Goal: Check status: Check status

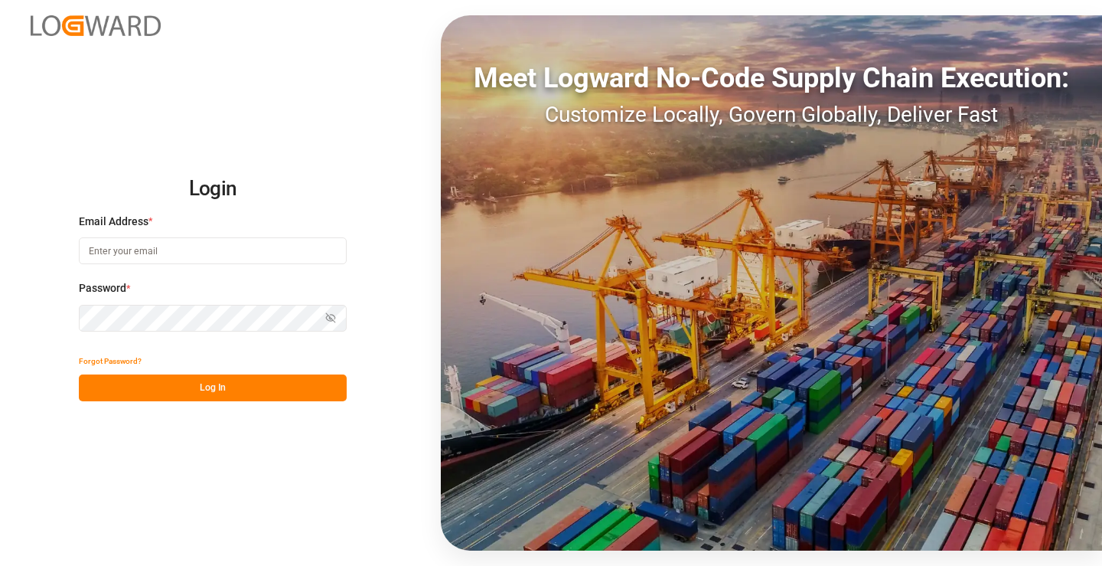
type input "[PERSON_NAME][EMAIL_ADDRESS][PERSON_NAME][DOMAIN_NAME]"
click at [279, 384] on button "Log In" at bounding box center [213, 387] width 268 height 27
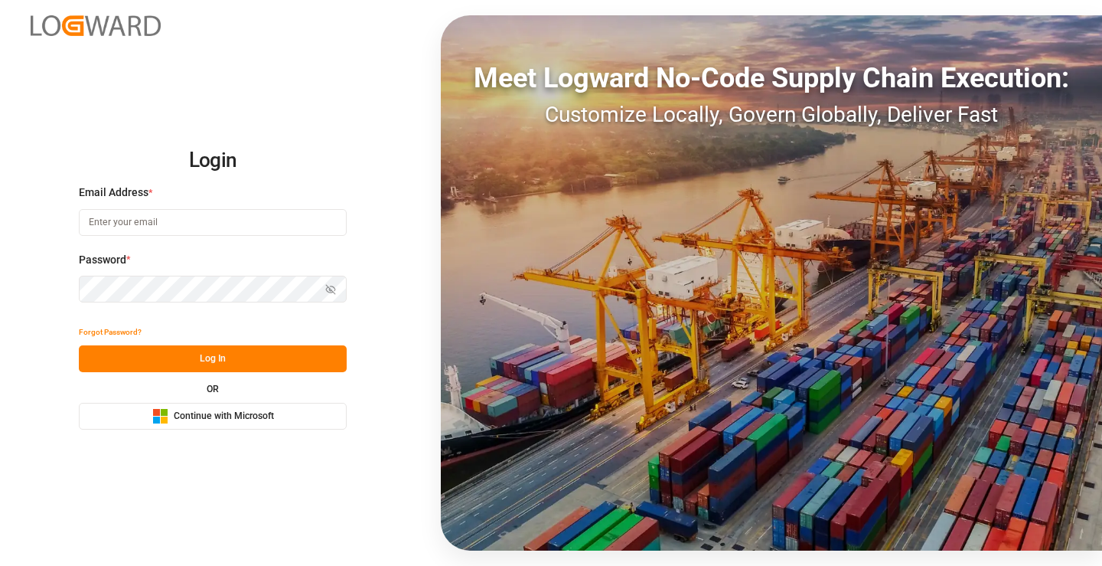
type input "[PERSON_NAME][EMAIL_ADDRESS][PERSON_NAME][DOMAIN_NAME]"
click at [230, 349] on button "Log In" at bounding box center [213, 358] width 268 height 27
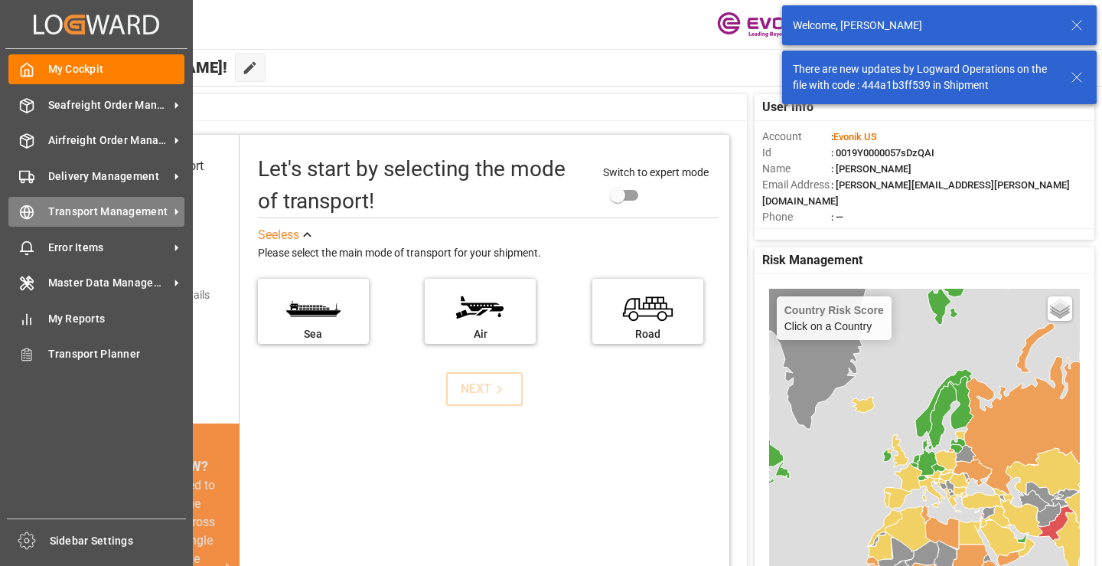
click at [24, 207] on circle at bounding box center [27, 212] width 13 height 13
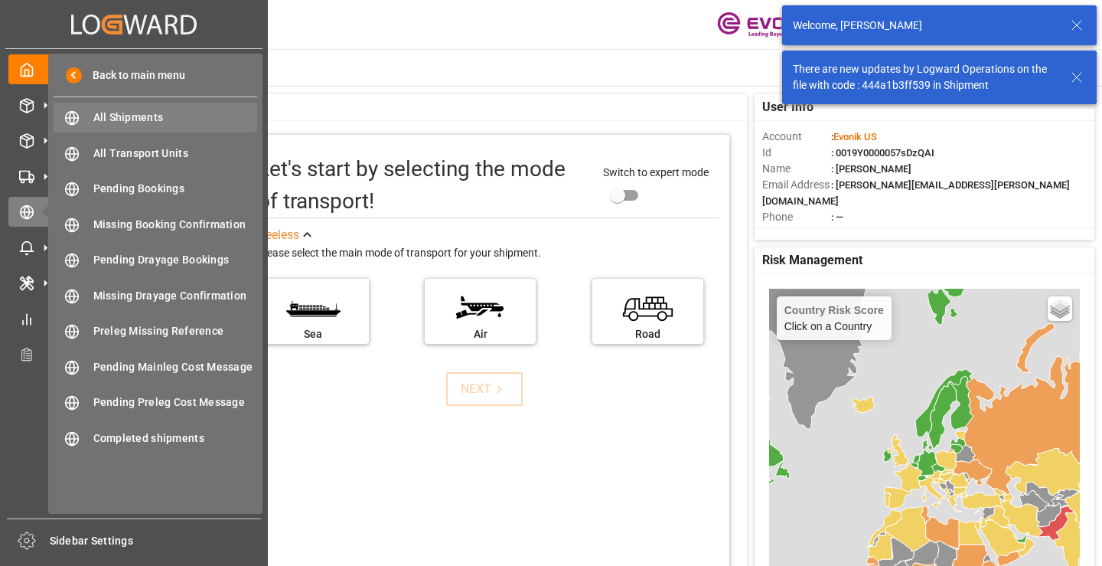
click at [126, 113] on span "All Shipments" at bounding box center [175, 117] width 165 height 16
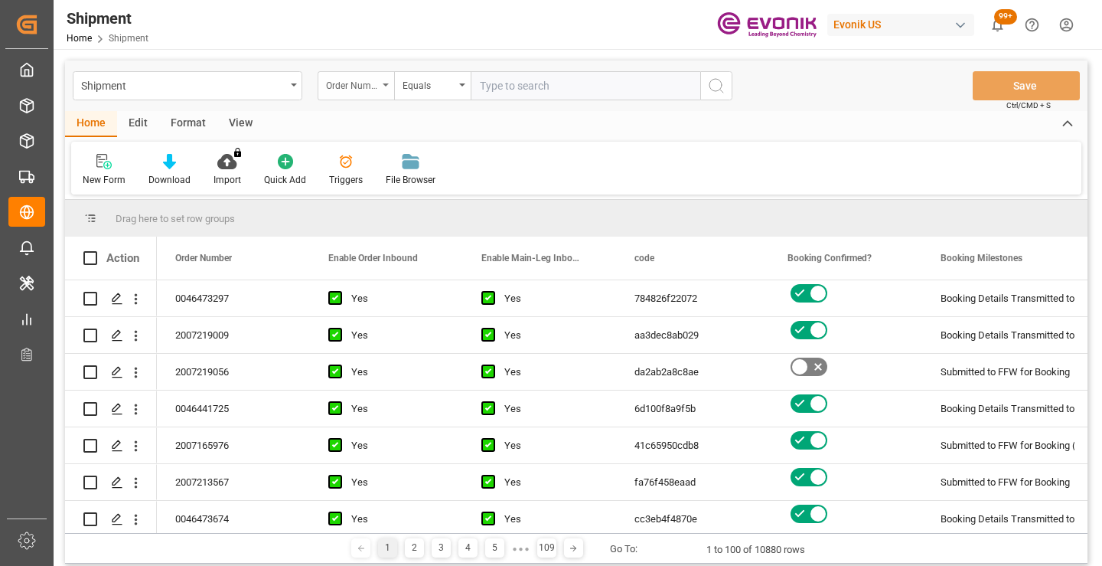
click at [360, 83] on div "Order Number" at bounding box center [352, 84] width 52 height 18
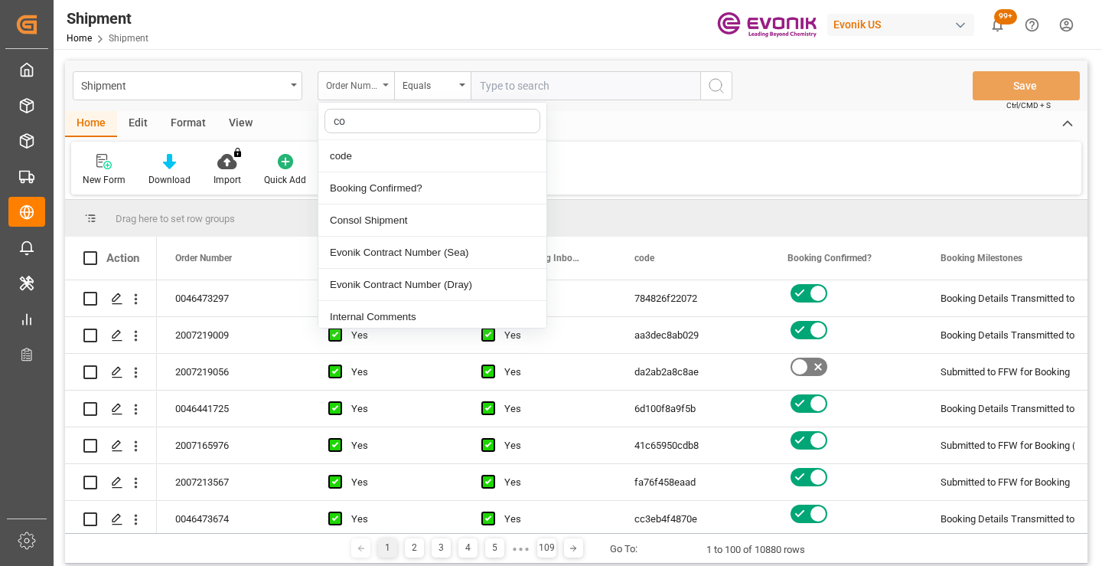
type input "cod"
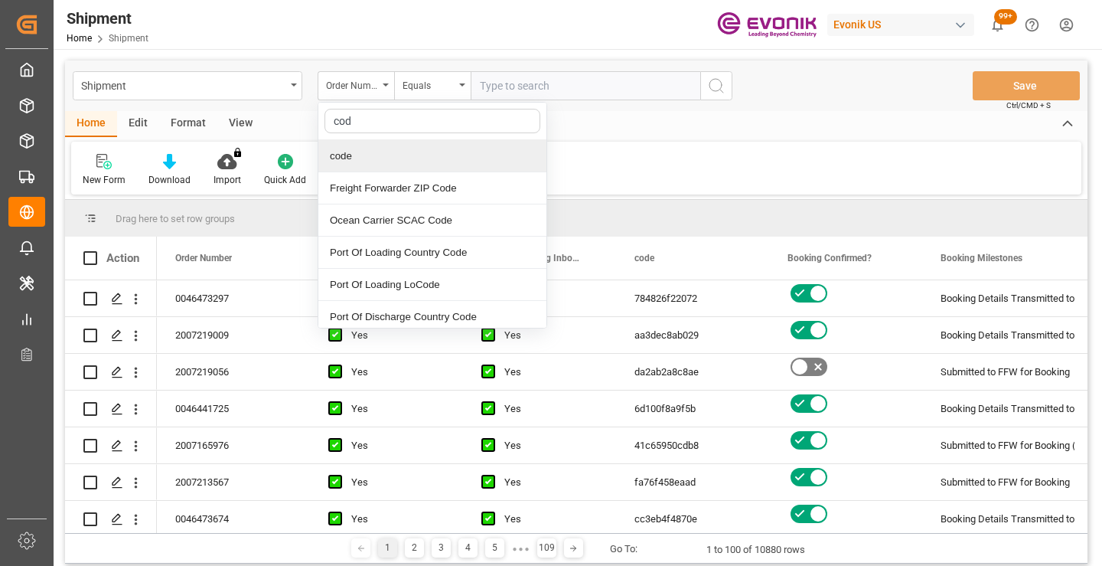
click at [377, 152] on div "code" at bounding box center [432, 156] width 228 height 32
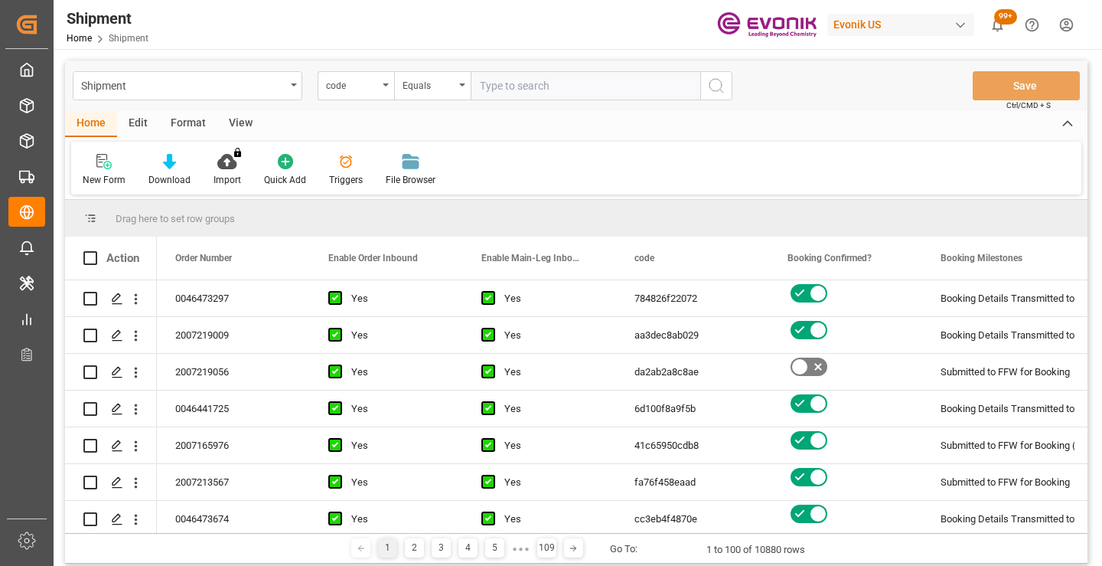
click at [490, 93] on input "text" at bounding box center [586, 85] width 230 height 29
paste input "fd323c6a19f8"
type input "fd323c6a19f8"
click at [719, 83] on icon "search button" at bounding box center [716, 86] width 18 height 18
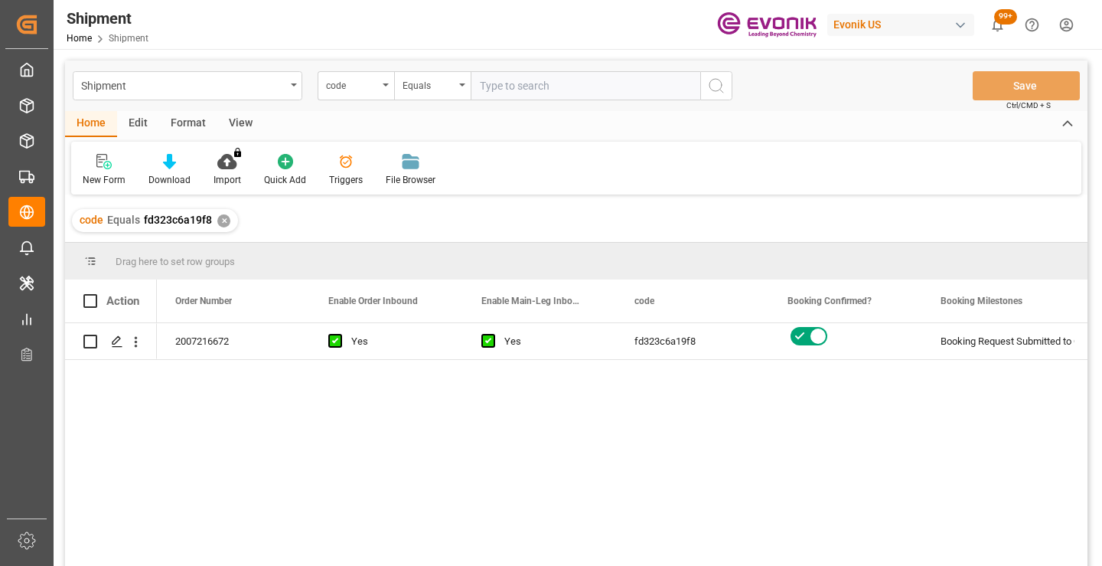
click at [694, 397] on div "2007216672 Yes Yes fd323c6a19f8 Booking Request Submitted to Ocean Carrier Acti…" at bounding box center [622, 449] width 931 height 253
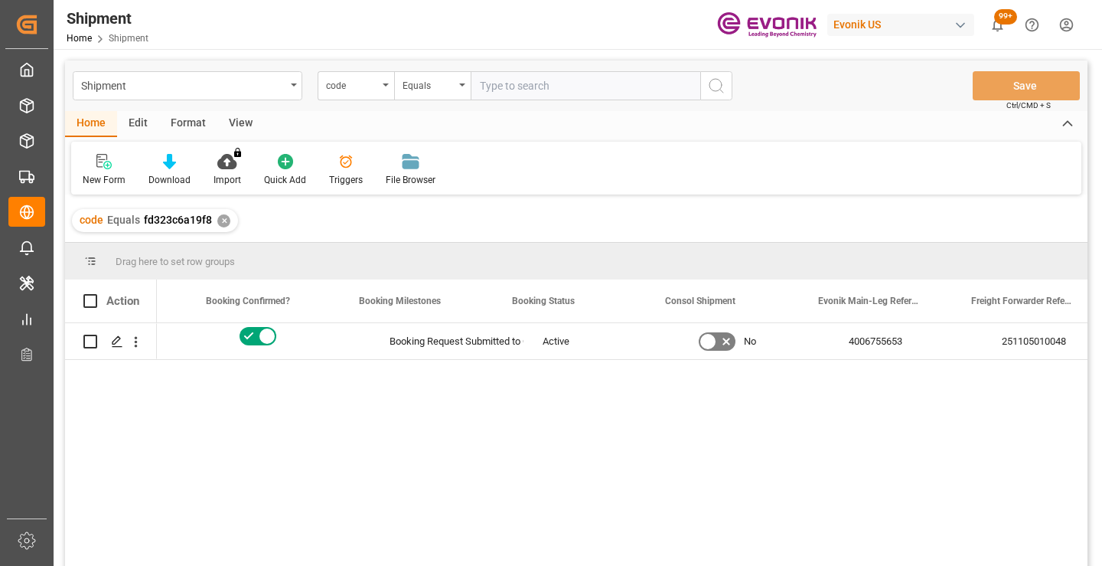
scroll to position [0, 612]
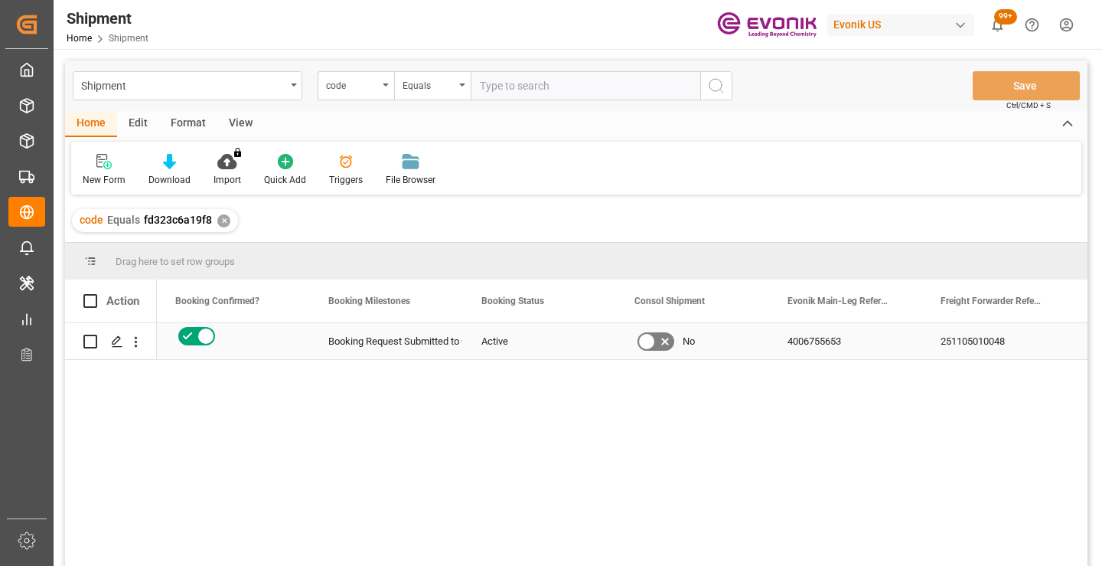
click at [972, 331] on div "251105010048" at bounding box center [998, 341] width 153 height 36
click at [223, 221] on div "✕" at bounding box center [223, 220] width 13 height 13
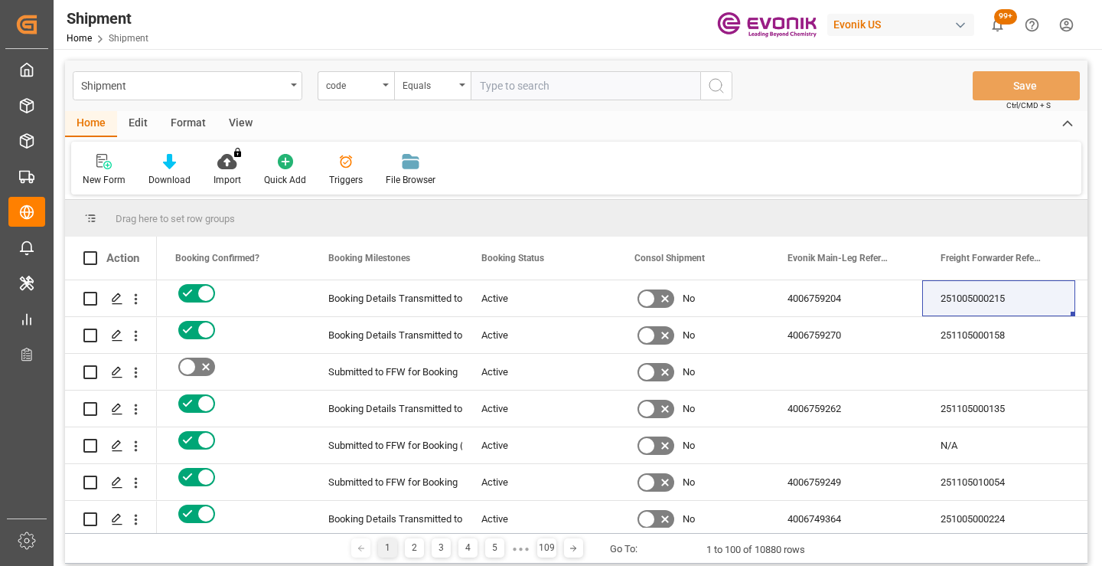
click at [510, 86] on input "text" at bounding box center [586, 85] width 230 height 29
paste input "16a7e24700c6"
type input "16a7e24700c6"
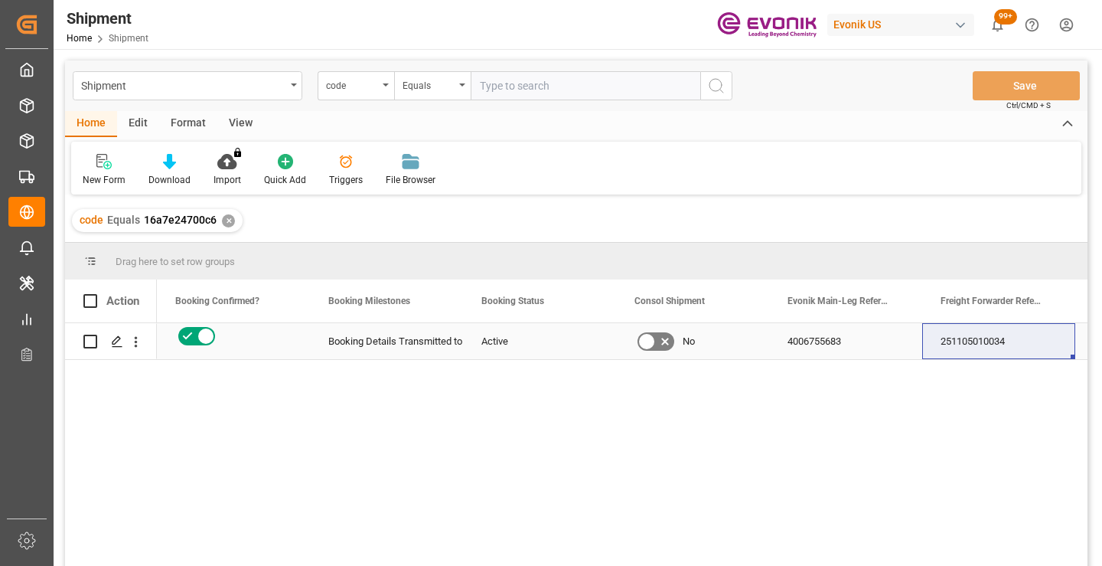
click at [970, 346] on div "251105010034" at bounding box center [998, 341] width 153 height 36
click at [225, 226] on div "✕" at bounding box center [228, 220] width 13 height 13
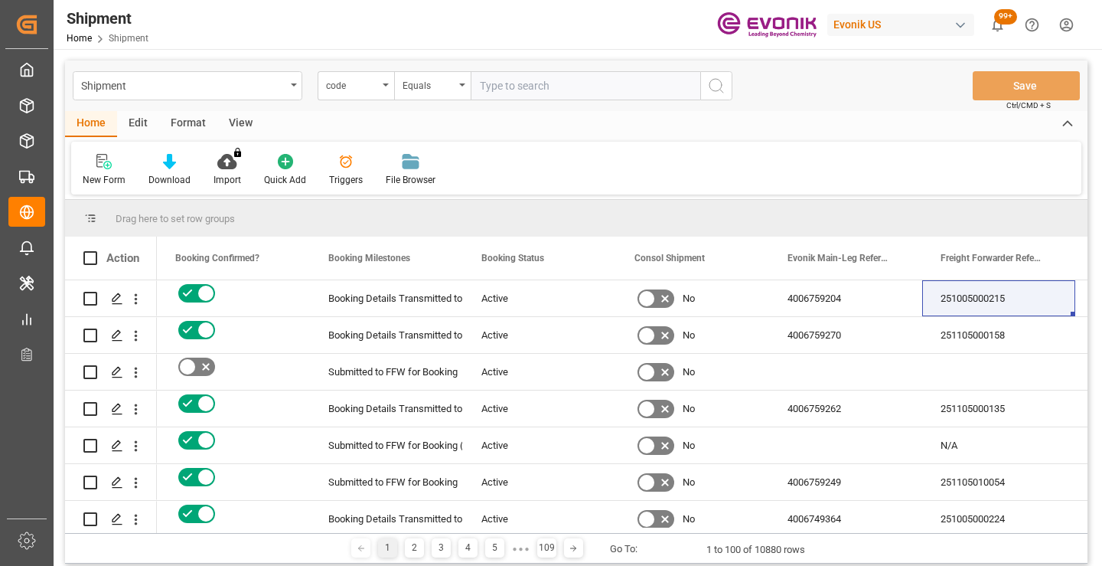
click at [566, 84] on input "text" at bounding box center [586, 85] width 230 height 29
paste input "8b45e75305d6"
type input "8b45e75305d6"
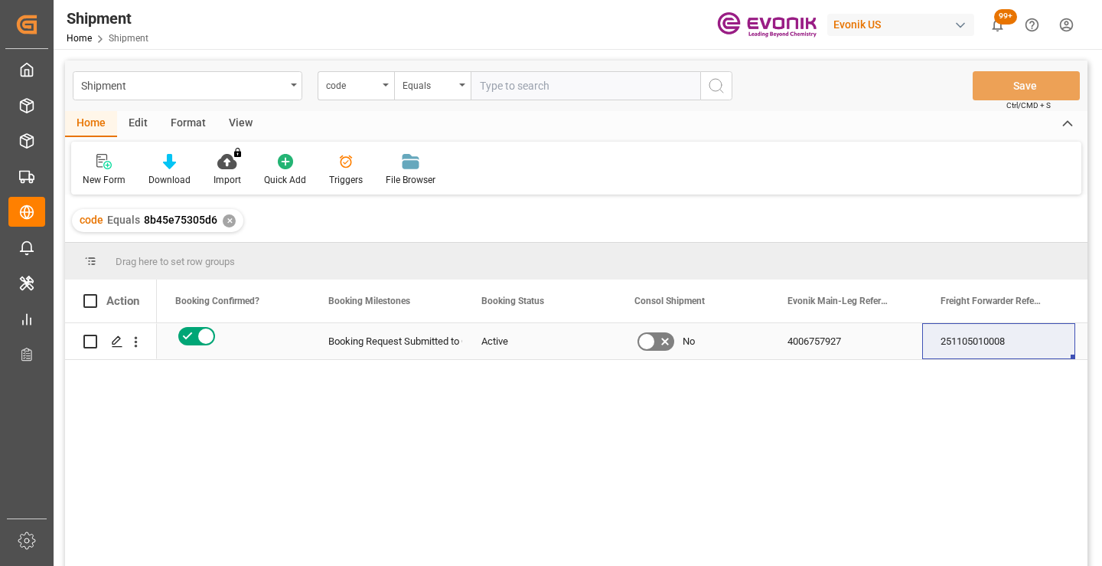
click at [972, 338] on div "251105010008" at bounding box center [998, 341] width 153 height 36
click at [226, 222] on div "✕" at bounding box center [229, 220] width 13 height 13
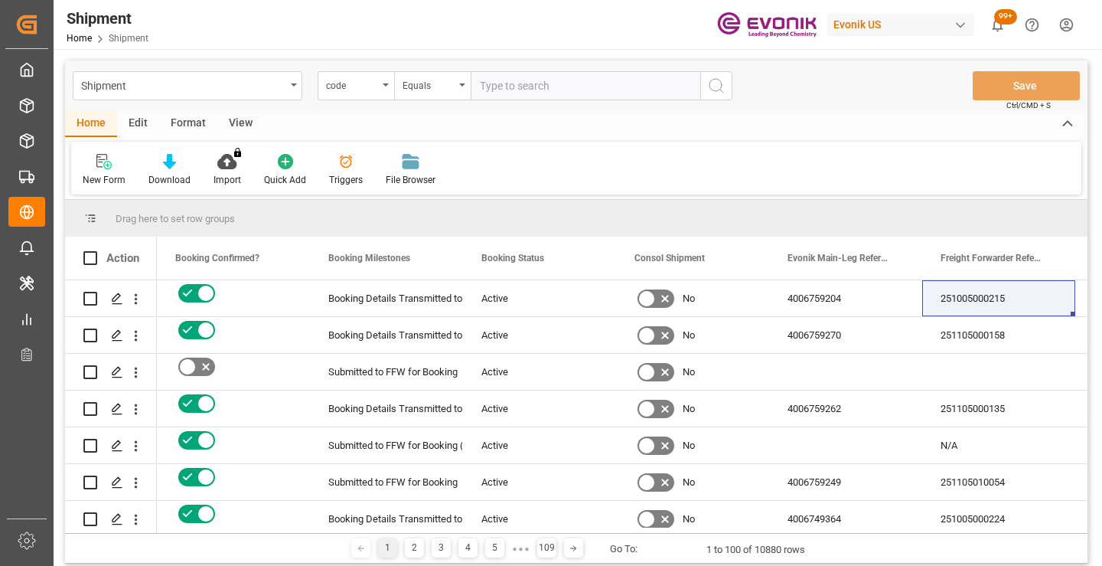
click at [579, 85] on input "text" at bounding box center [586, 85] width 230 height 29
paste input "c13636fb091e"
type input "c13636fb091e"
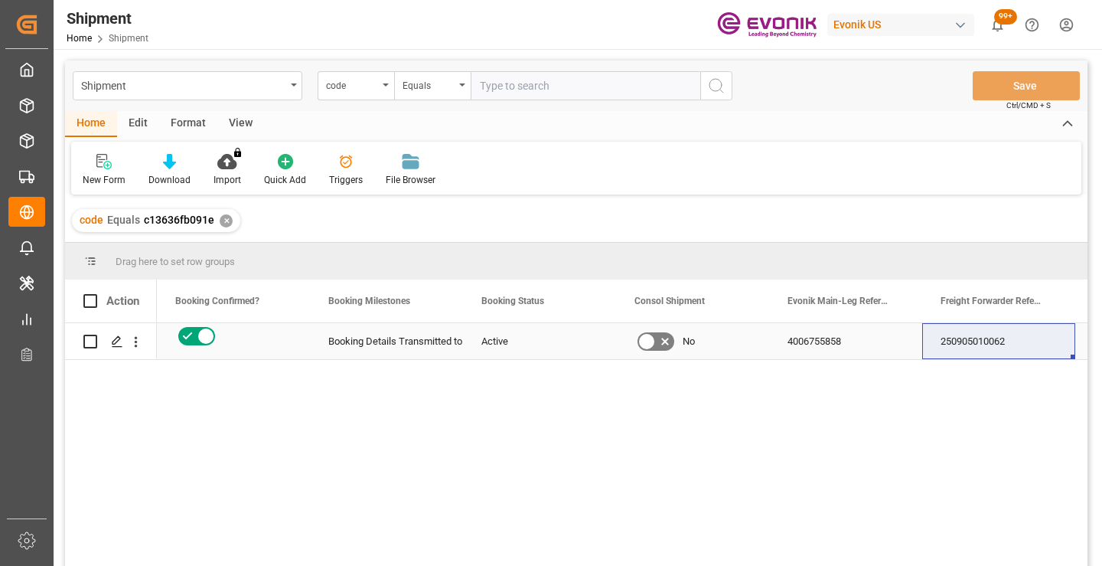
click at [977, 345] on div "250905010062" at bounding box center [998, 341] width 153 height 36
click at [225, 227] on div "code Equals c13636fb091e ✕" at bounding box center [156, 220] width 168 height 23
click at [230, 222] on div "✕" at bounding box center [226, 220] width 13 height 13
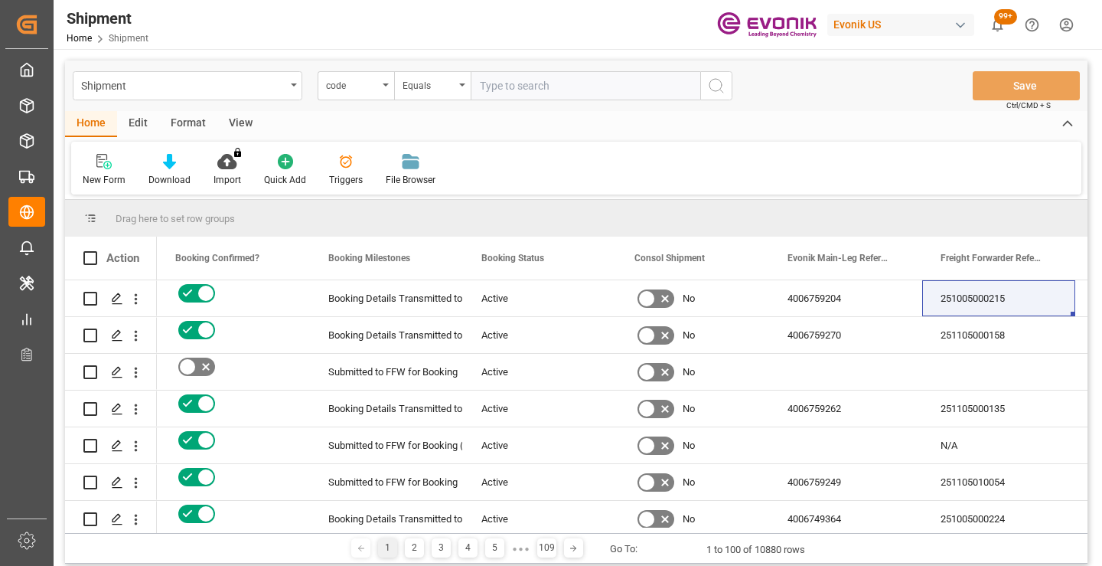
click at [570, 83] on input "text" at bounding box center [586, 85] width 230 height 29
paste input "b3b5e4324bbb"
type input "b3b5e4324bbb"
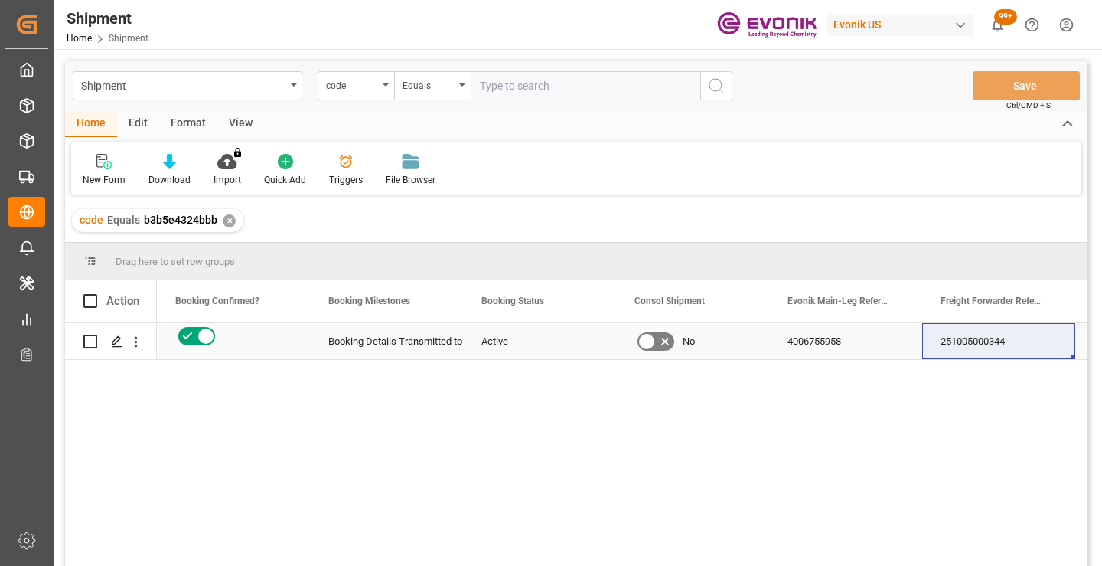
click at [980, 345] on div "251005000344" at bounding box center [998, 341] width 153 height 36
click at [226, 224] on div "✕" at bounding box center [229, 220] width 13 height 13
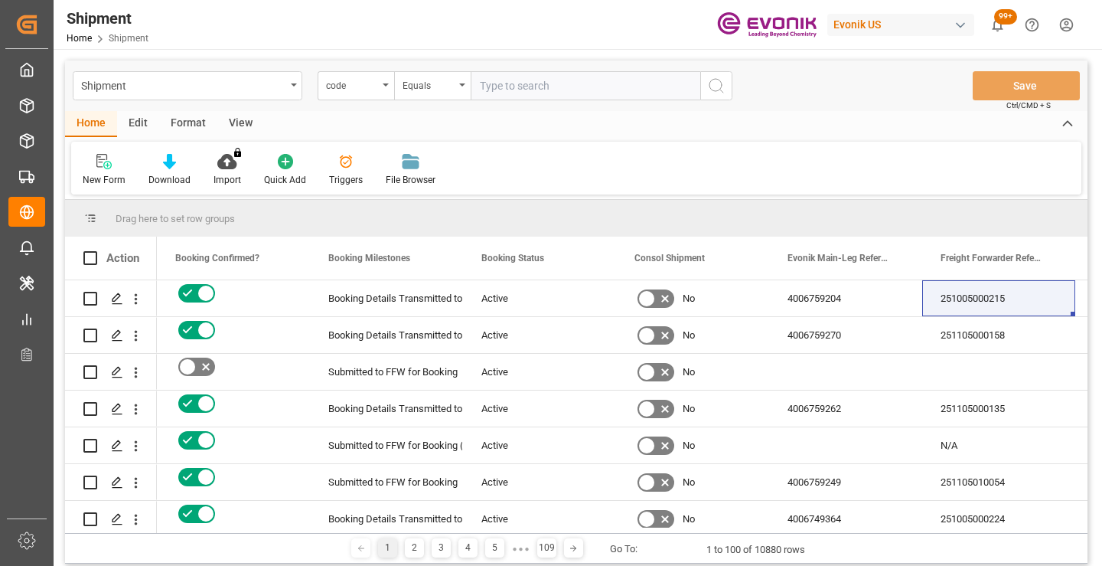
click at [562, 85] on input "text" at bounding box center [586, 85] width 230 height 29
paste input "d55aa3a26508"
type input "d55aa3a26508"
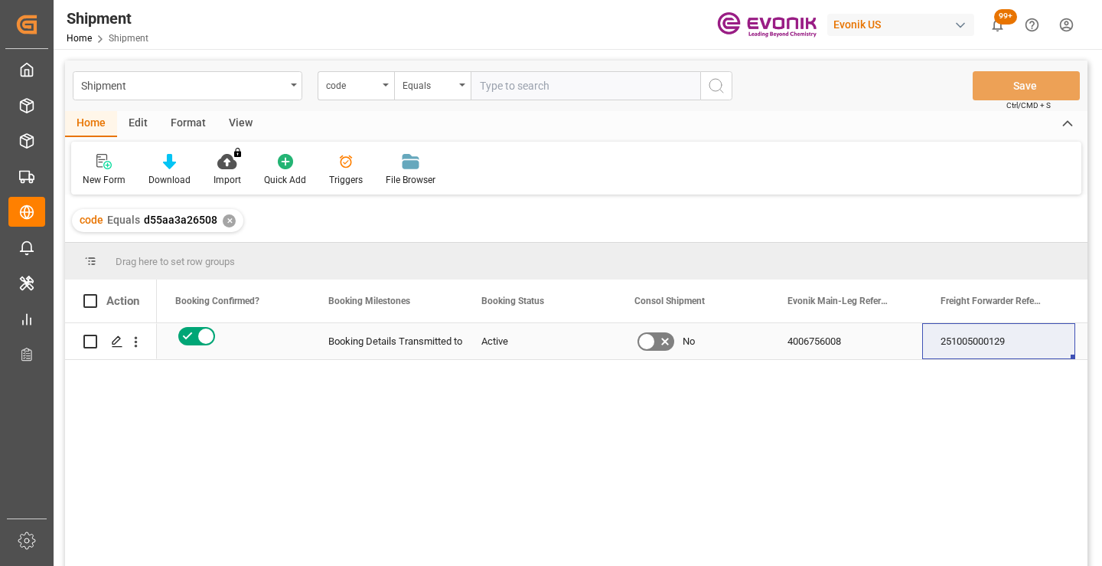
click at [993, 344] on div "251005000129" at bounding box center [998, 341] width 153 height 36
click at [227, 225] on div "✕" at bounding box center [229, 220] width 13 height 13
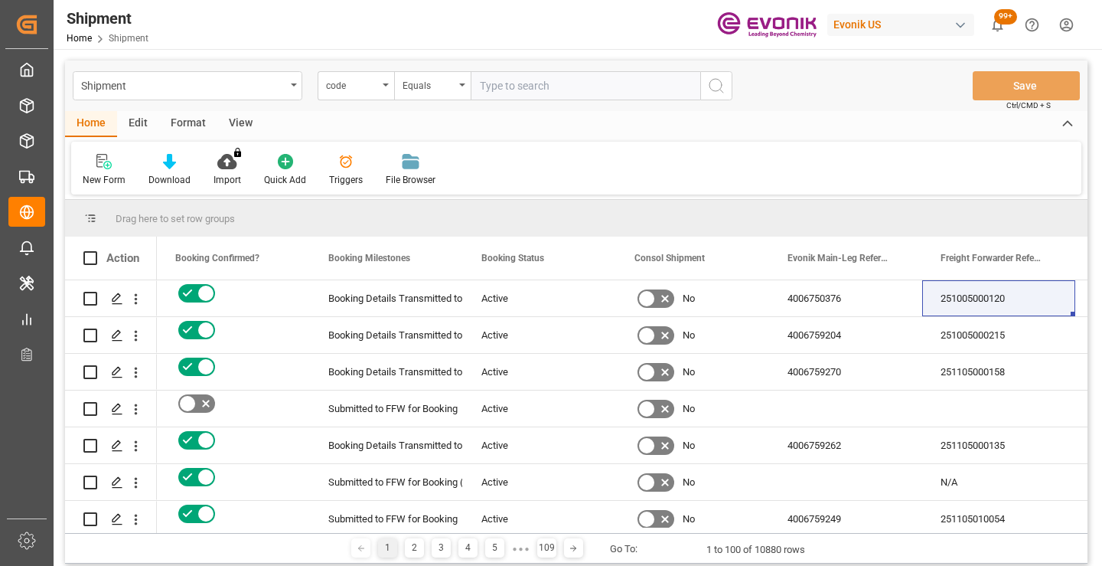
click at [539, 88] on input "text" at bounding box center [586, 85] width 230 height 29
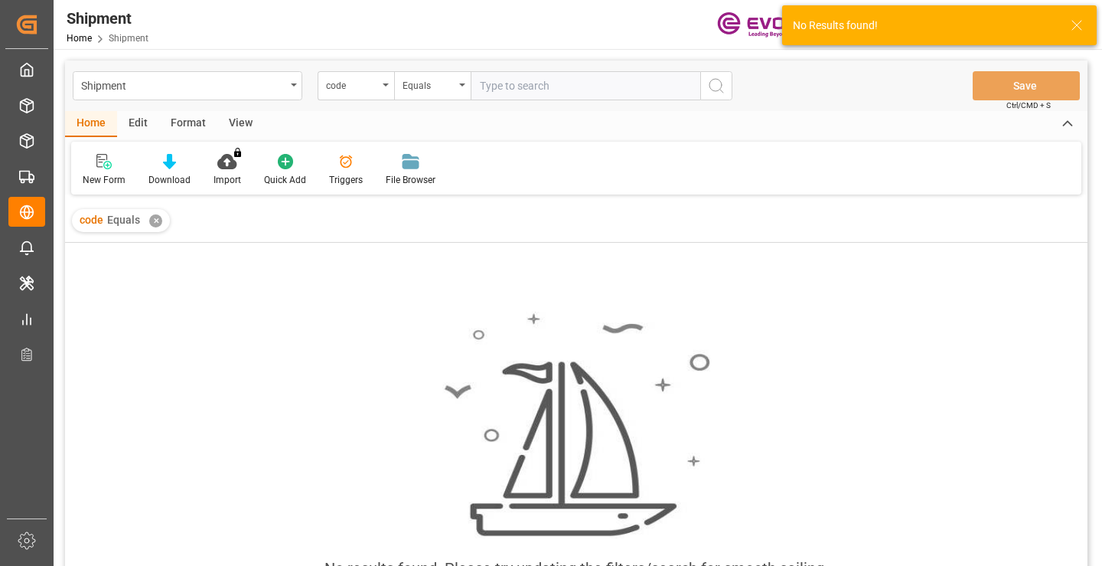
click at [155, 220] on div "✕" at bounding box center [155, 220] width 13 height 13
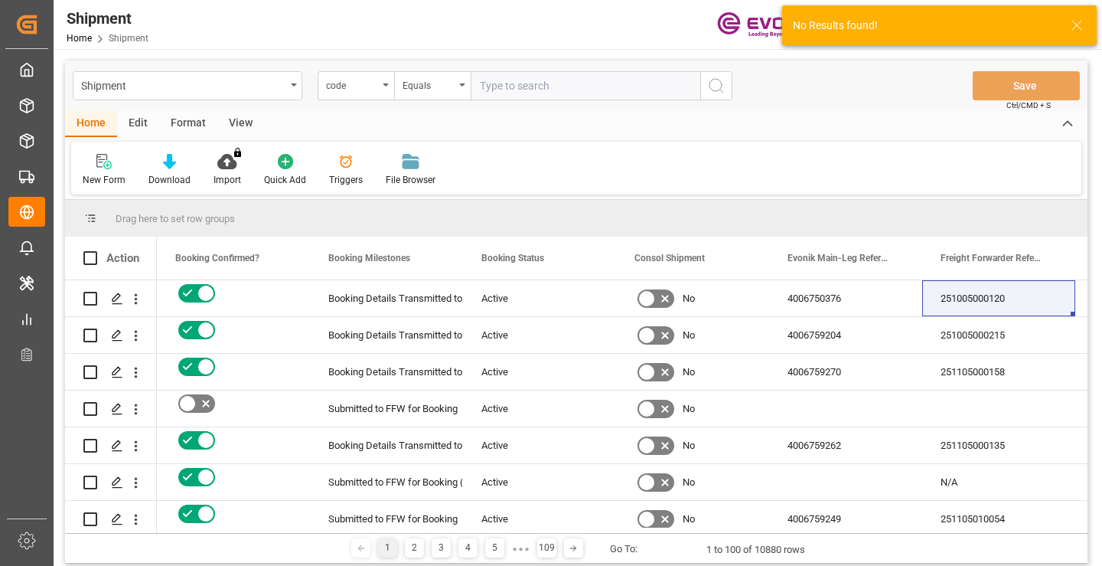
click at [580, 81] on input "text" at bounding box center [586, 85] width 230 height 29
paste input "4d33a4d4a5bd"
type input "4d33a4d4a5bd"
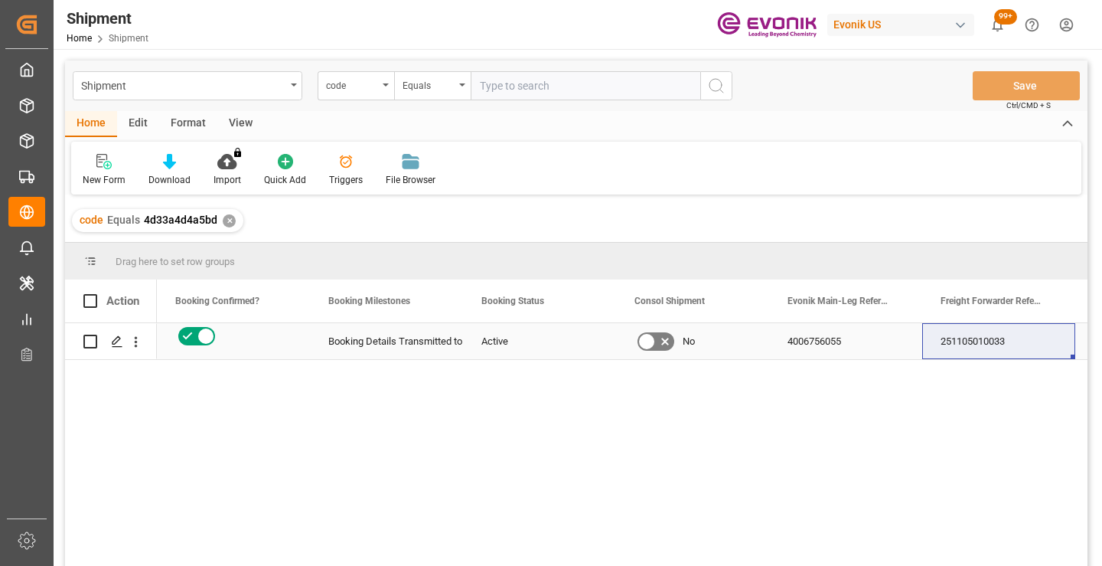
click at [973, 348] on div "251105010033" at bounding box center [998, 341] width 153 height 36
click at [226, 227] on div "✕" at bounding box center [229, 220] width 13 height 13
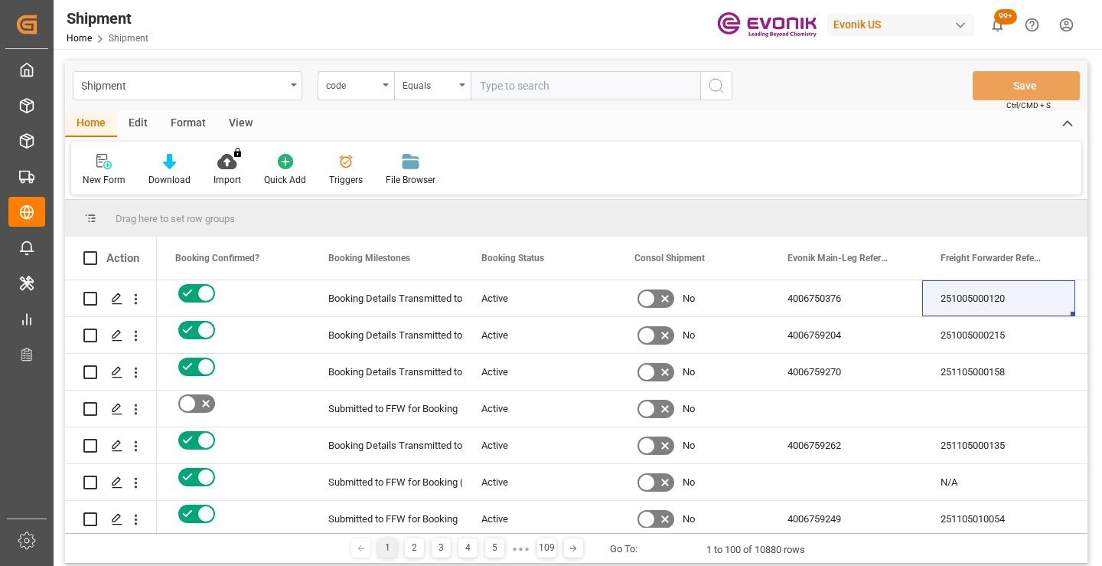
click at [510, 89] on input "text" at bounding box center [586, 85] width 230 height 29
paste input "0064d0f0202c"
type input "0064d0f0202c"
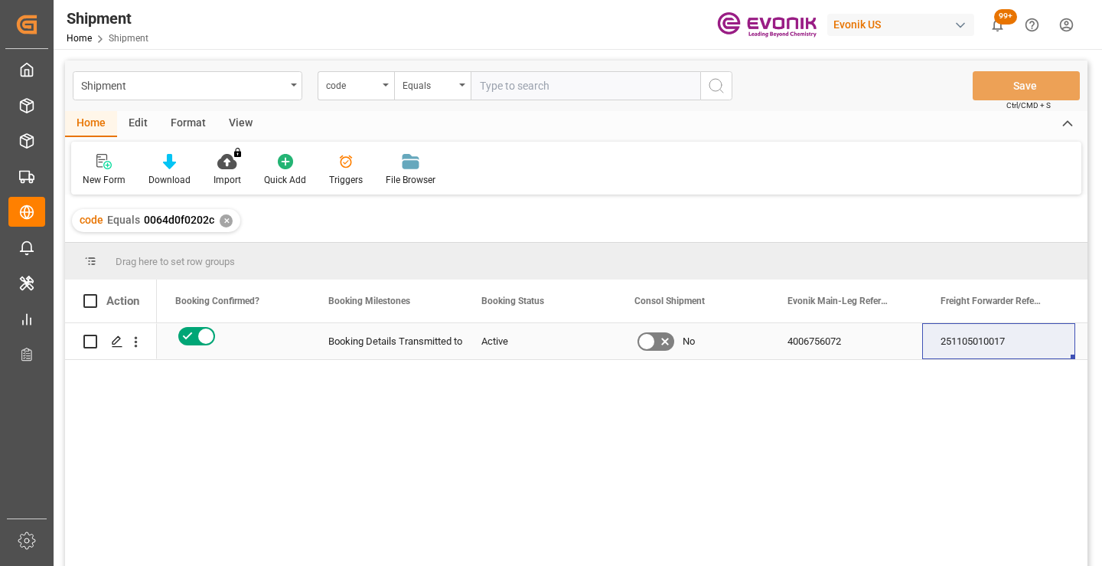
click at [988, 344] on div "251105010017" at bounding box center [998, 341] width 153 height 36
click at [224, 226] on div "✕" at bounding box center [226, 220] width 13 height 13
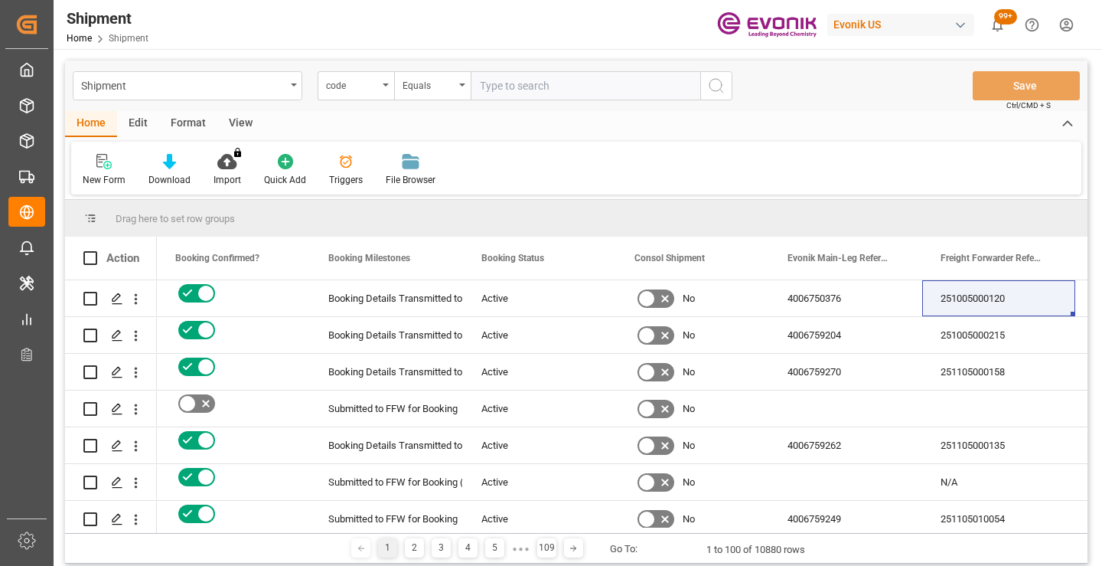
click at [555, 83] on input "text" at bounding box center [586, 85] width 230 height 29
paste input "6013b9822dcd"
type input "6013b9822dcd"
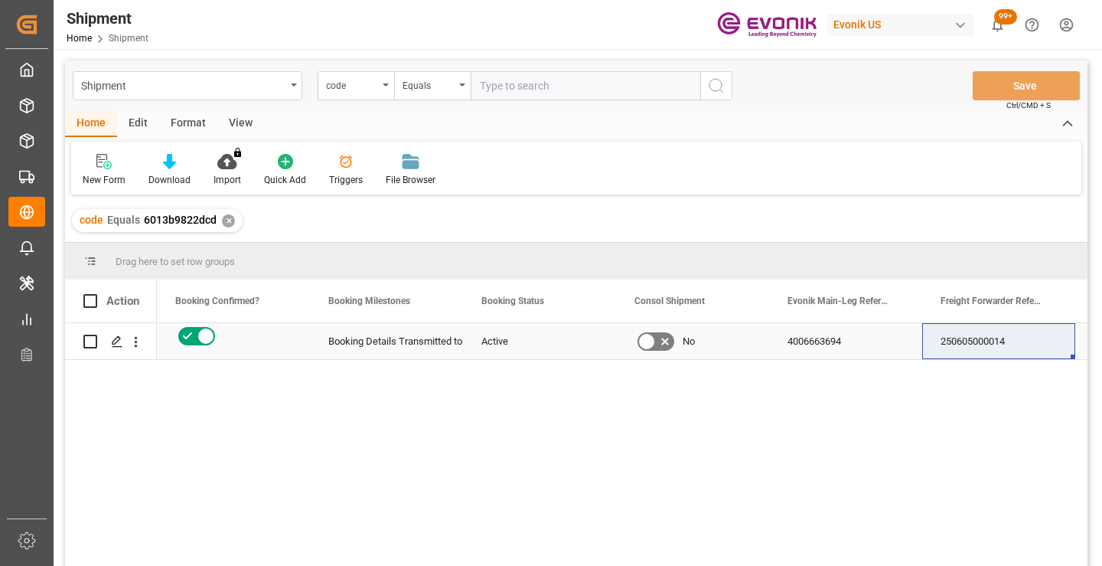
click at [978, 338] on div "250605000014" at bounding box center [998, 341] width 153 height 36
click at [227, 223] on div "✕" at bounding box center [228, 220] width 13 height 13
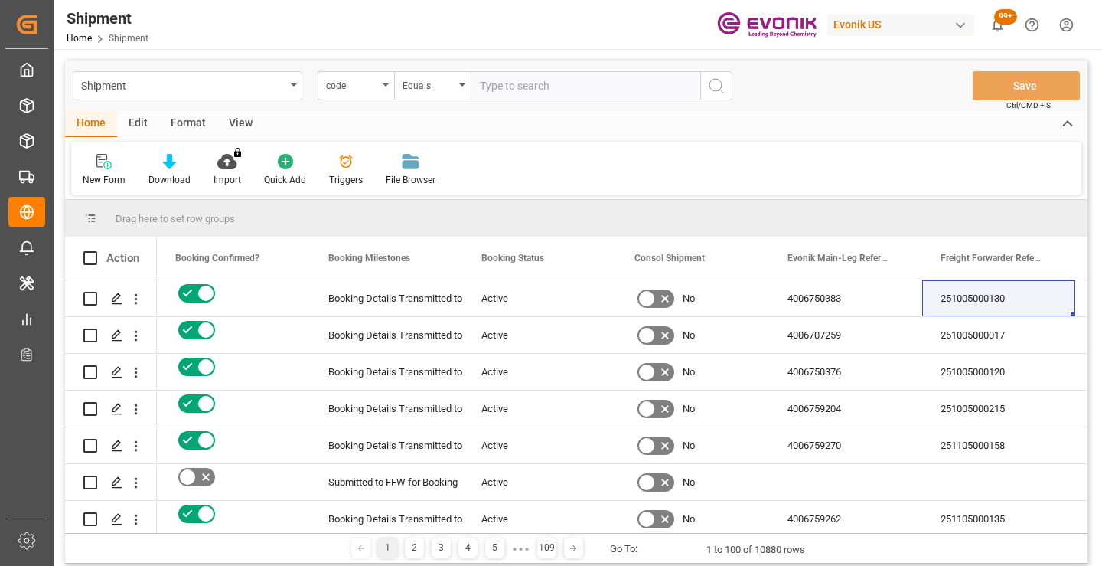
click at [536, 88] on input "text" at bounding box center [586, 85] width 230 height 29
paste input "64a697dad275"
type input "64a697dad275"
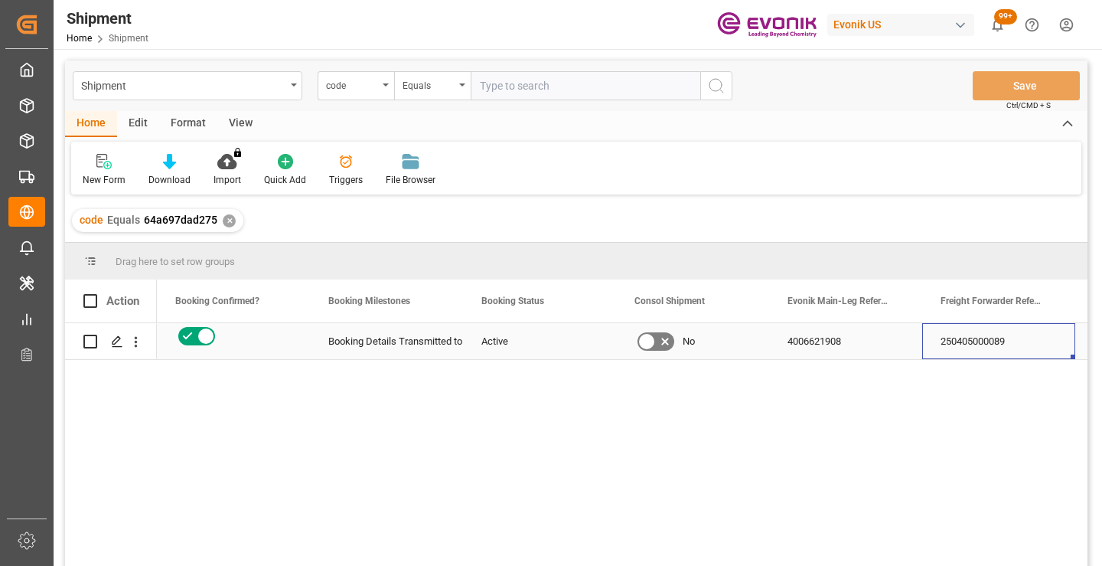
click at [994, 344] on div "250405000089" at bounding box center [998, 341] width 153 height 36
click at [233, 220] on div "✕" at bounding box center [229, 220] width 13 height 13
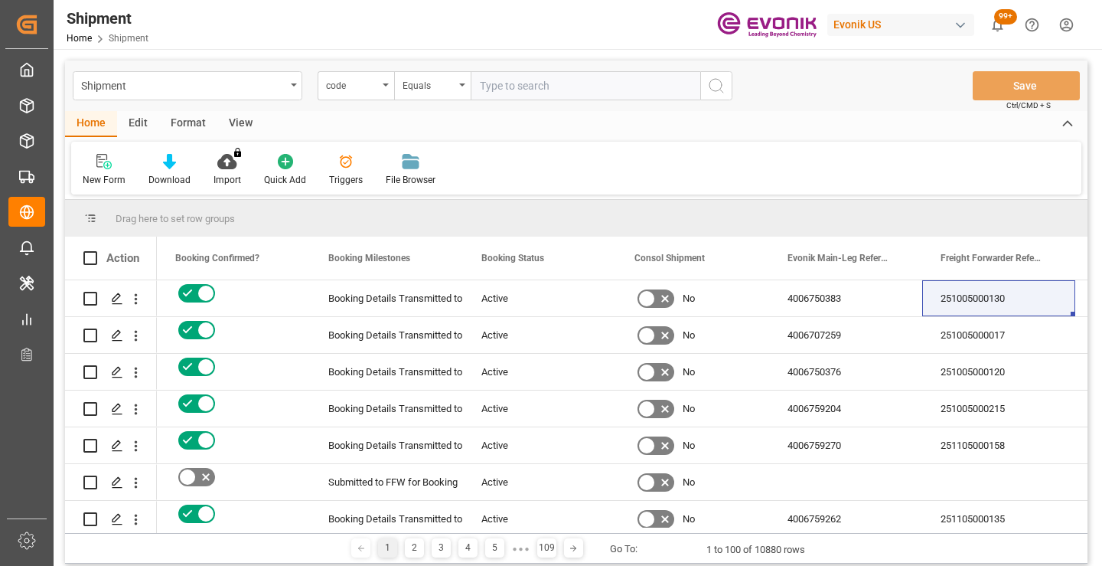
click at [579, 86] on input "text" at bounding box center [586, 85] width 230 height 29
paste input "b3edbf1318fd"
type input "b3edbf1318fd"
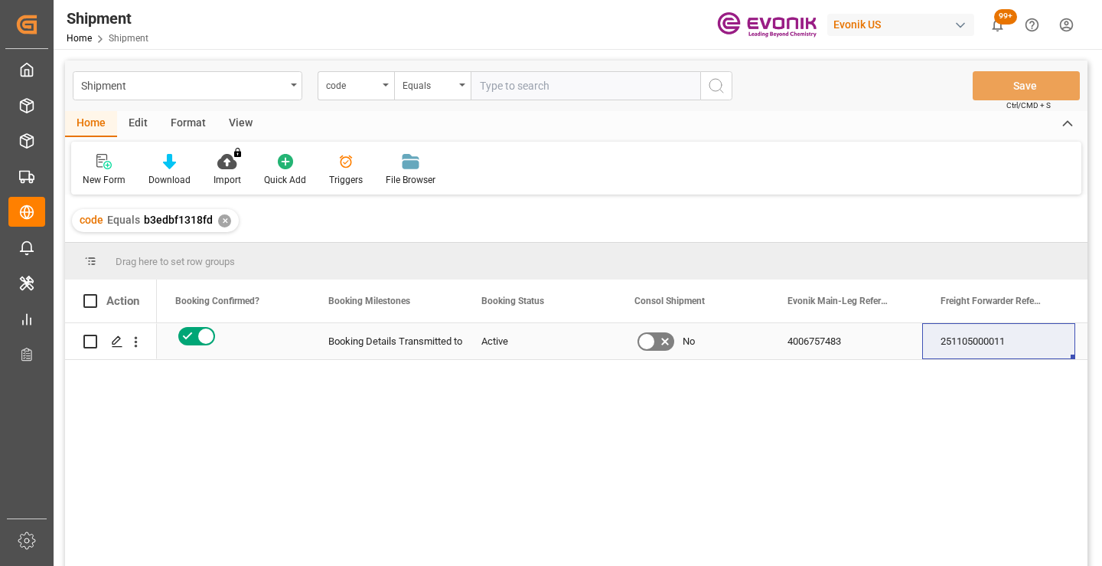
click at [980, 338] on div "251105000011" at bounding box center [998, 341] width 153 height 36
click at [224, 222] on div "✕" at bounding box center [224, 220] width 13 height 13
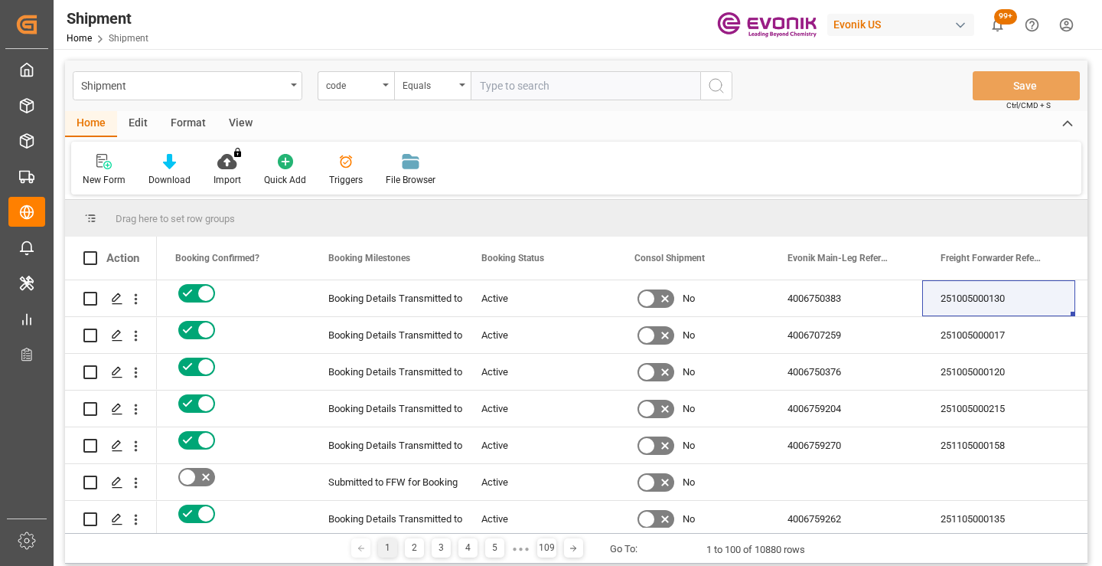
click at [613, 83] on input "text" at bounding box center [586, 85] width 230 height 29
paste input "fe81db548c55"
type input "fe81db548c55"
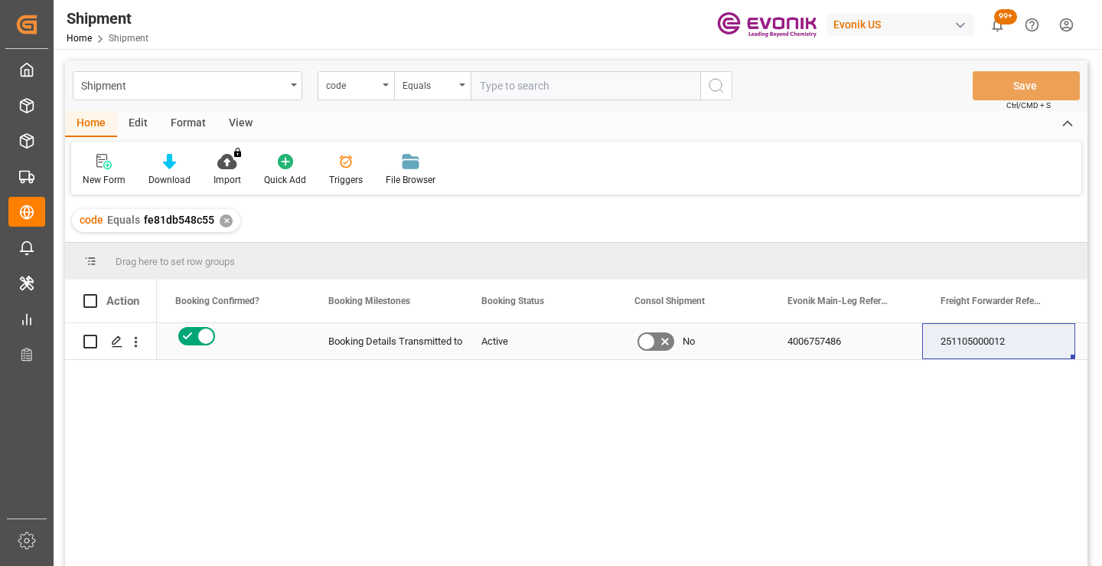
click at [968, 343] on div "251105000012" at bounding box center [998, 341] width 153 height 36
click at [227, 216] on div "✕" at bounding box center [226, 220] width 13 height 13
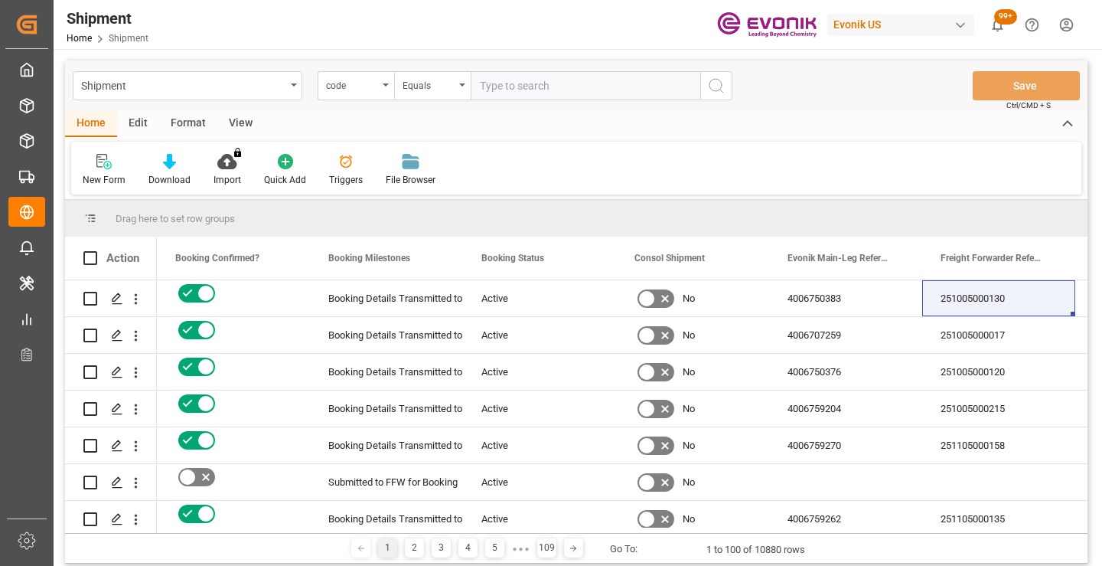
click at [522, 93] on input "text" at bounding box center [586, 85] width 230 height 29
paste input "c08ad844fdc9"
type input "c08ad844fdc9"
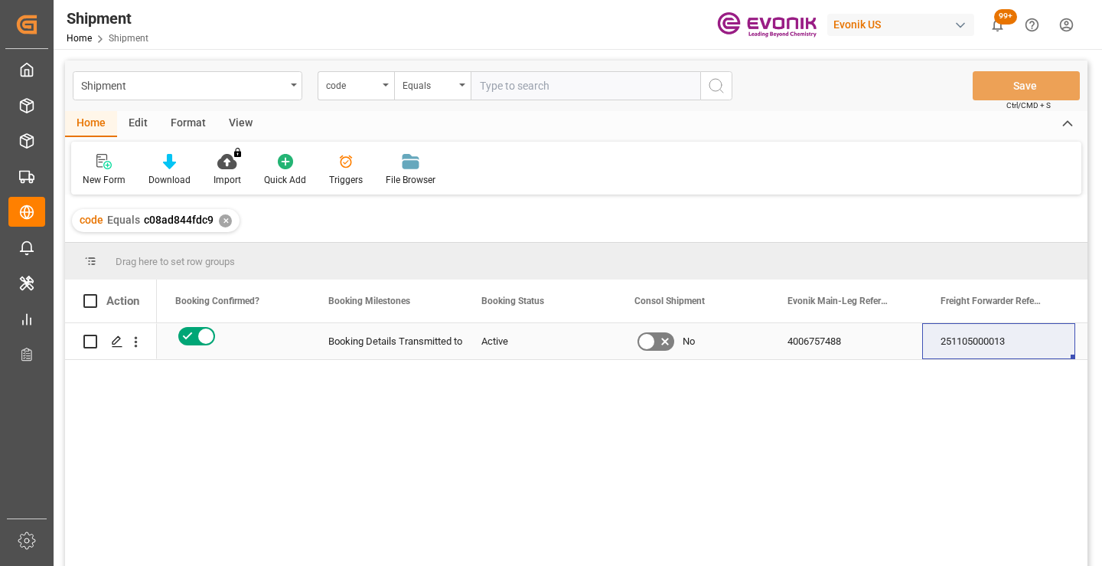
click at [993, 339] on div "251105000013" at bounding box center [998, 341] width 153 height 36
click at [226, 219] on div "✕" at bounding box center [225, 220] width 13 height 13
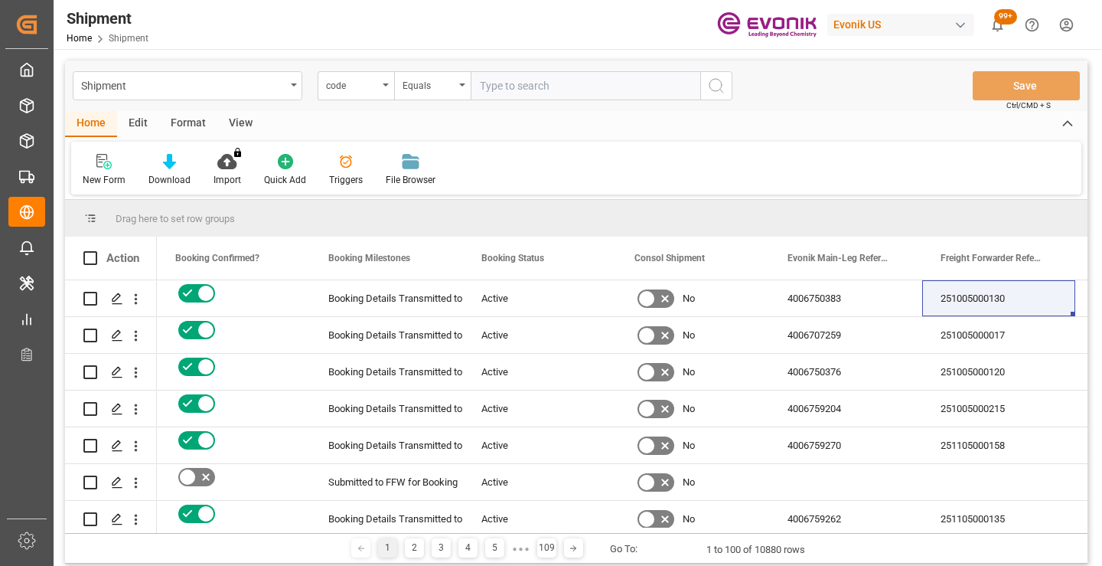
click at [539, 90] on input "text" at bounding box center [586, 85] width 230 height 29
paste input "a7d04006a333"
type input "a7d04006a333"
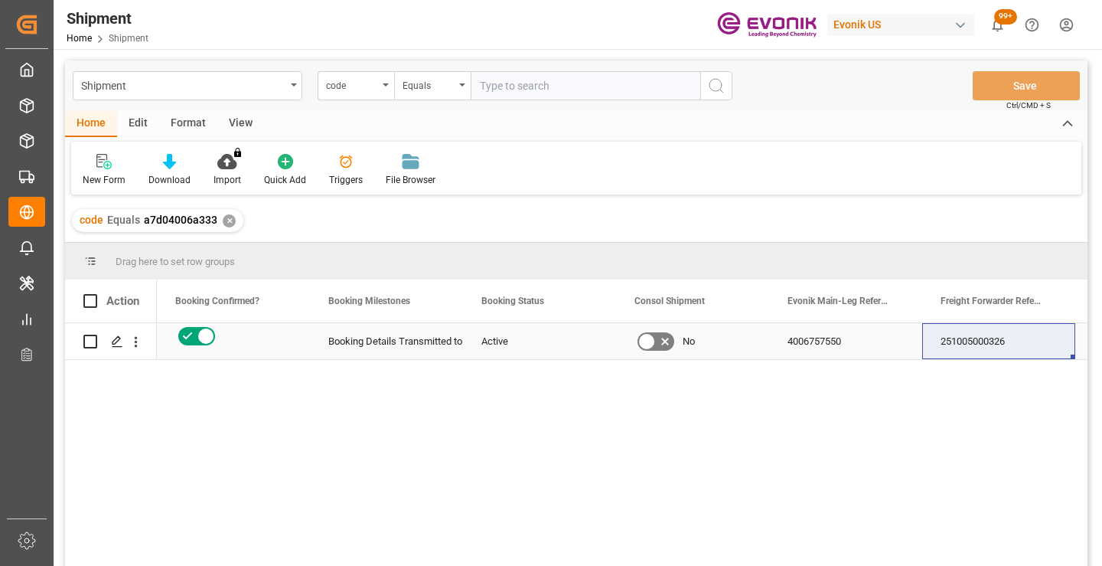
click at [977, 342] on div "251005000326" at bounding box center [998, 341] width 153 height 36
click at [227, 217] on div "✕" at bounding box center [229, 220] width 13 height 13
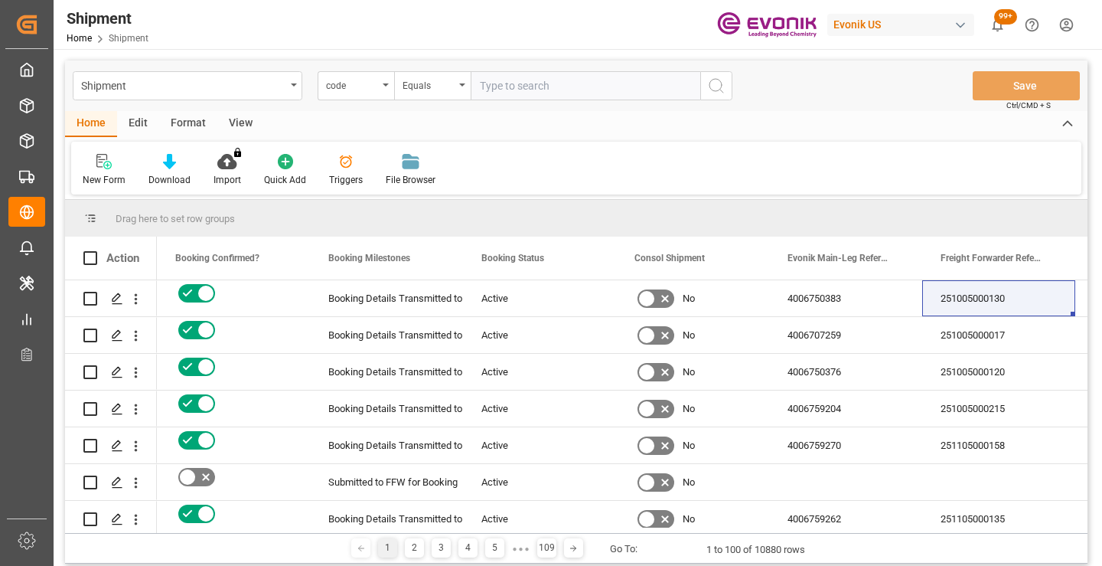
click at [575, 85] on input "text" at bounding box center [586, 85] width 230 height 29
paste input "4f6202fa9374"
type input "4f6202fa9374"
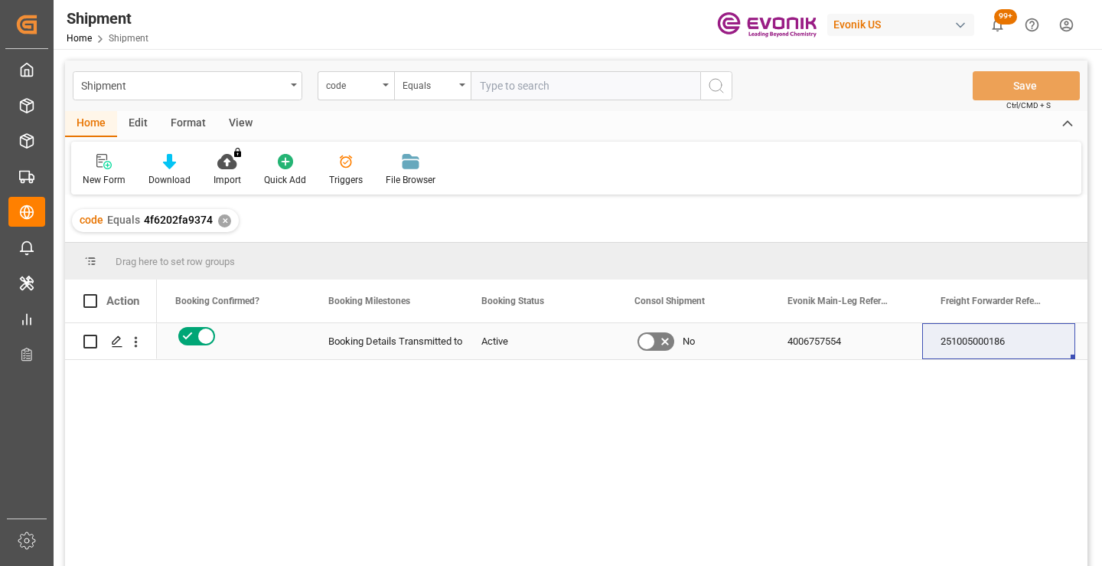
click at [975, 346] on div "251005000186" at bounding box center [998, 341] width 153 height 36
click at [223, 217] on div "✕" at bounding box center [224, 220] width 13 height 13
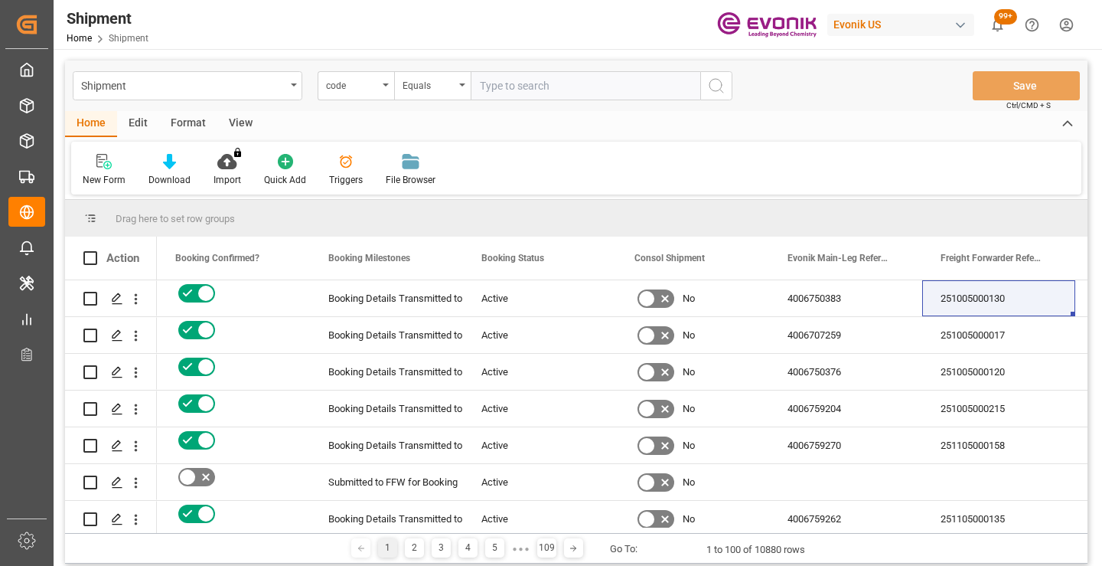
click at [603, 90] on input "text" at bounding box center [586, 85] width 230 height 29
paste input "d55e6ada5238"
type input "d55e6ada5238"
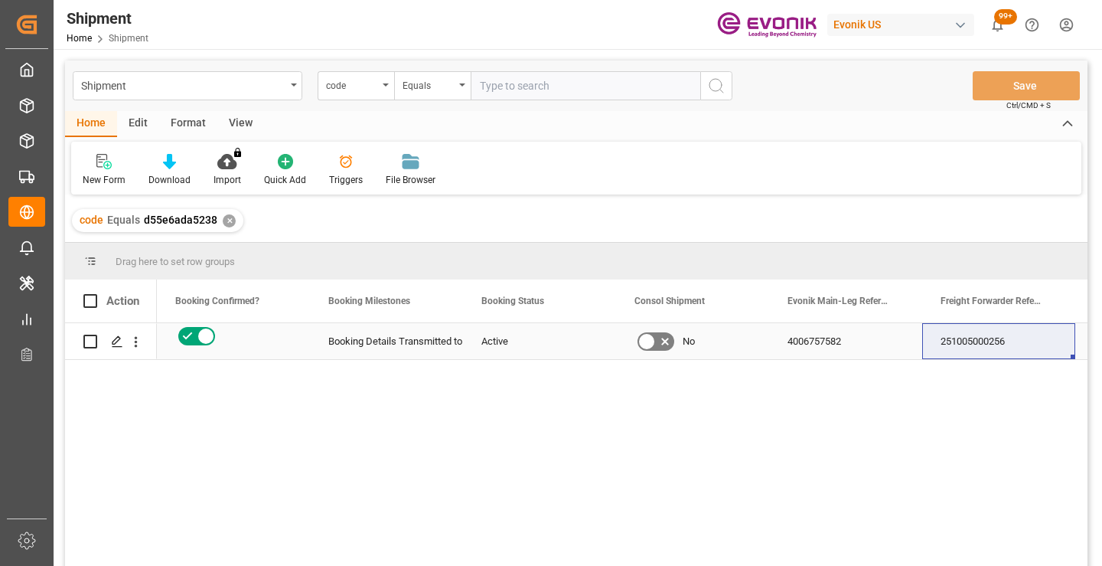
click at [981, 342] on div "251005000256" at bounding box center [998, 341] width 153 height 36
click at [227, 219] on div "✕" at bounding box center [229, 220] width 13 height 13
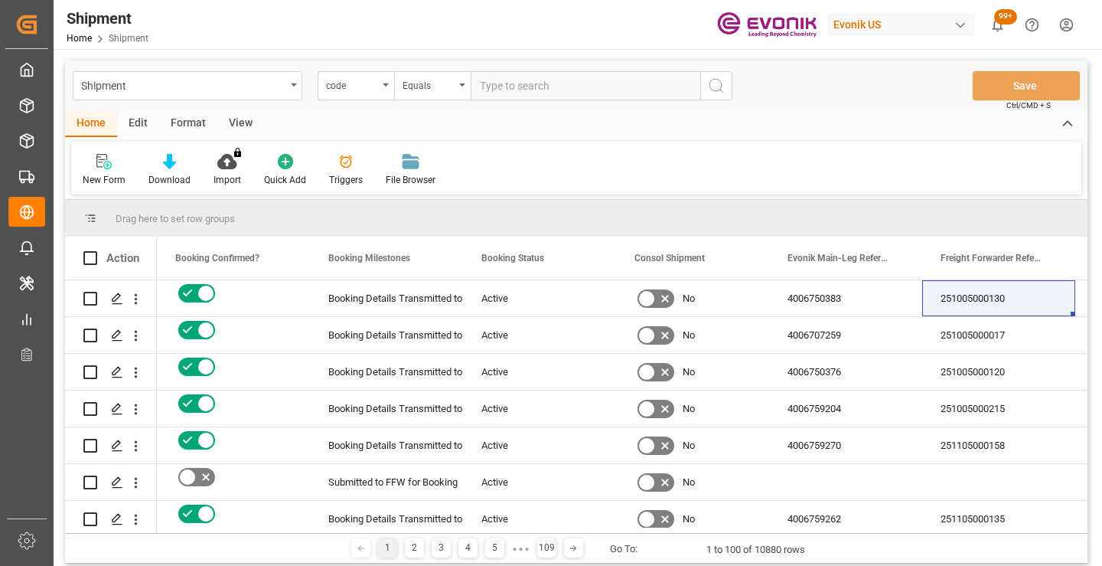
click at [501, 92] on input "text" at bounding box center [586, 85] width 230 height 29
paste input "9db0716643d3"
type input "9db0716643d3"
click at [710, 78] on icon "search button" at bounding box center [716, 86] width 18 height 18
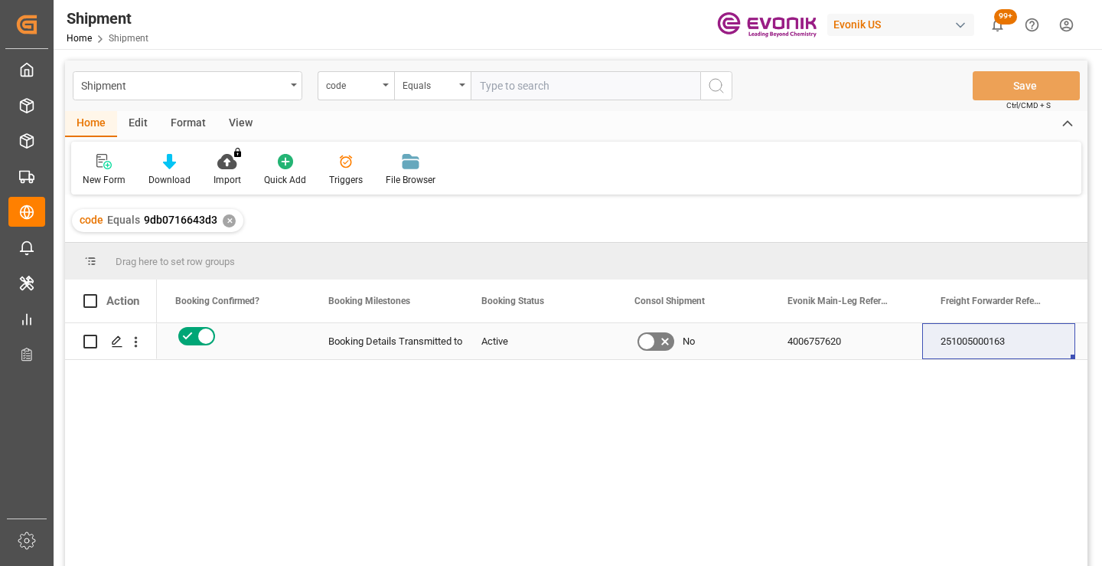
click at [979, 344] on div "251005000163" at bounding box center [998, 341] width 153 height 36
click at [223, 218] on div "✕" at bounding box center [229, 220] width 13 height 13
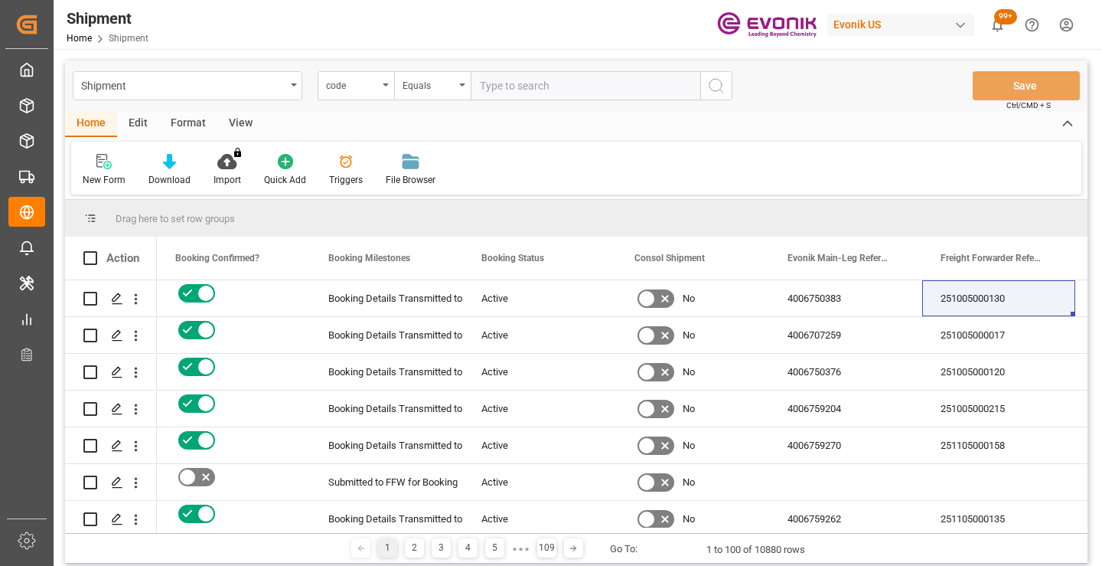
click at [552, 93] on input "text" at bounding box center [586, 85] width 230 height 29
paste input "d553a6022279"
type input "d553a6022279"
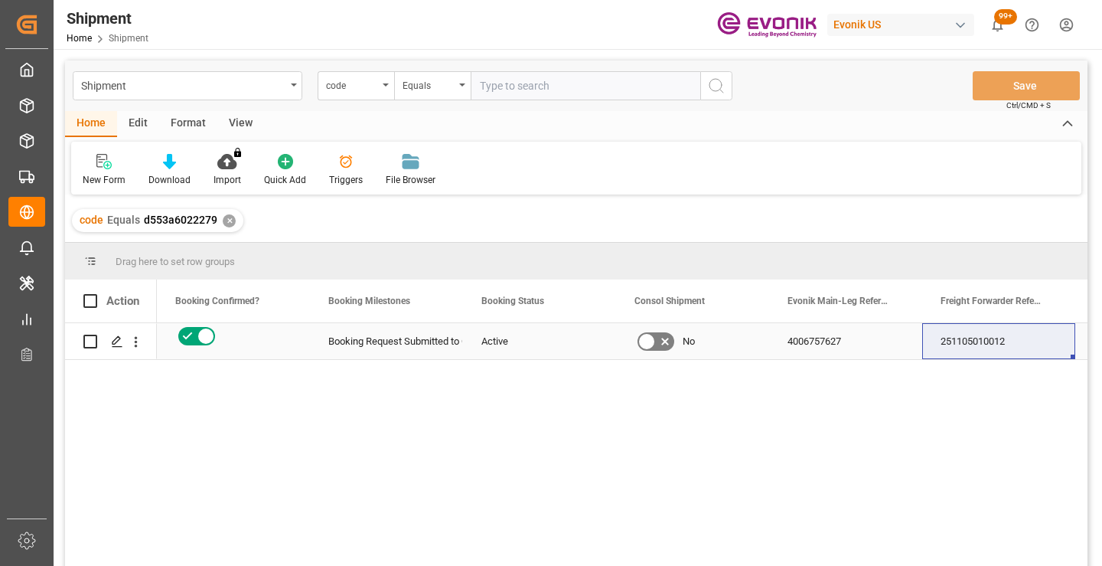
click at [978, 344] on div "251105010012" at bounding box center [998, 341] width 153 height 36
click at [227, 223] on div "✕" at bounding box center [229, 220] width 13 height 13
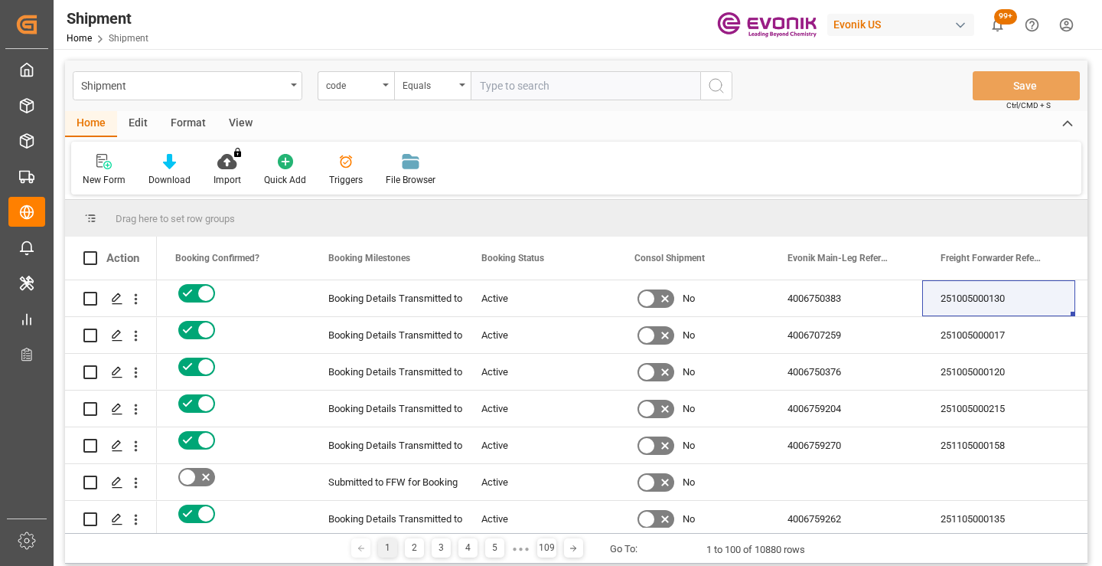
click at [605, 85] on input "text" at bounding box center [586, 85] width 230 height 29
paste input "ce72f152794f"
type input "ce72f152794f"
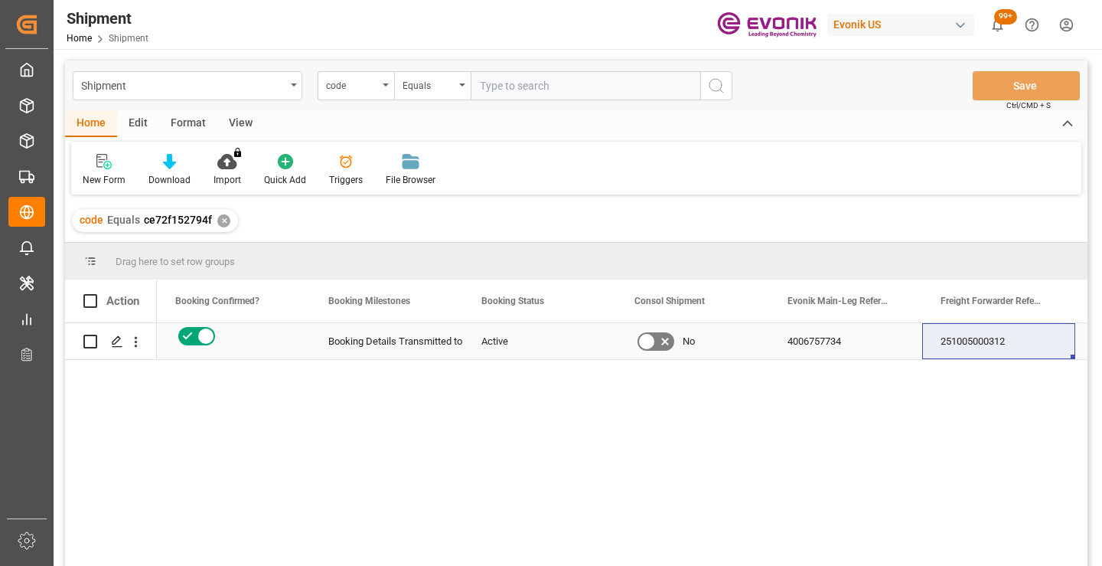
click at [987, 339] on div "251005000312" at bounding box center [998, 341] width 153 height 36
click at [224, 221] on div "✕" at bounding box center [223, 220] width 13 height 13
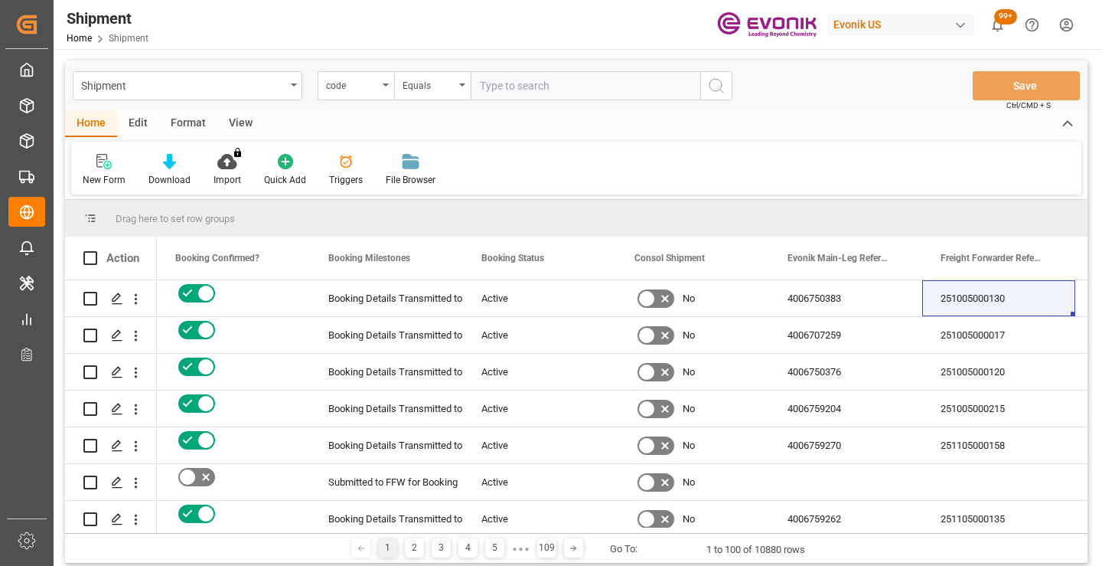
click at [537, 83] on input "text" at bounding box center [586, 85] width 230 height 29
paste input "59a5ecc0b278"
type input "59a5ecc0b278"
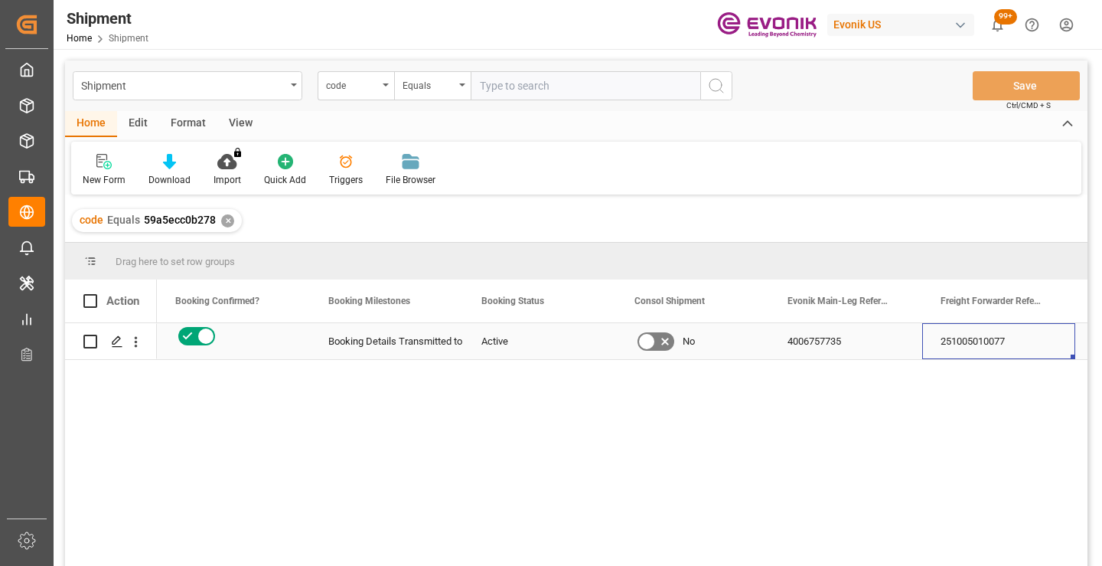
click at [974, 341] on div "251005010077" at bounding box center [998, 341] width 153 height 36
click at [230, 224] on div "✕" at bounding box center [227, 220] width 13 height 13
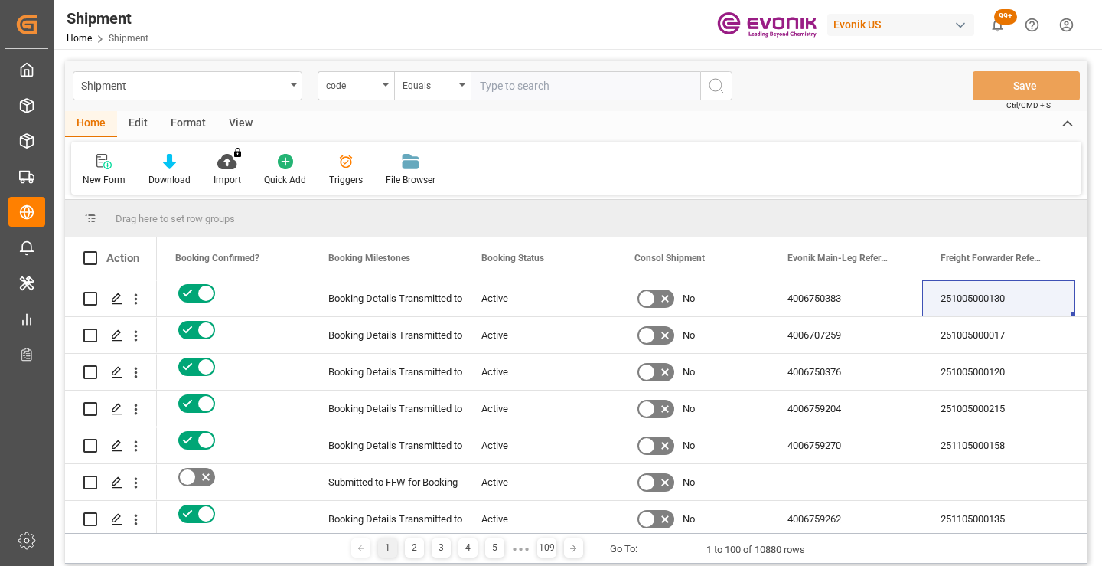
click at [543, 91] on input "text" at bounding box center [586, 85] width 230 height 29
paste input "980f83355c10"
type input "980f83355c10"
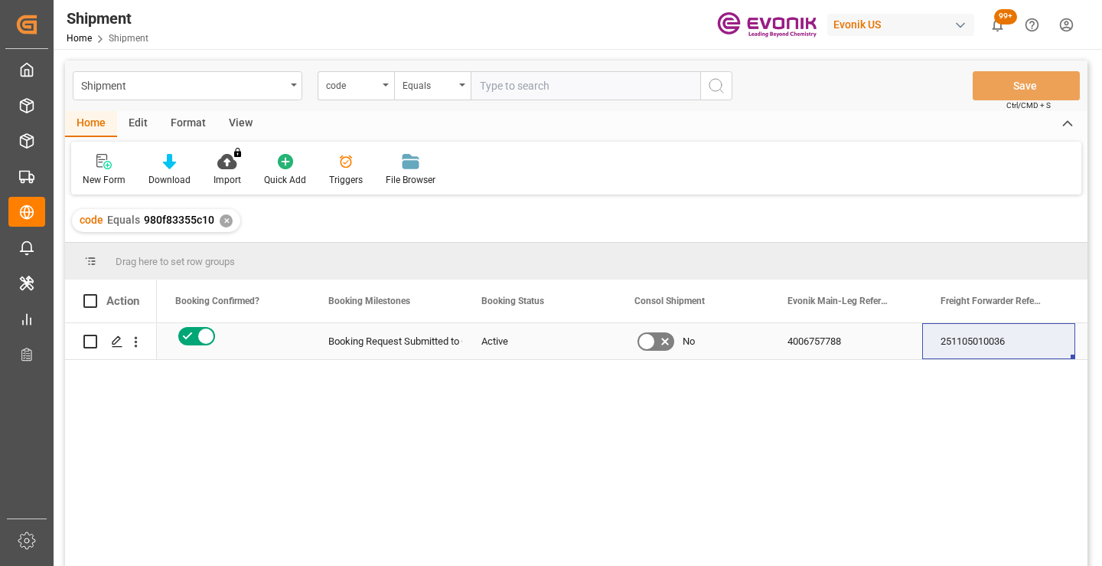
click at [976, 343] on div "251105010036" at bounding box center [998, 341] width 153 height 36
click at [221, 221] on div "✕" at bounding box center [226, 220] width 13 height 13
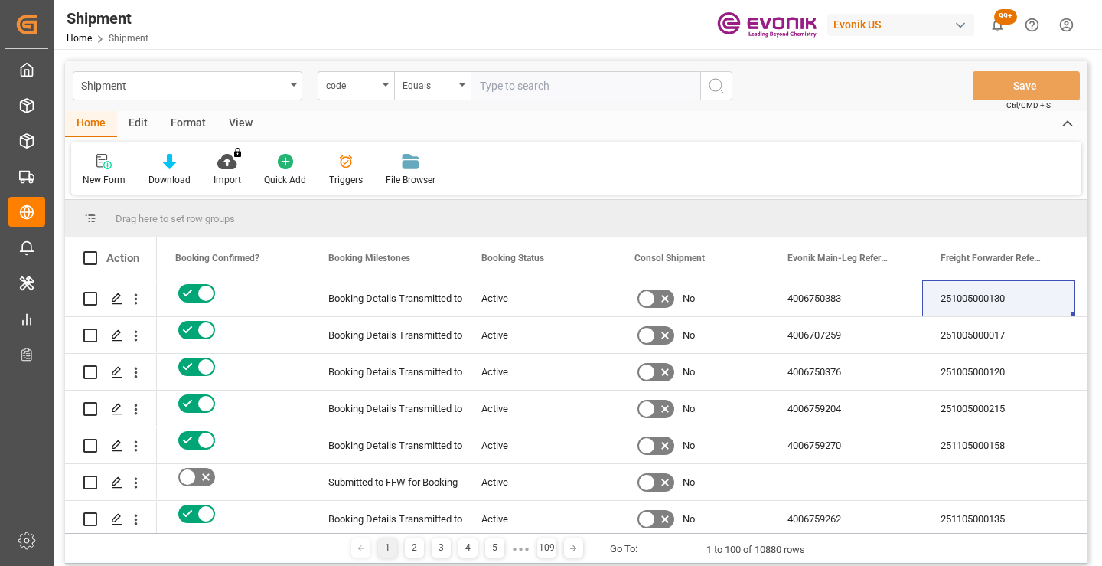
click at [564, 83] on input "text" at bounding box center [586, 85] width 230 height 29
paste input "976e4159bfa1"
type input "976e4159bfa1"
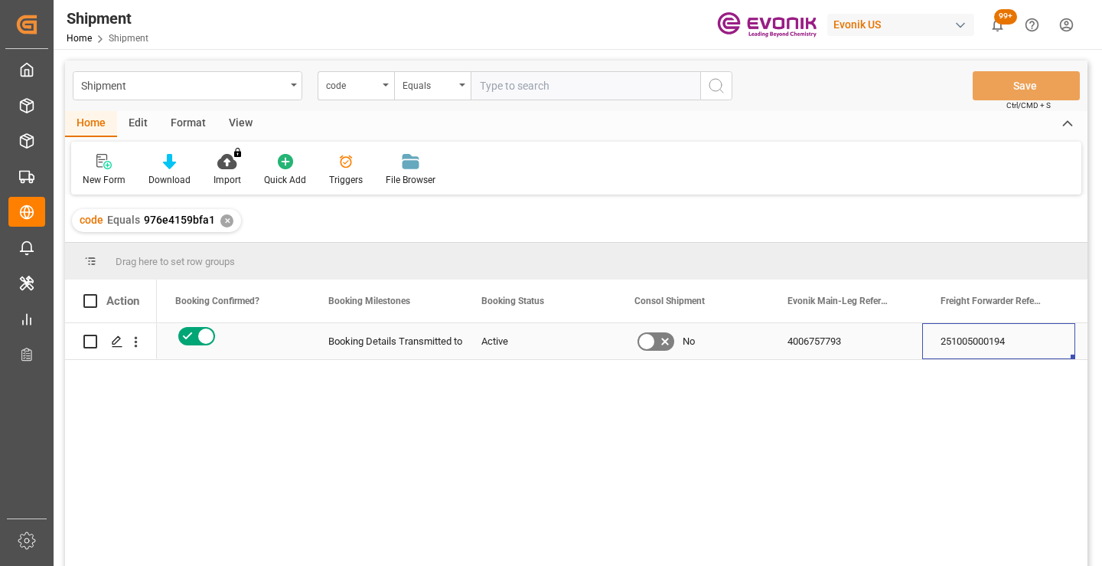
click at [998, 342] on div "251005000194" at bounding box center [998, 341] width 153 height 36
click at [227, 223] on div "✕" at bounding box center [226, 220] width 13 height 13
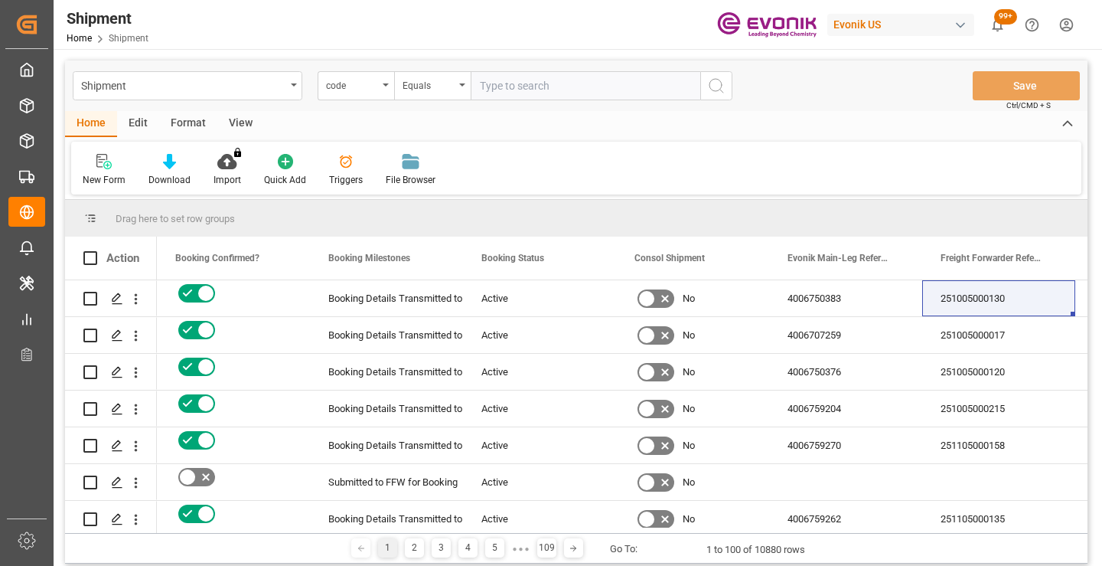
click at [604, 82] on input "text" at bounding box center [586, 85] width 230 height 29
paste input "da80a96e8f39"
type input "da80a96e8f39"
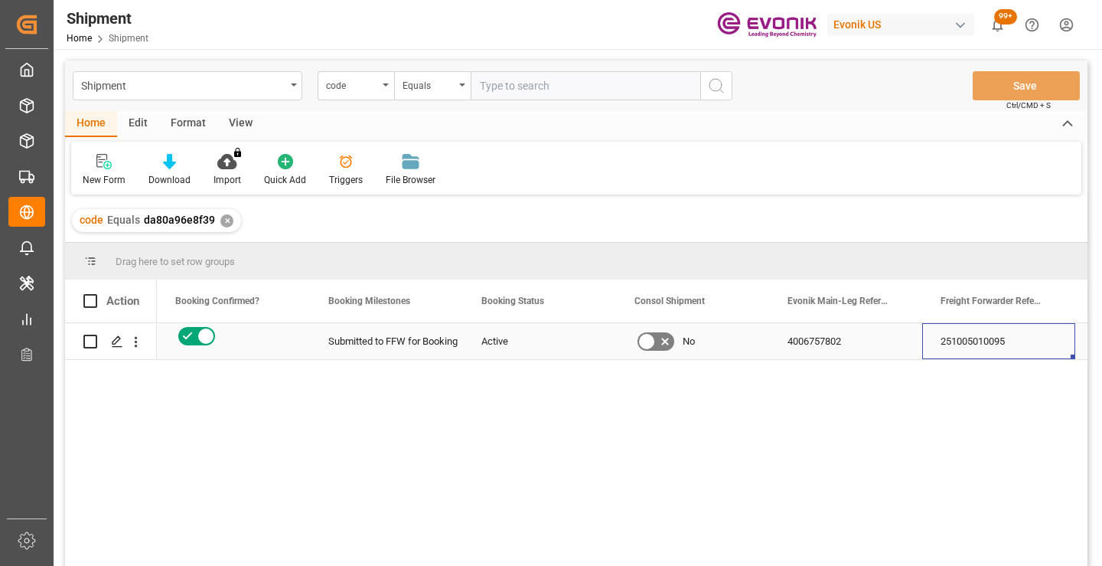
click at [970, 343] on div "251005010095" at bounding box center [998, 341] width 153 height 36
click at [225, 223] on div "✕" at bounding box center [226, 220] width 13 height 13
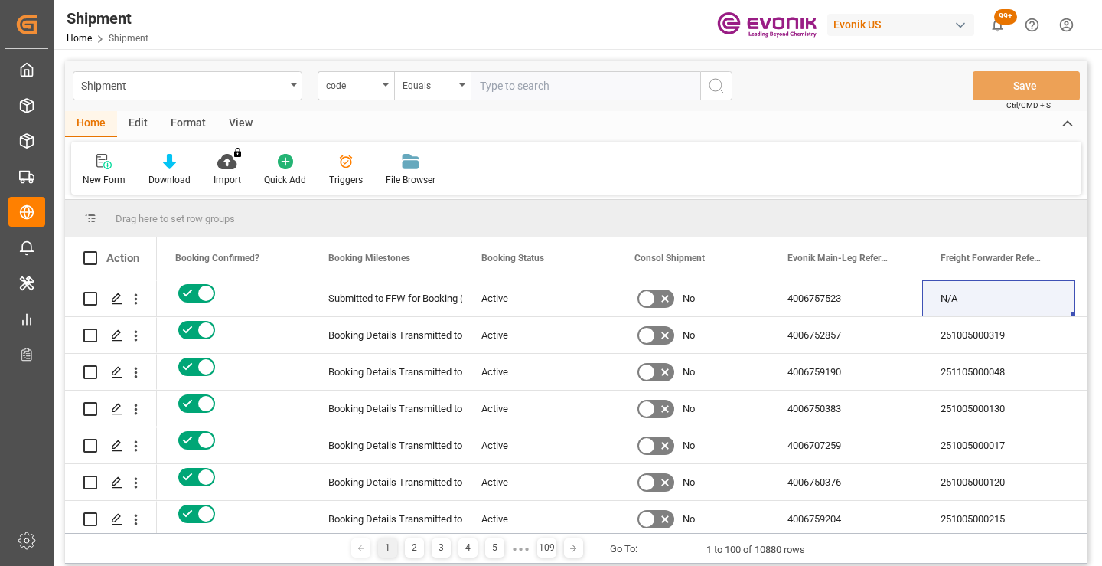
click at [541, 84] on input "text" at bounding box center [586, 85] width 230 height 29
paste input "d75032ab847a"
type input "d75032ab847a"
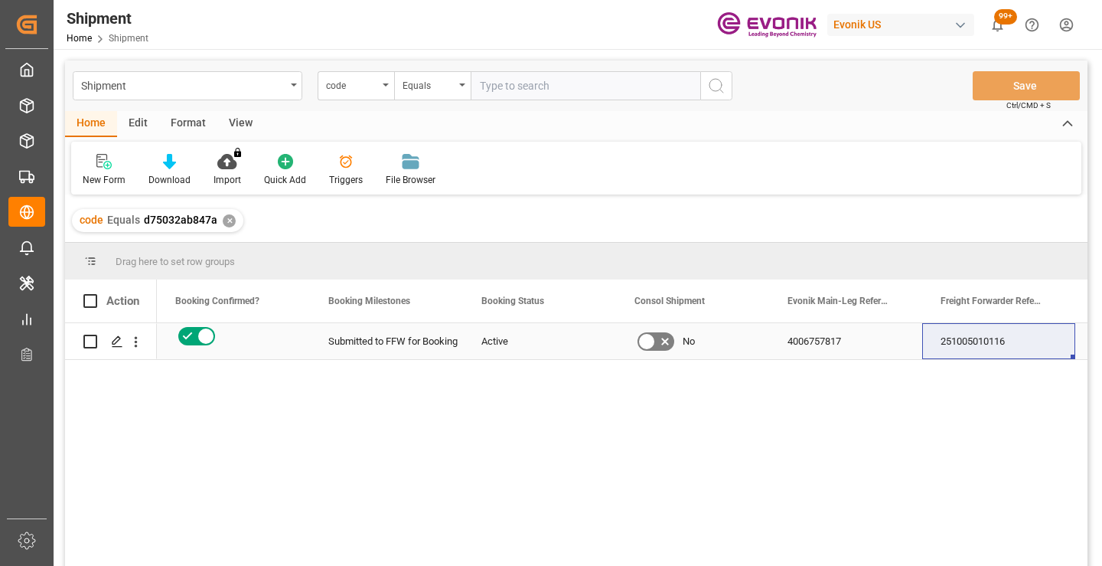
click at [972, 342] on div "251005010116" at bounding box center [998, 341] width 153 height 36
click at [228, 222] on div "✕" at bounding box center [229, 220] width 13 height 13
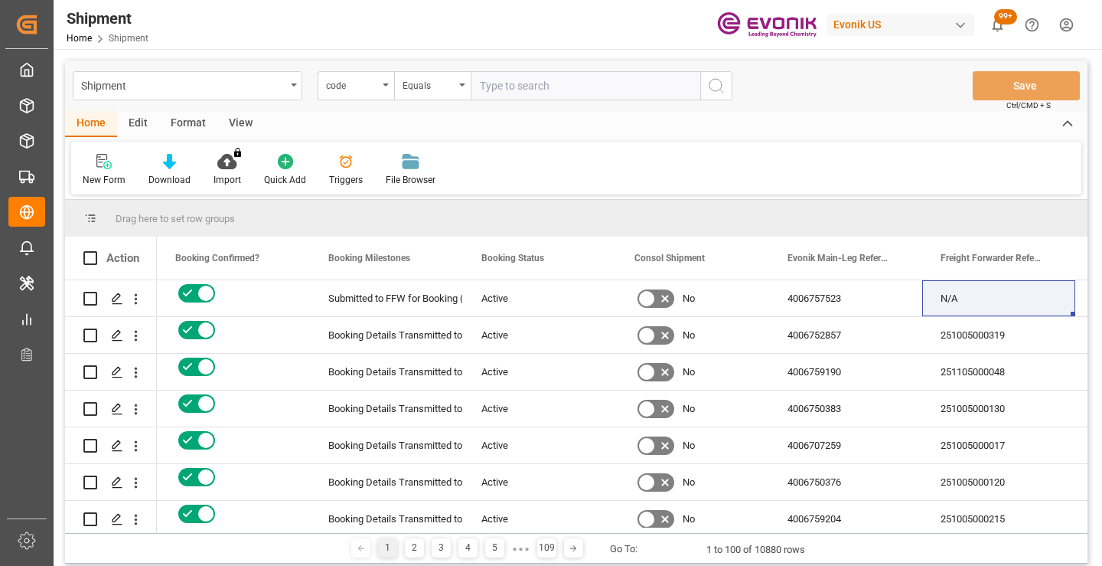
click at [575, 88] on input "text" at bounding box center [586, 85] width 230 height 29
paste input "70241cea36d2"
type input "70241cea36d2"
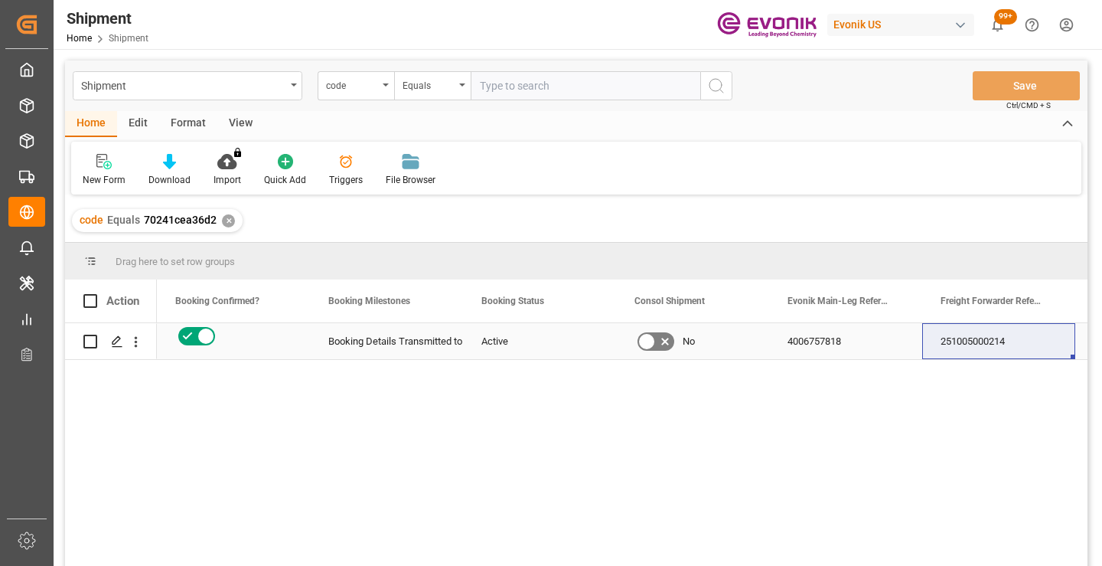
click at [977, 344] on div "251005000214" at bounding box center [998, 341] width 153 height 36
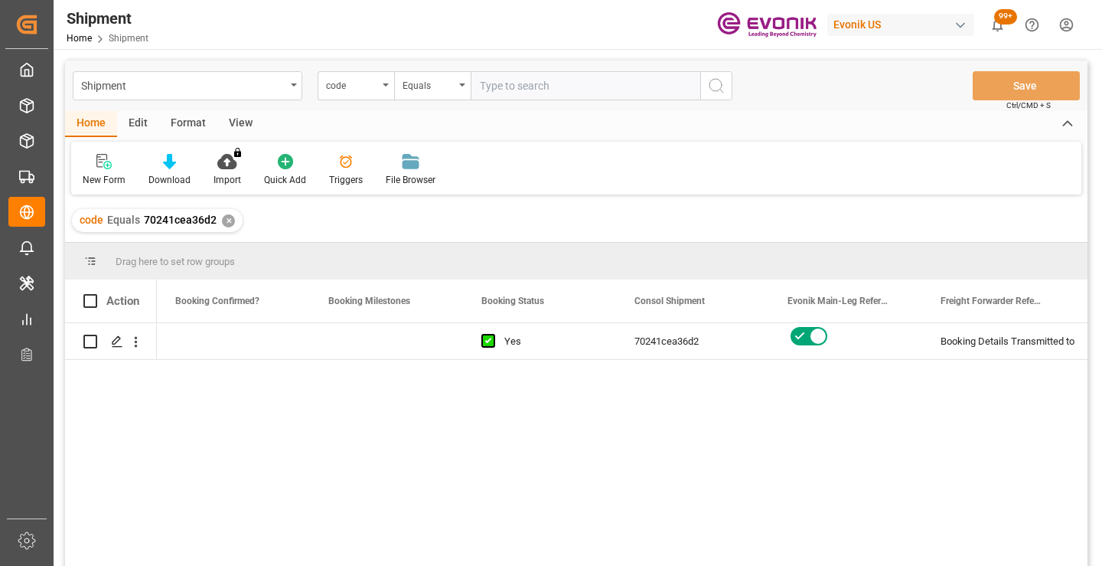
scroll to position [0, 612]
click at [223, 221] on div "✕" at bounding box center [228, 220] width 13 height 13
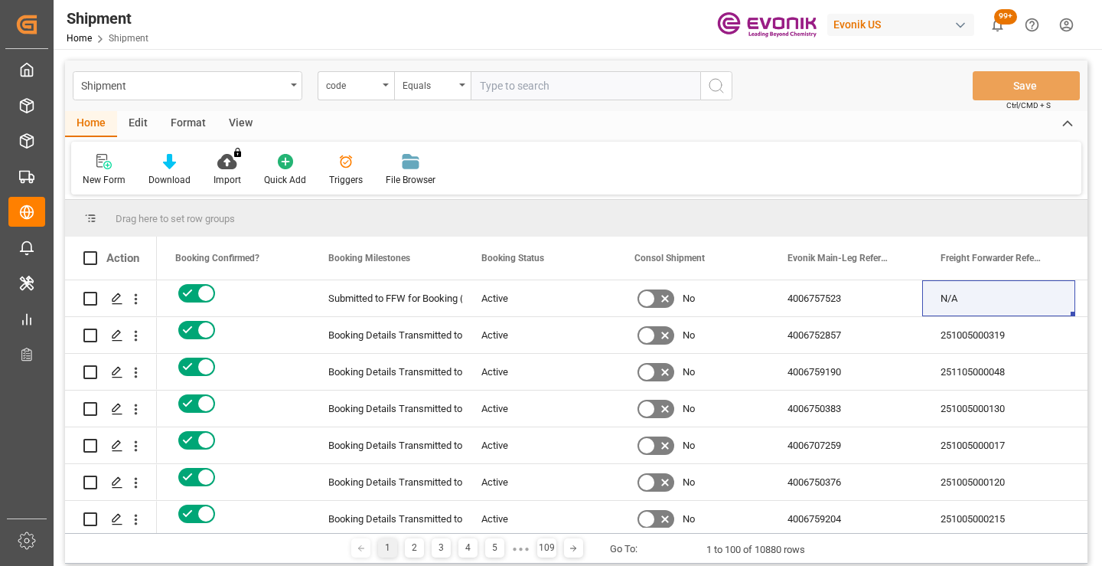
click at [569, 90] on input "text" at bounding box center [586, 85] width 230 height 29
paste input "f84cf5643423"
type input "f84cf5643423"
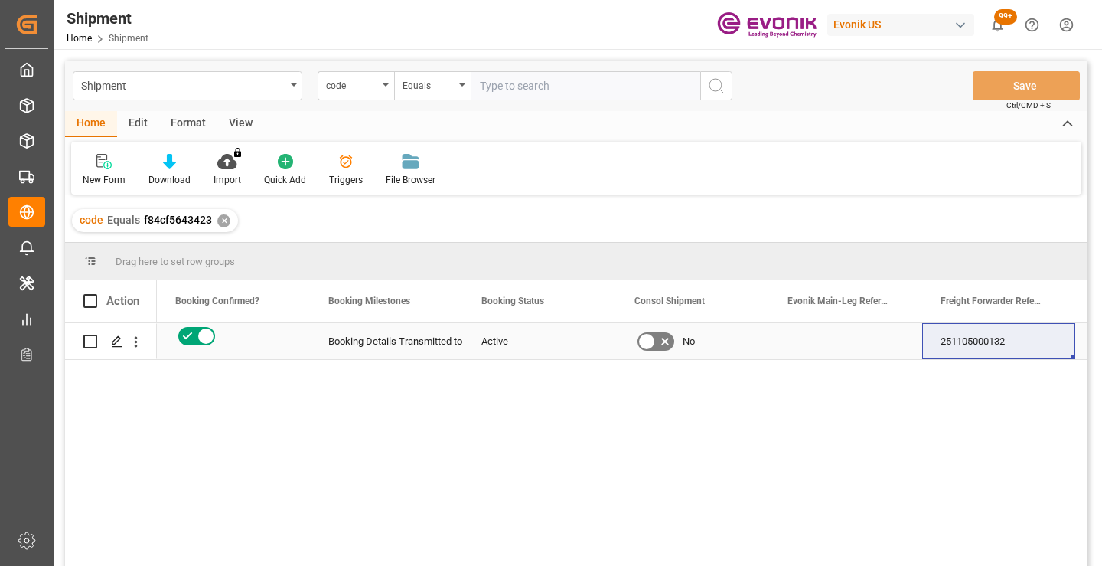
click at [996, 342] on div "251105000132" at bounding box center [998, 341] width 153 height 36
click at [221, 220] on div "✕" at bounding box center [223, 220] width 13 height 13
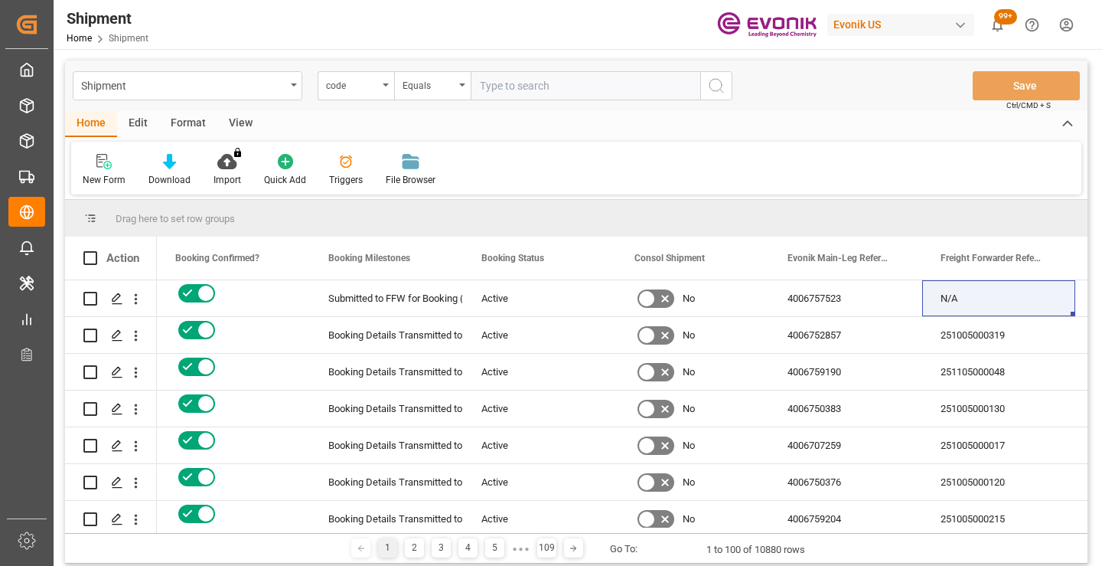
click at [559, 85] on input "text" at bounding box center [586, 85] width 230 height 29
paste input "fb4ec2dfe0f6"
type input "fb4ec2dfe0f6"
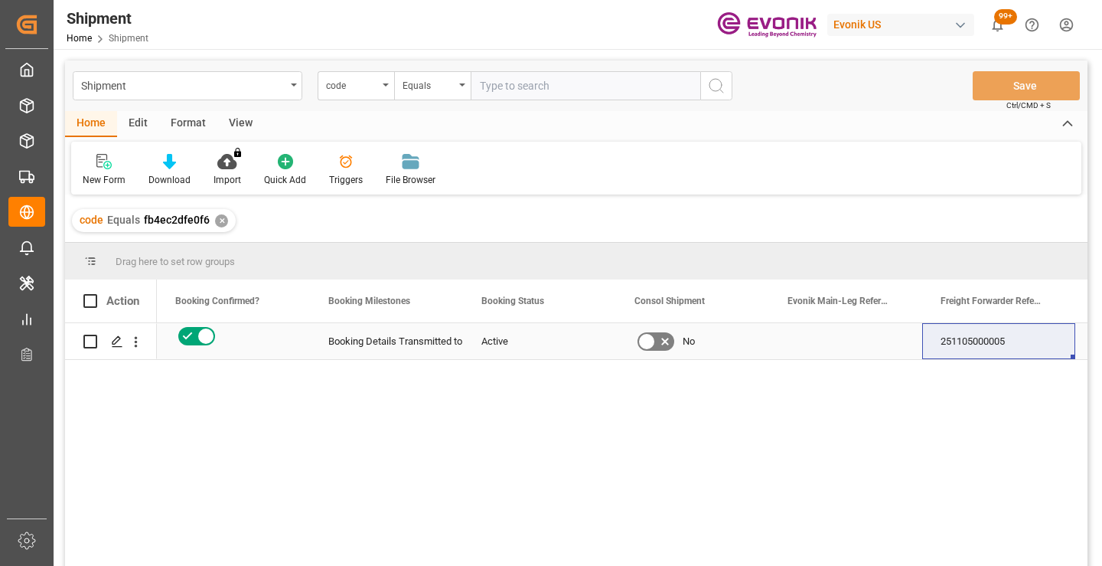
click at [985, 341] on div "251105000005" at bounding box center [998, 341] width 153 height 36
click at [216, 217] on div "✕" at bounding box center [221, 220] width 13 height 13
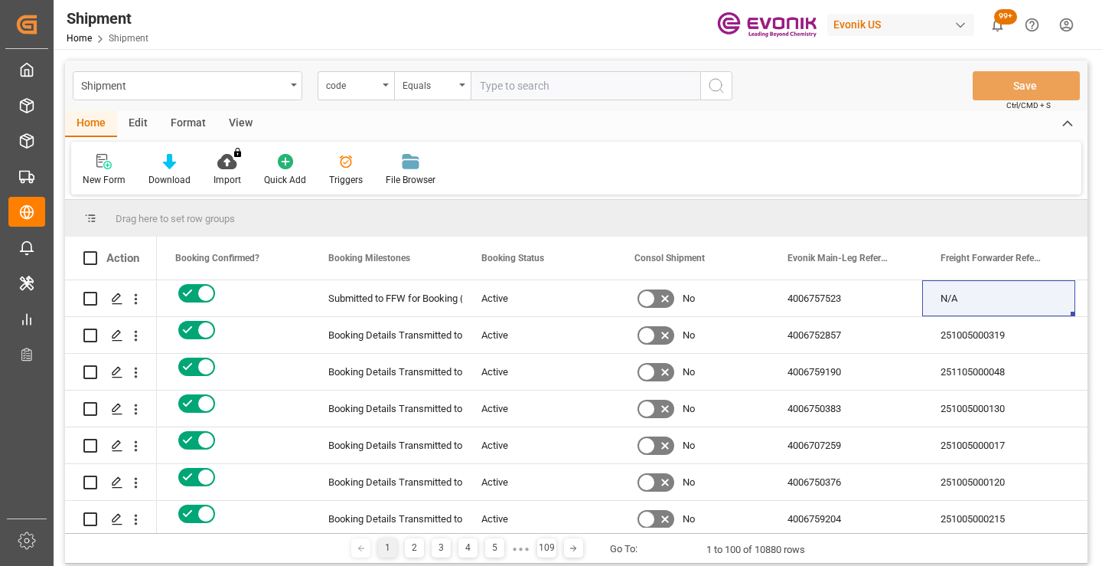
click at [537, 82] on input "text" at bounding box center [586, 85] width 230 height 29
paste input "94023da59bfe"
type input "94023da59bfe"
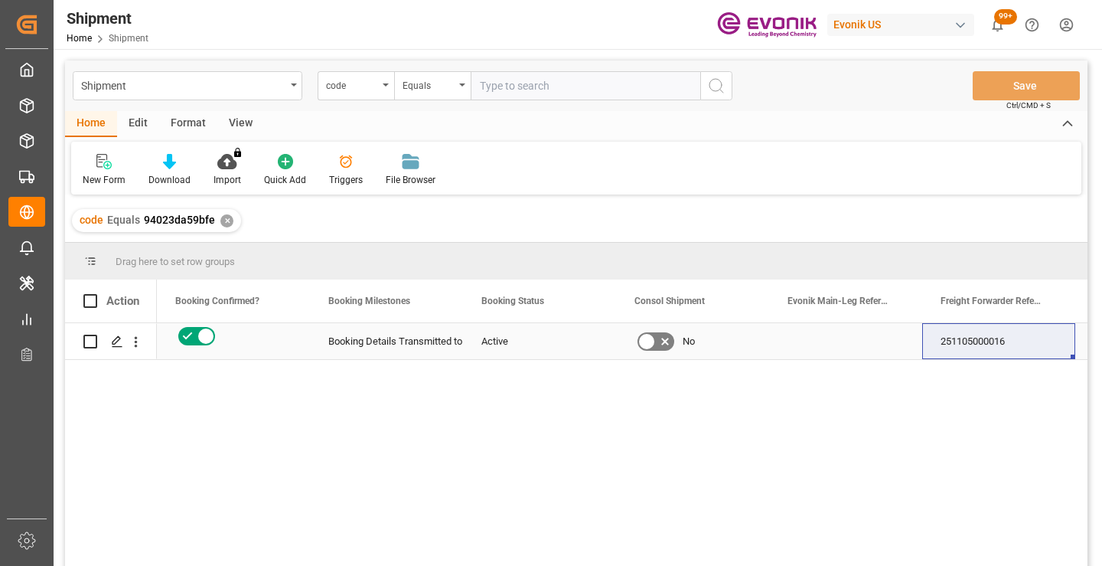
click at [987, 340] on div "251105000016" at bounding box center [998, 341] width 153 height 36
click at [227, 221] on div "✕" at bounding box center [226, 220] width 13 height 13
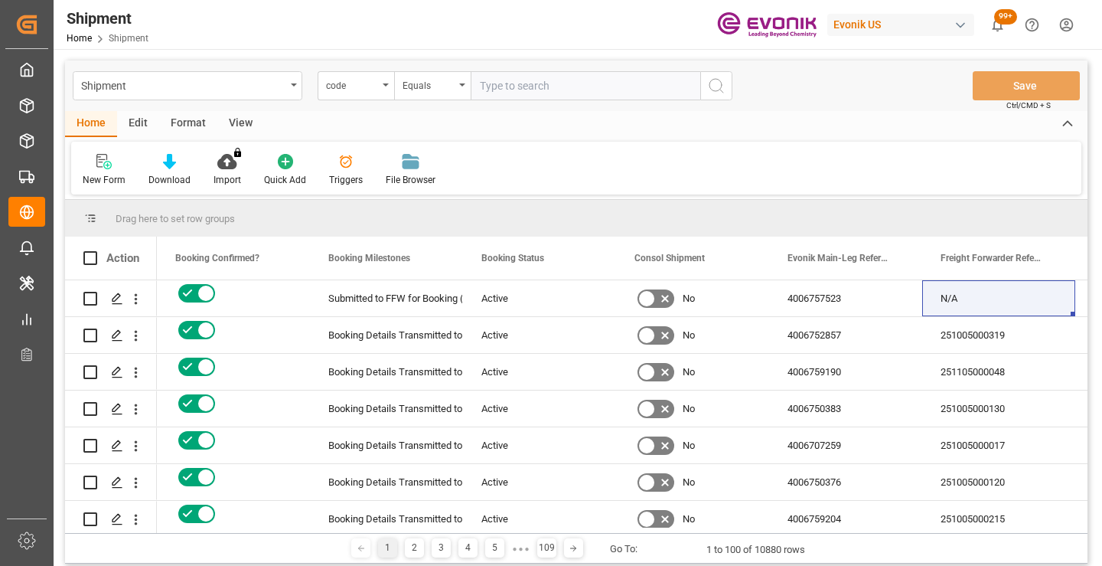
click at [551, 89] on input "text" at bounding box center [586, 85] width 230 height 29
paste input "c40ff05f1af3"
type input "c40ff05f1af3"
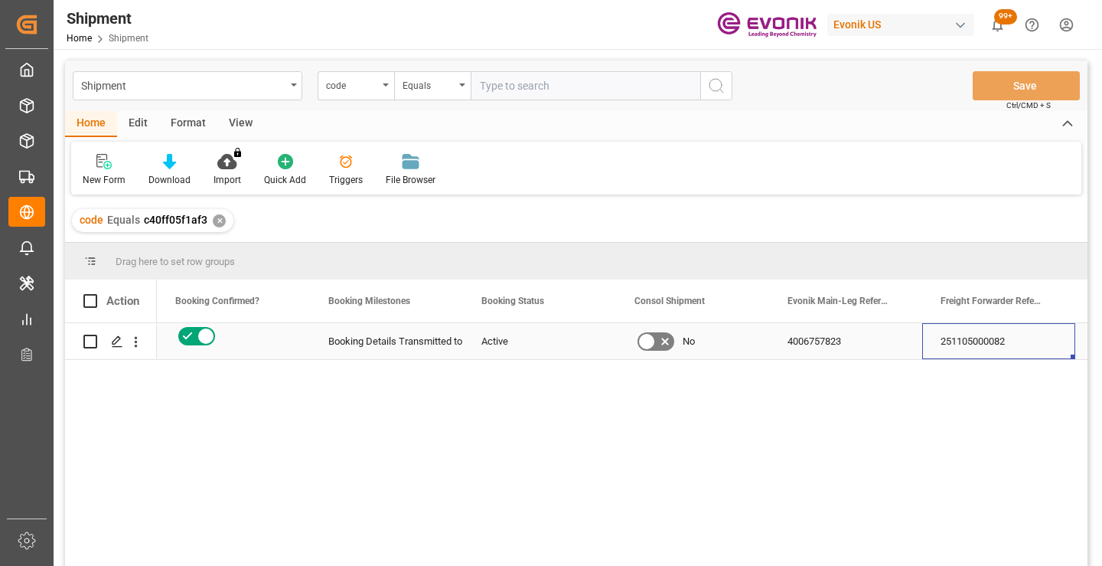
click at [975, 338] on div "251105000082" at bounding box center [998, 341] width 153 height 36
click at [220, 222] on div "✕" at bounding box center [219, 220] width 13 height 13
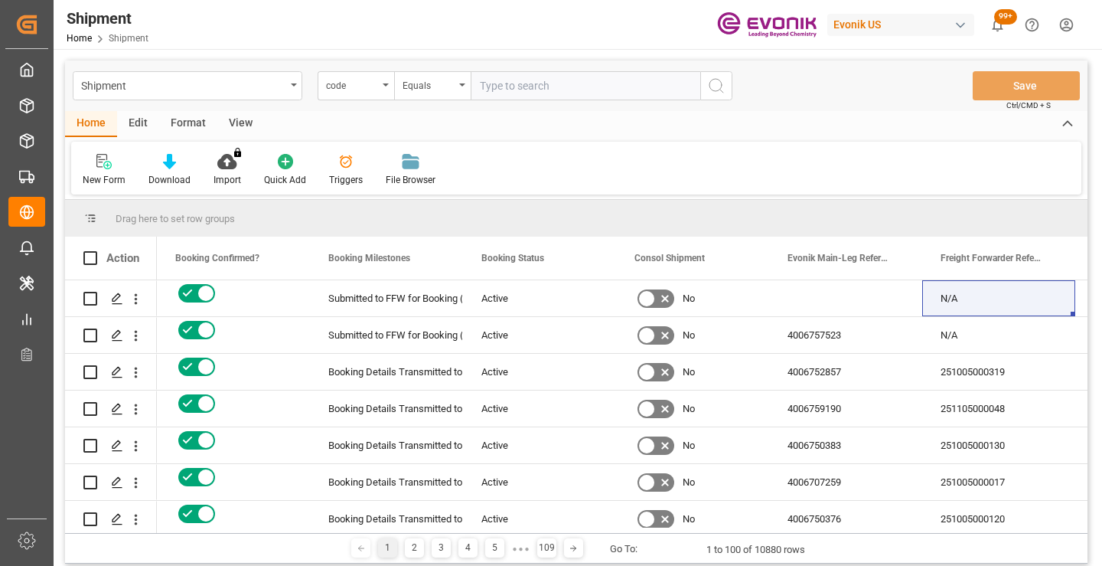
click at [536, 87] on input "text" at bounding box center [586, 85] width 230 height 29
paste input "5343076e0e19"
type input "5343076e0e19"
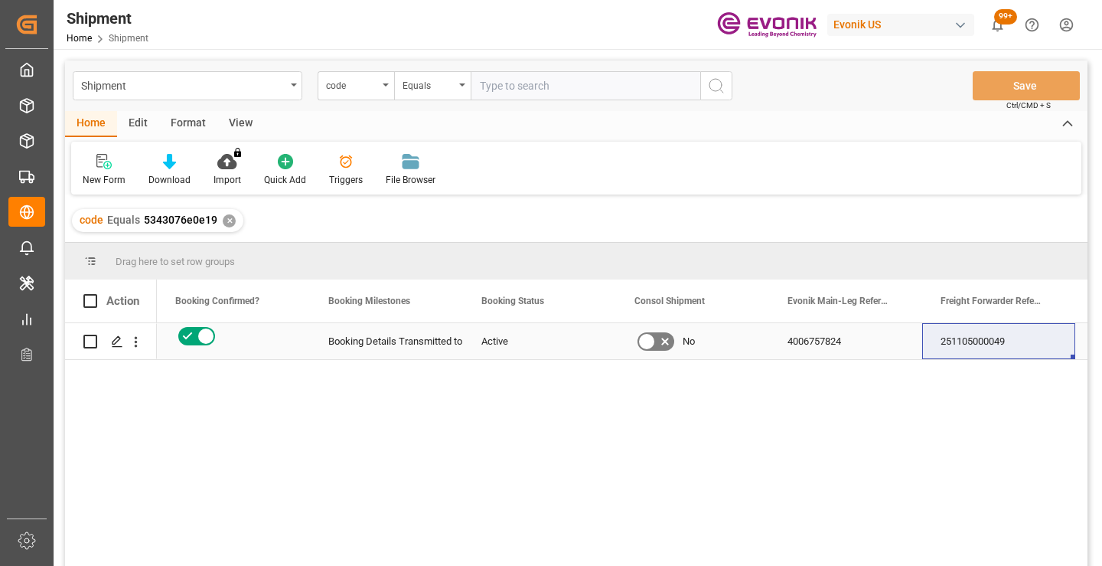
click at [978, 344] on div "251105000049" at bounding box center [998, 341] width 153 height 36
click at [226, 217] on div "✕" at bounding box center [229, 220] width 13 height 13
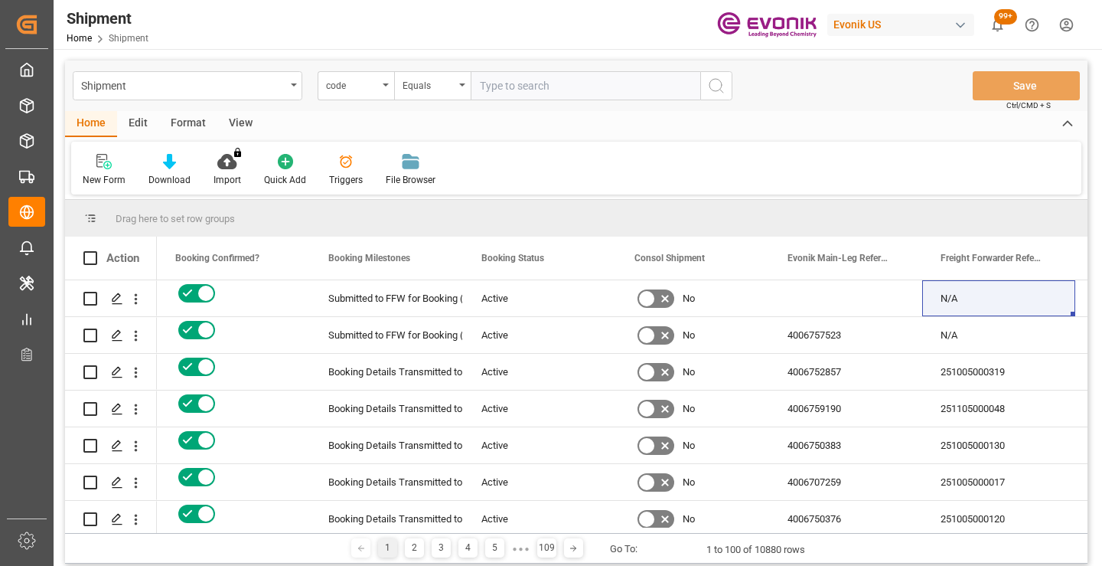
click at [537, 81] on input "text" at bounding box center [586, 85] width 230 height 29
paste input "62ab0bc07bd1"
type input "62ab0bc07bd1"
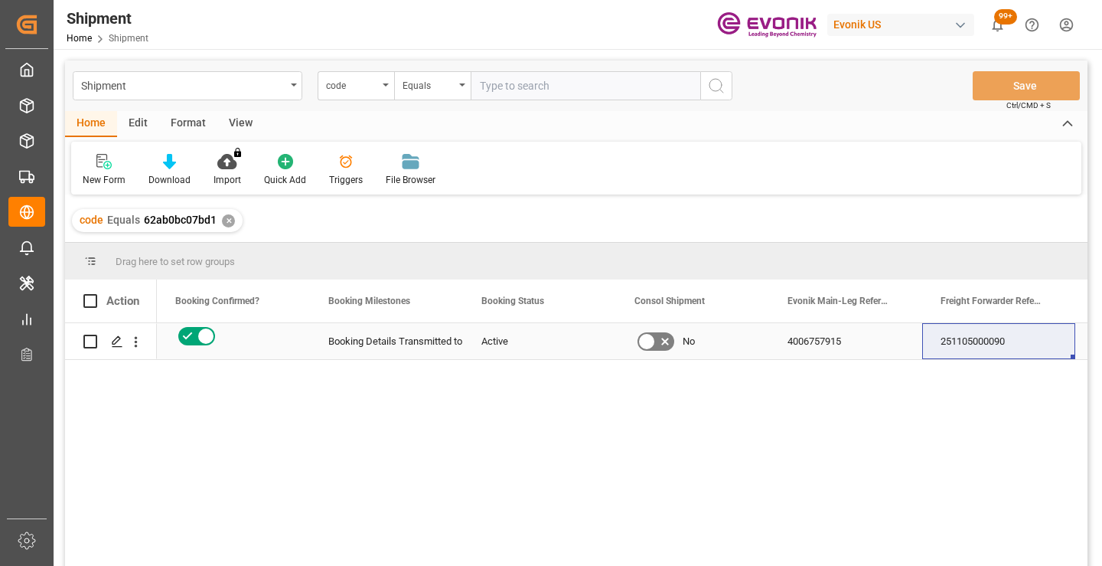
click at [964, 342] on div "251105000090" at bounding box center [998, 341] width 153 height 36
click at [225, 220] on div "✕" at bounding box center [228, 220] width 13 height 13
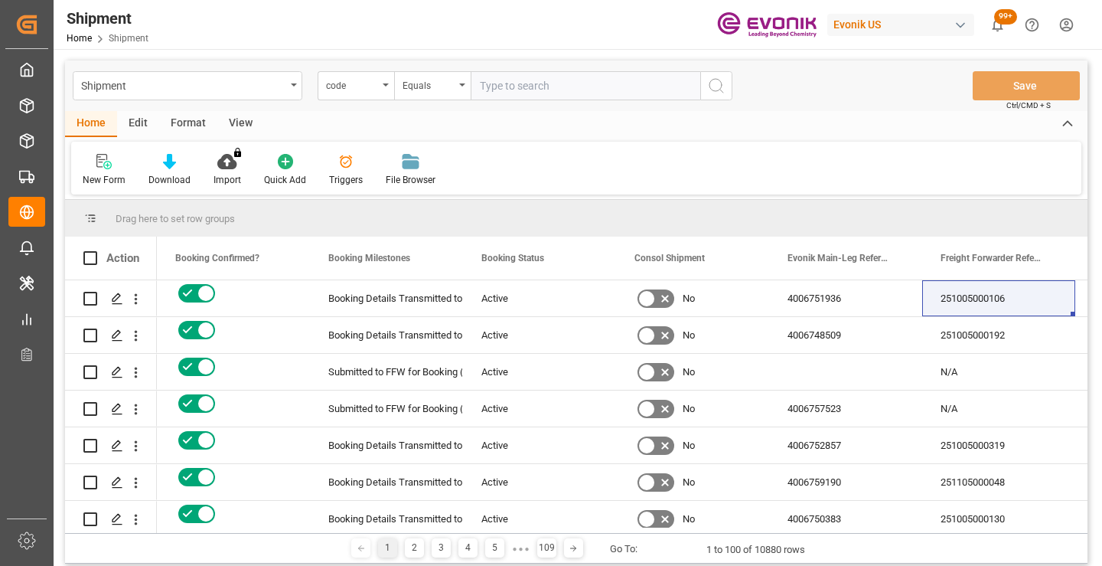
click at [581, 86] on input "text" at bounding box center [586, 85] width 230 height 29
paste input "8b45e75305d6"
type input "8b45e75305d6"
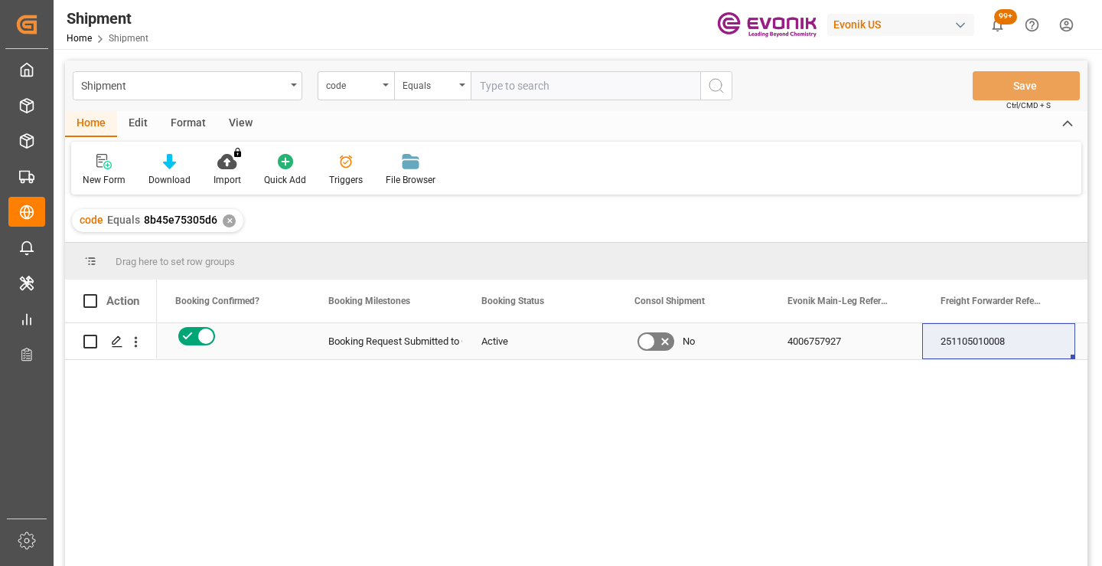
click at [991, 334] on div "251105010008" at bounding box center [998, 341] width 153 height 36
click at [232, 221] on div "✕" at bounding box center [229, 220] width 13 height 13
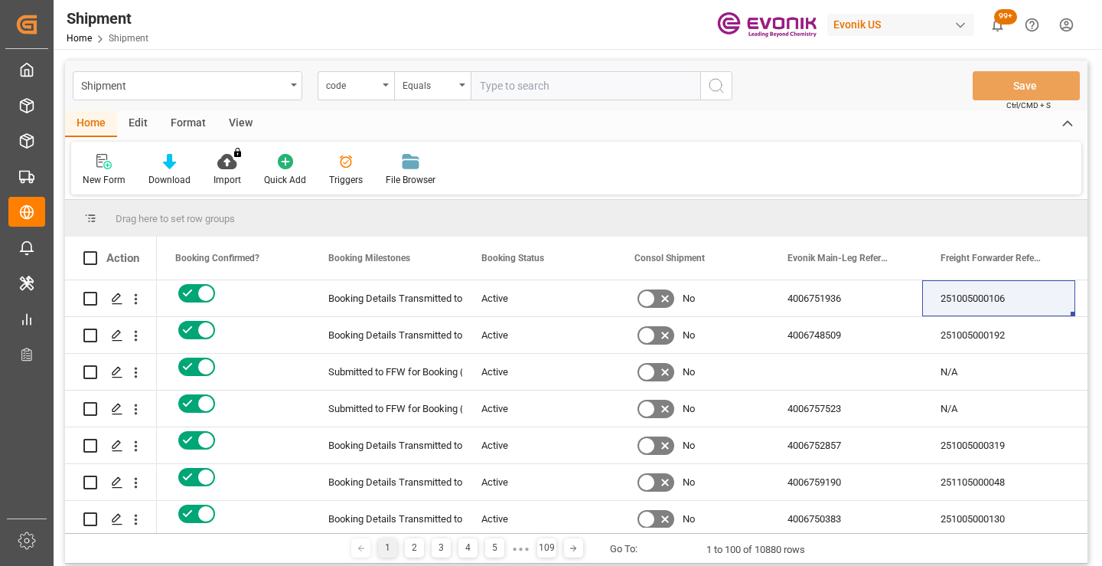
click at [543, 86] on input "text" at bounding box center [586, 85] width 230 height 29
paste input "7edc2f9a845e"
type input "7edc2f9a845e"
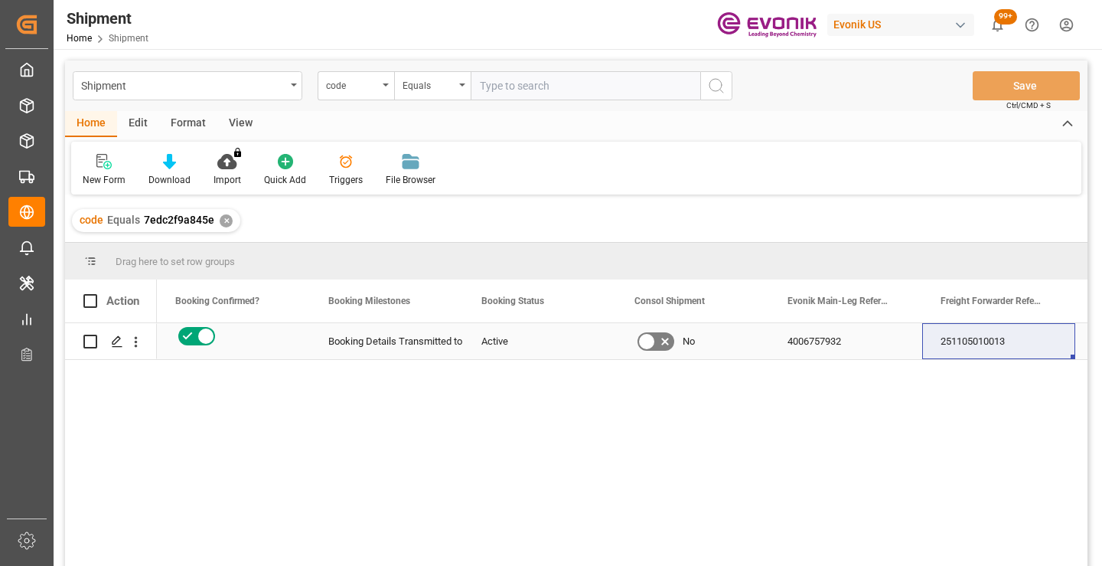
click at [983, 341] on div "251105010013" at bounding box center [998, 341] width 153 height 36
click at [221, 222] on div "✕" at bounding box center [226, 220] width 13 height 13
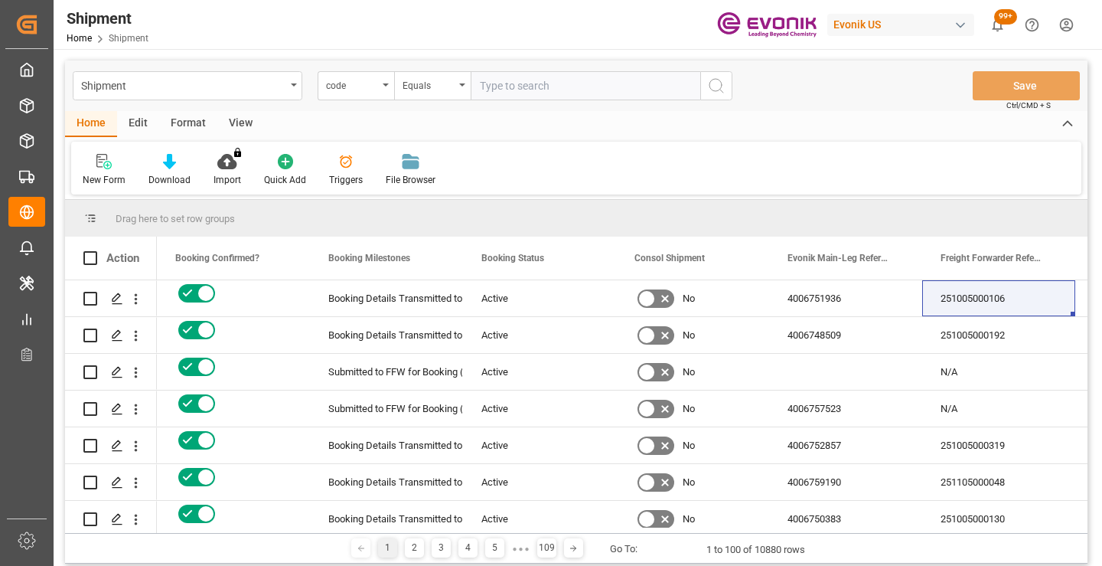
click at [522, 87] on input "text" at bounding box center [586, 85] width 230 height 29
paste input "6ad6fbf3aee8"
type input "6ad6fbf3aee8"
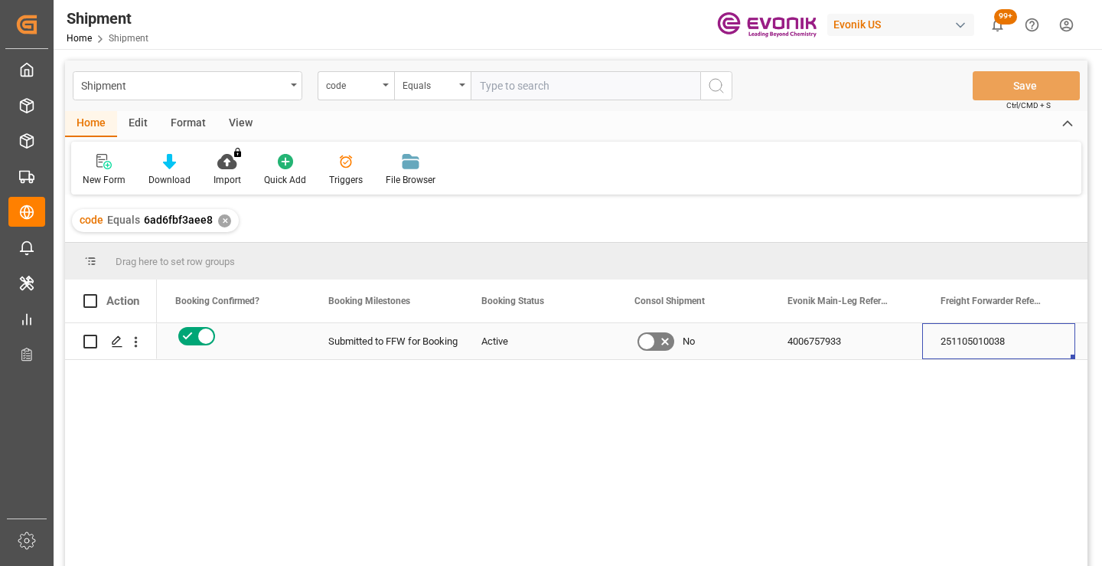
click at [981, 344] on div "251105010038" at bounding box center [998, 341] width 153 height 36
click at [220, 217] on div "✕" at bounding box center [224, 220] width 13 height 13
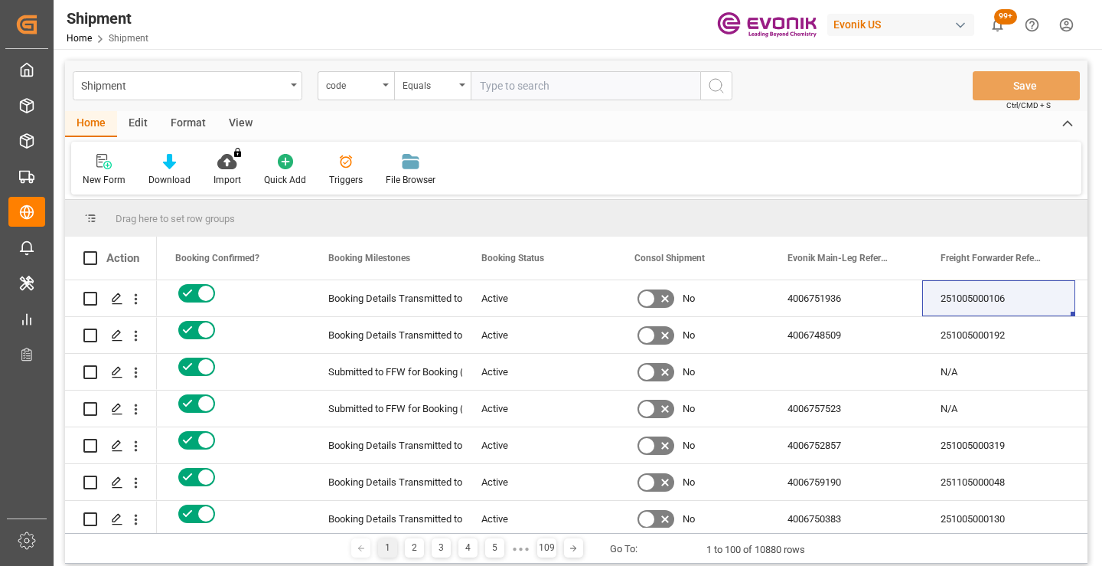
click at [567, 89] on input "text" at bounding box center [586, 85] width 230 height 29
paste input "60712eebc436"
type input "60712eebc436"
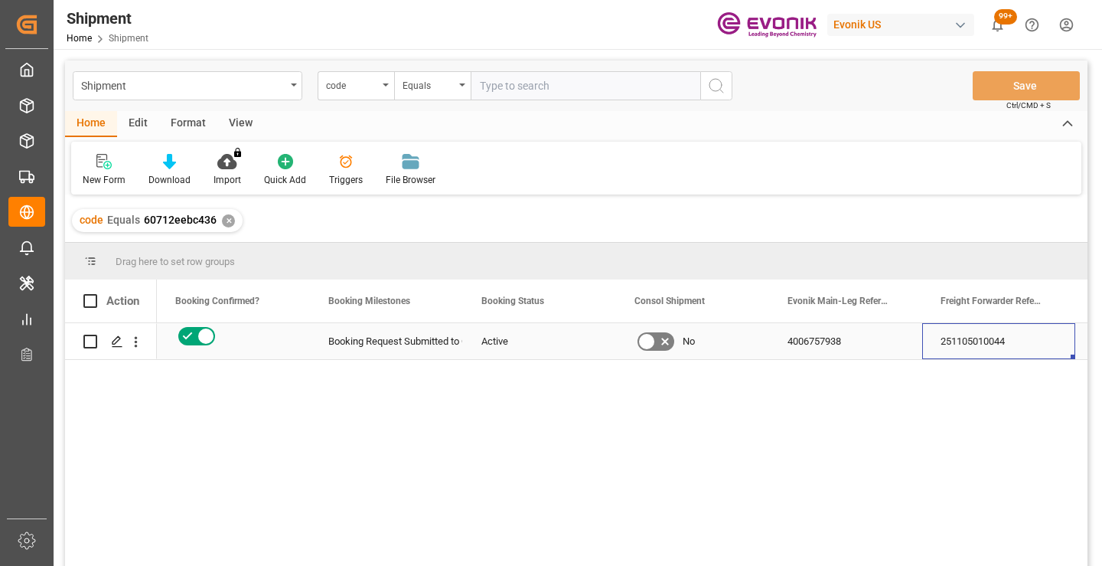
click at [969, 346] on div "251105010044" at bounding box center [998, 341] width 153 height 36
click at [225, 218] on div "✕" at bounding box center [228, 220] width 13 height 13
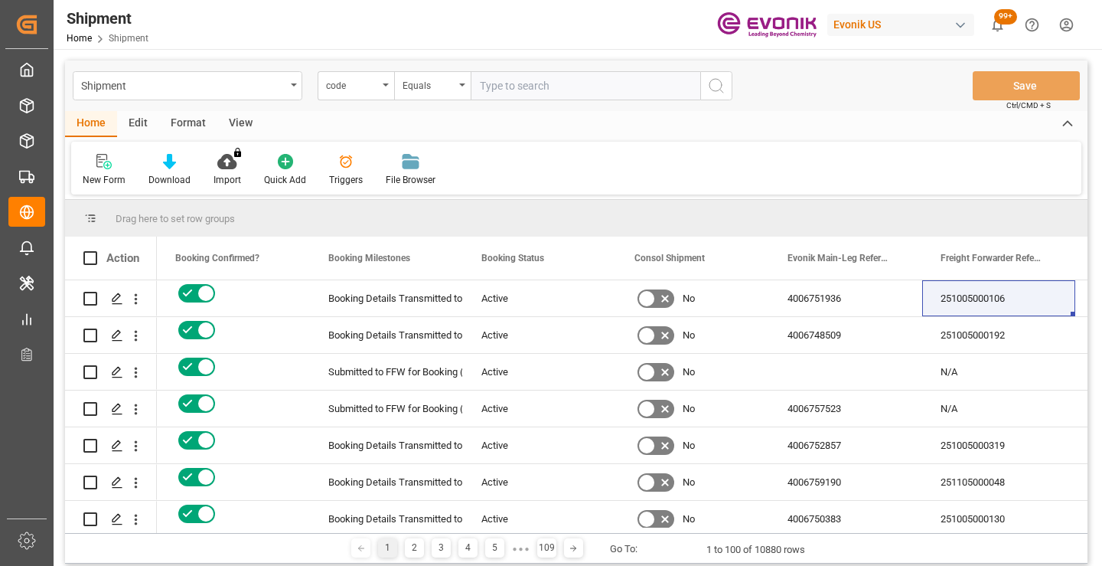
click at [552, 84] on input "text" at bounding box center [586, 85] width 230 height 29
paste input "c70813b03cb6"
type input "c70813b03cb6"
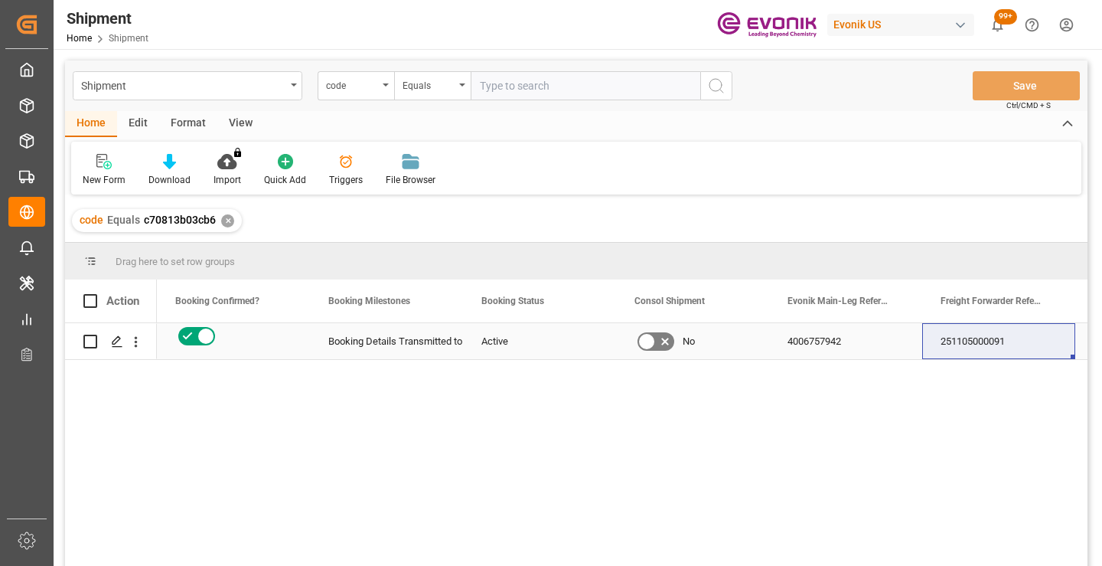
click at [1006, 344] on div "251105000091" at bounding box center [998, 341] width 153 height 36
click at [221, 222] on div "✕" at bounding box center [227, 220] width 13 height 13
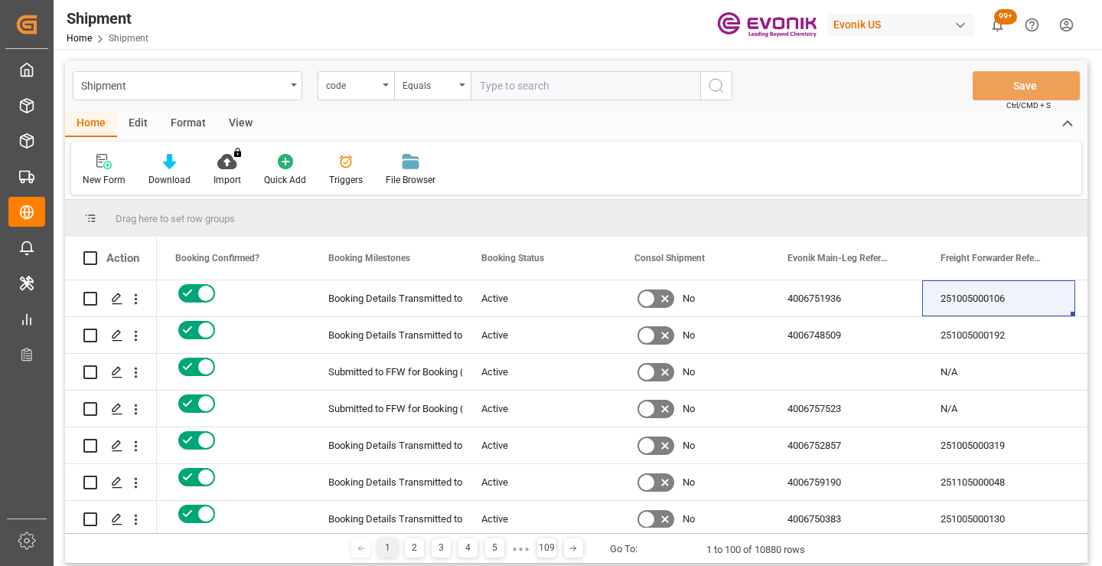
click at [539, 87] on input "text" at bounding box center [586, 85] width 230 height 29
paste input "485e87d99ce6"
type input "485e87d99ce6"
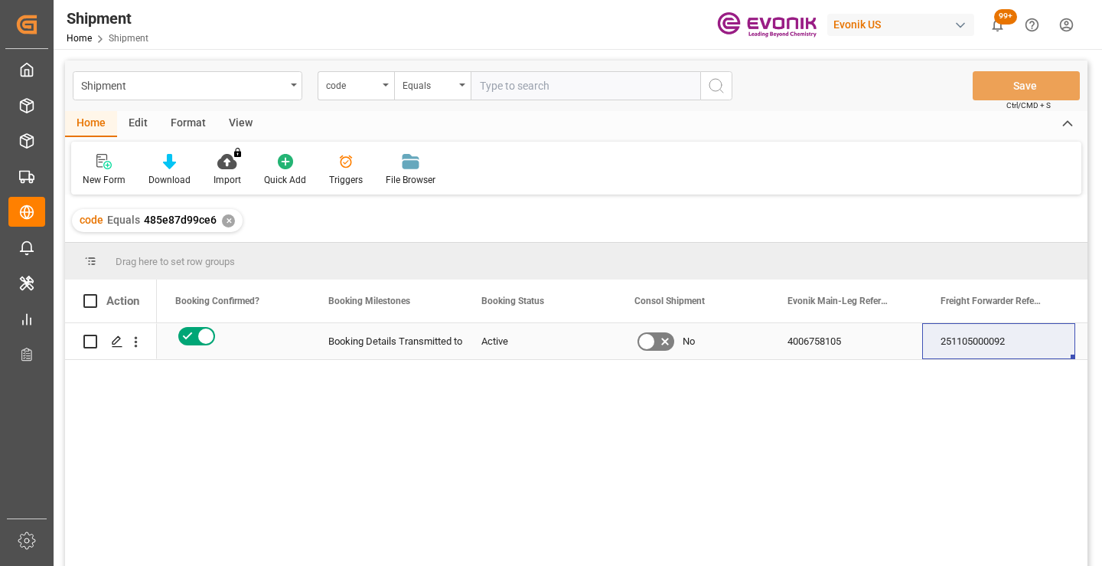
click at [1000, 334] on div "251105000092" at bounding box center [998, 341] width 153 height 36
click at [225, 222] on div "✕" at bounding box center [228, 220] width 13 height 13
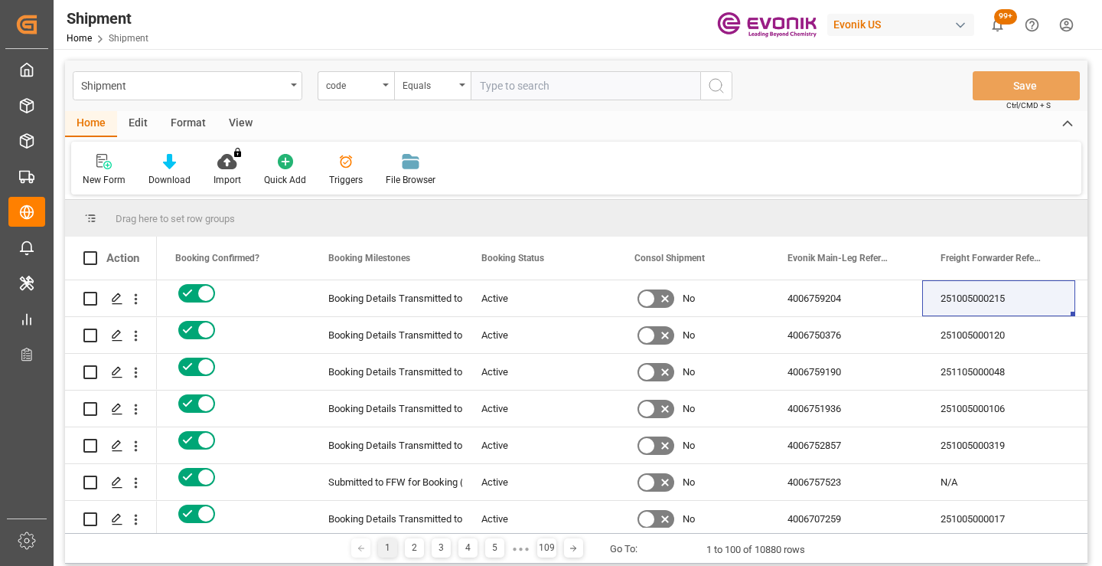
click at [517, 89] on input "text" at bounding box center [586, 85] width 230 height 29
paste input "d70b6bccfa4c"
type input "d70b6bccfa4c"
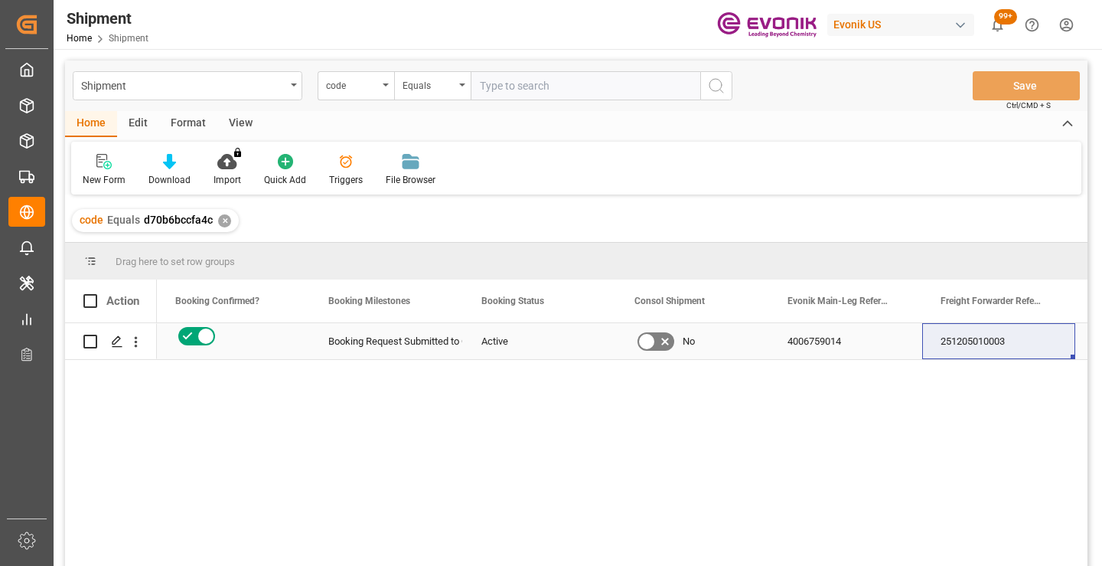
click at [980, 333] on div "251205010003" at bounding box center [998, 341] width 153 height 36
click at [220, 220] on div "✕" at bounding box center [224, 220] width 13 height 13
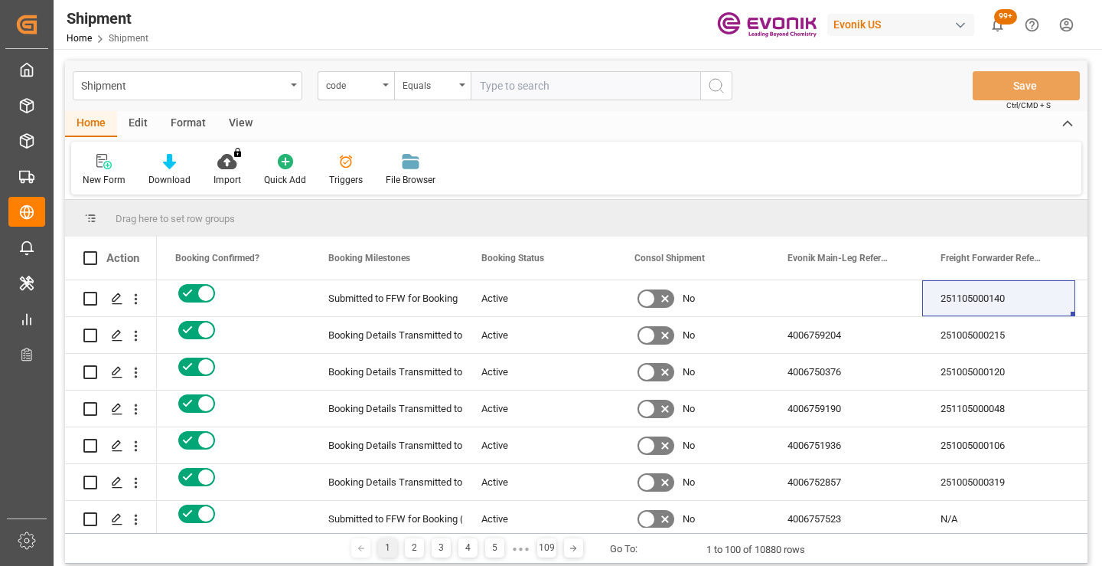
click at [540, 82] on input "text" at bounding box center [586, 85] width 230 height 29
paste input "3d036f12f353"
type input "3d036f12f353"
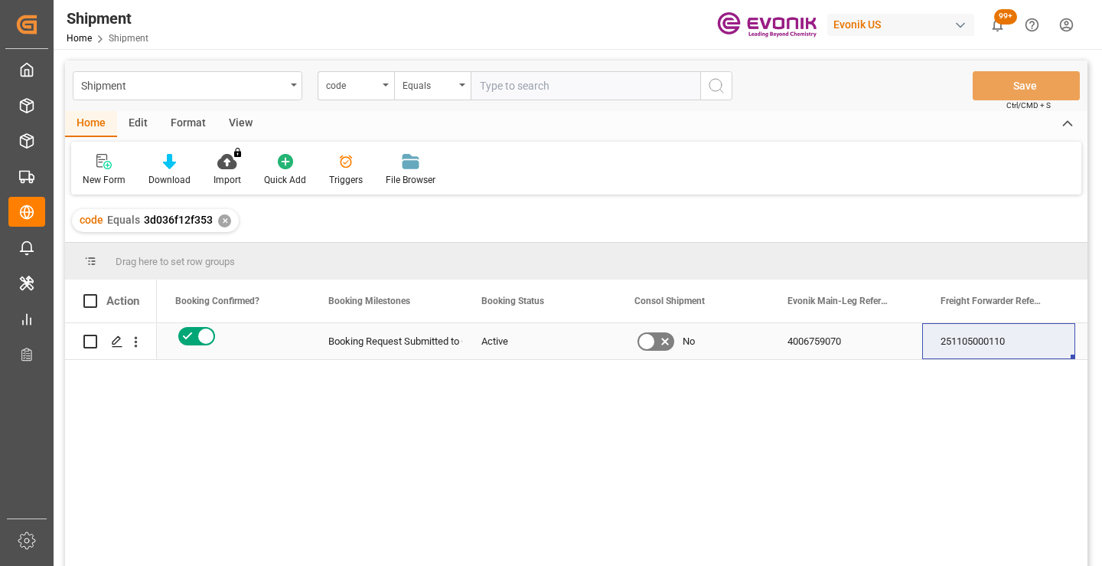
click at [956, 339] on div "251105000110" at bounding box center [998, 341] width 153 height 36
click at [221, 225] on div "✕" at bounding box center [224, 220] width 13 height 13
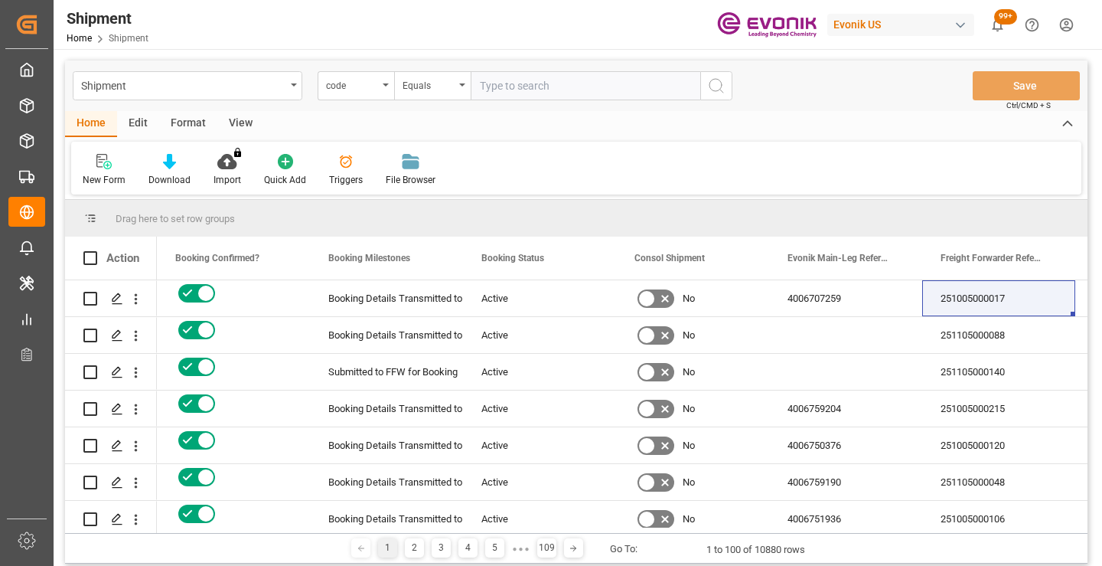
click at [564, 80] on input "text" at bounding box center [586, 85] width 230 height 29
paste input "fdf98cd23f7b"
type input "fdf98cd23f7b"
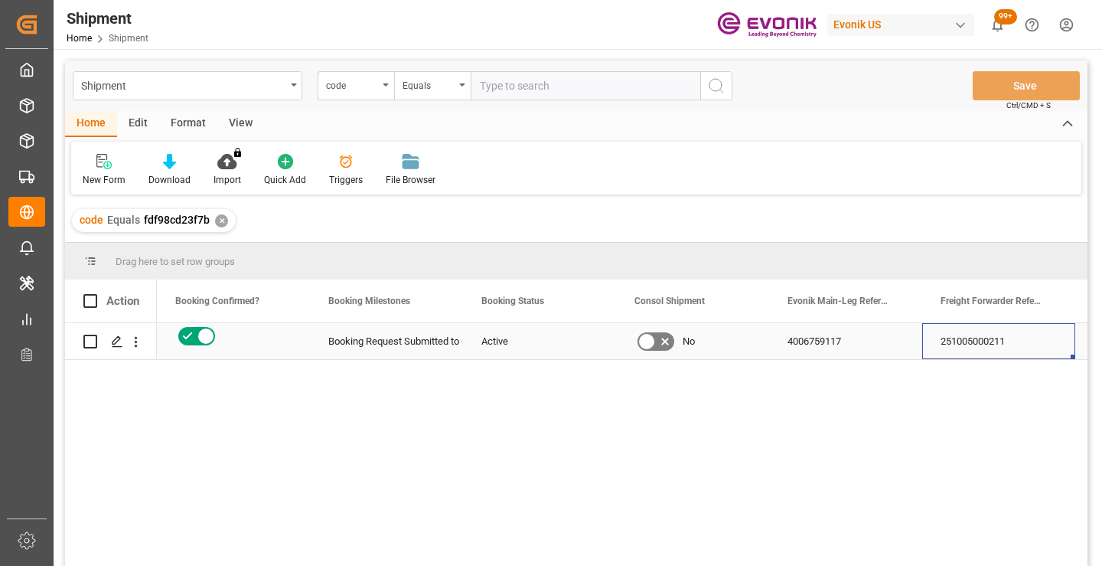
click at [976, 343] on div "251005000211" at bounding box center [998, 341] width 153 height 36
click at [220, 218] on div "✕" at bounding box center [221, 220] width 13 height 13
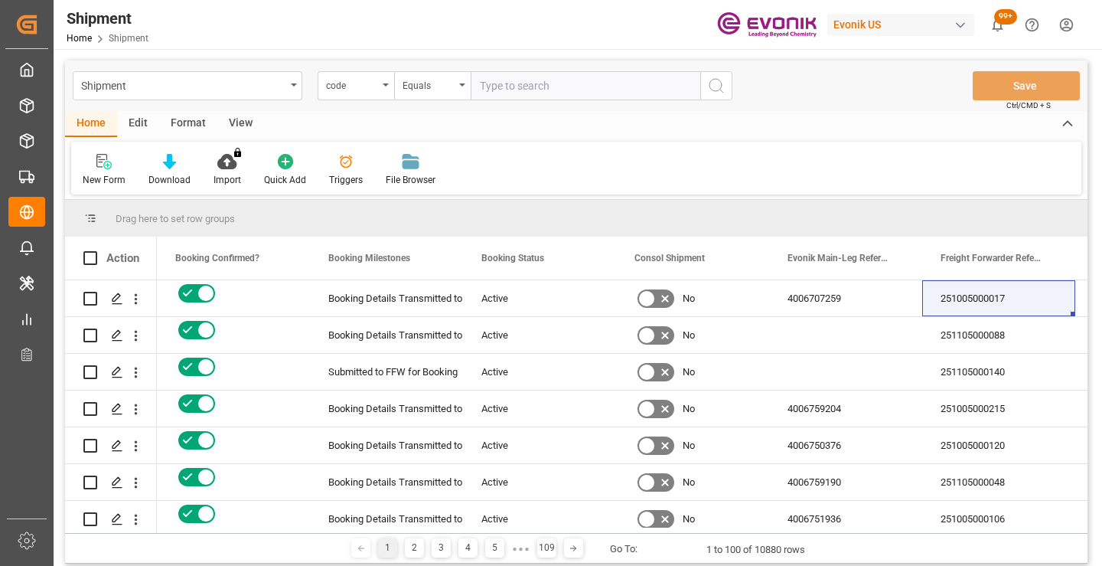
click at [537, 89] on input "text" at bounding box center [586, 85] width 230 height 29
paste input "e79359e316fd"
type input "e79359e316fd"
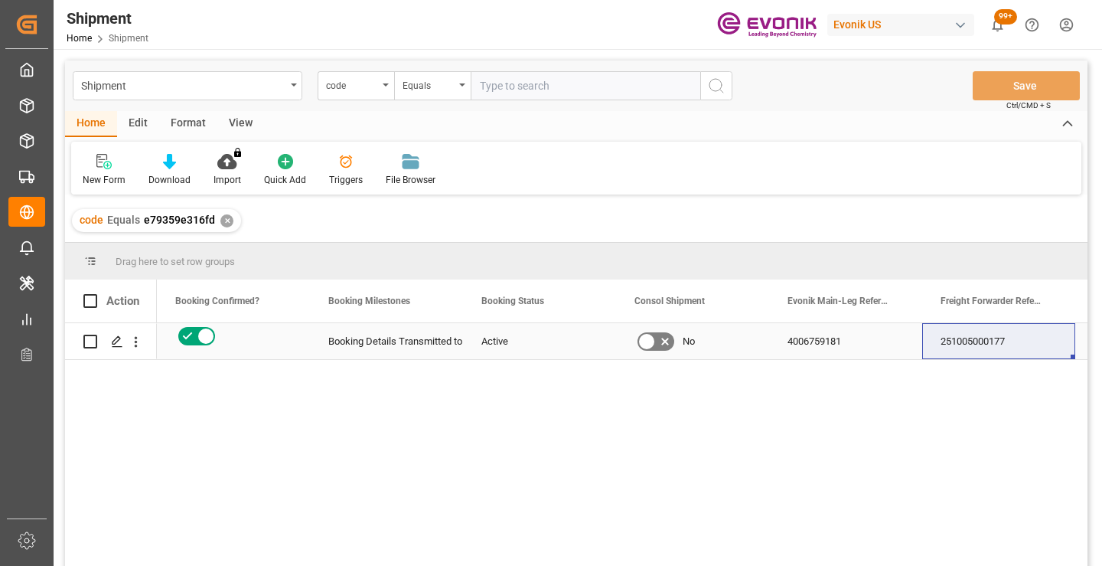
click at [989, 342] on div "251005000177" at bounding box center [998, 341] width 153 height 36
click at [222, 220] on div "✕" at bounding box center [226, 220] width 13 height 13
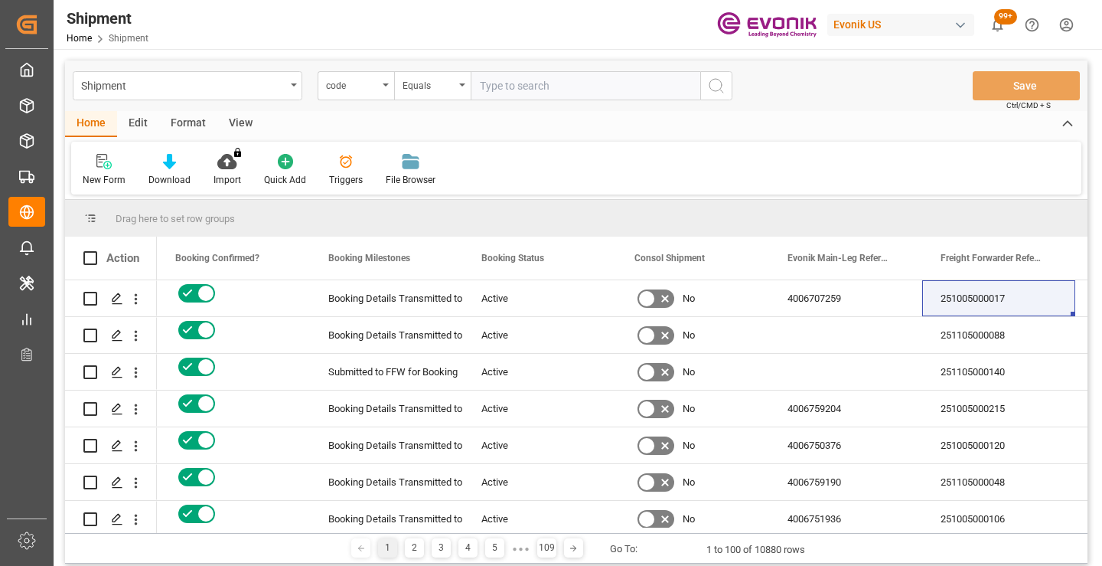
click at [569, 85] on input "text" at bounding box center [586, 85] width 230 height 29
paste input "1b0a77e65111"
type input "1b0a77e65111"
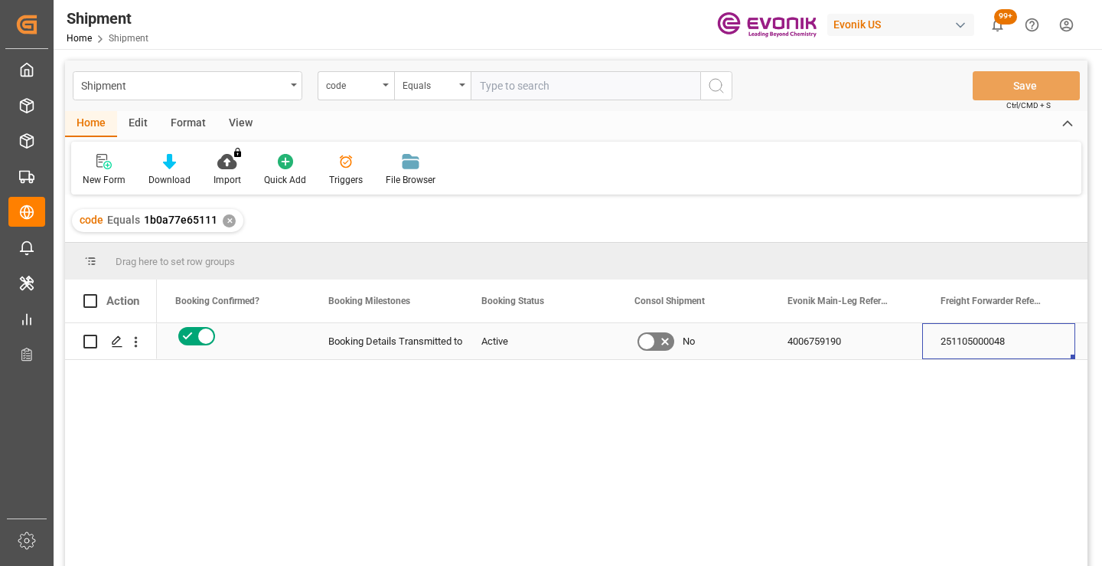
click at [974, 342] on div "251105000048" at bounding box center [998, 341] width 153 height 36
click at [228, 218] on div "✕" at bounding box center [229, 220] width 13 height 13
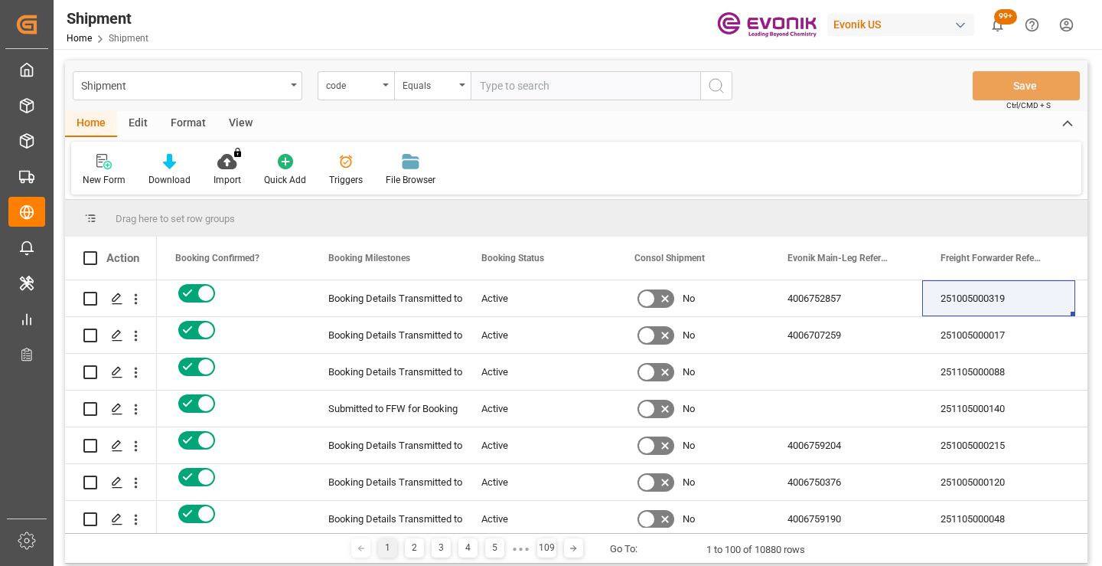
click at [533, 87] on input "text" at bounding box center [586, 85] width 230 height 29
paste input "22bde627b5b8"
type input "22bde627b5b8"
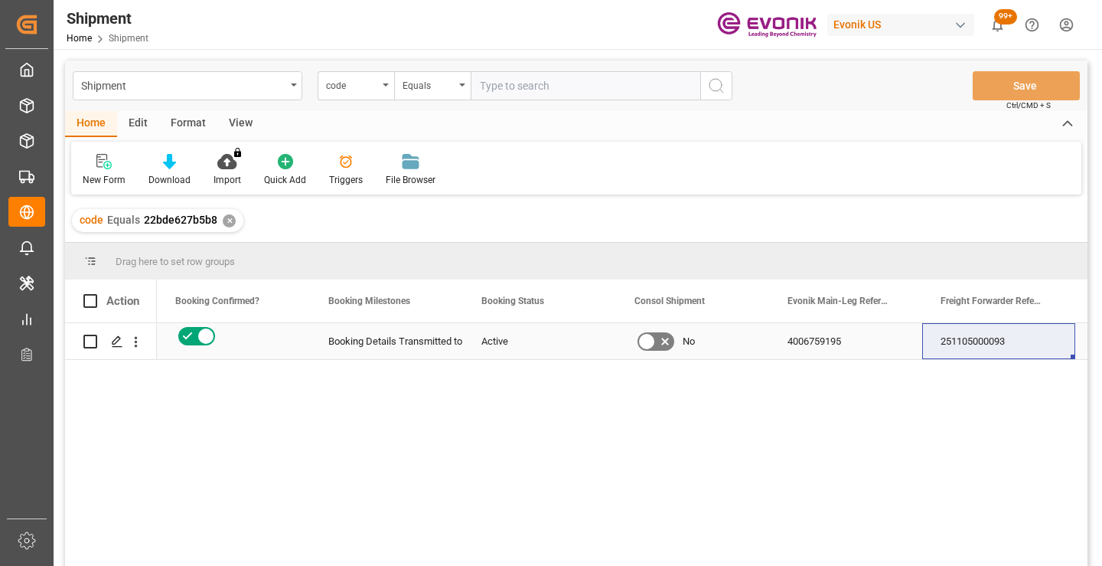
click at [993, 343] on div "251105000093" at bounding box center [998, 341] width 153 height 36
click at [224, 219] on div "✕" at bounding box center [229, 220] width 13 height 13
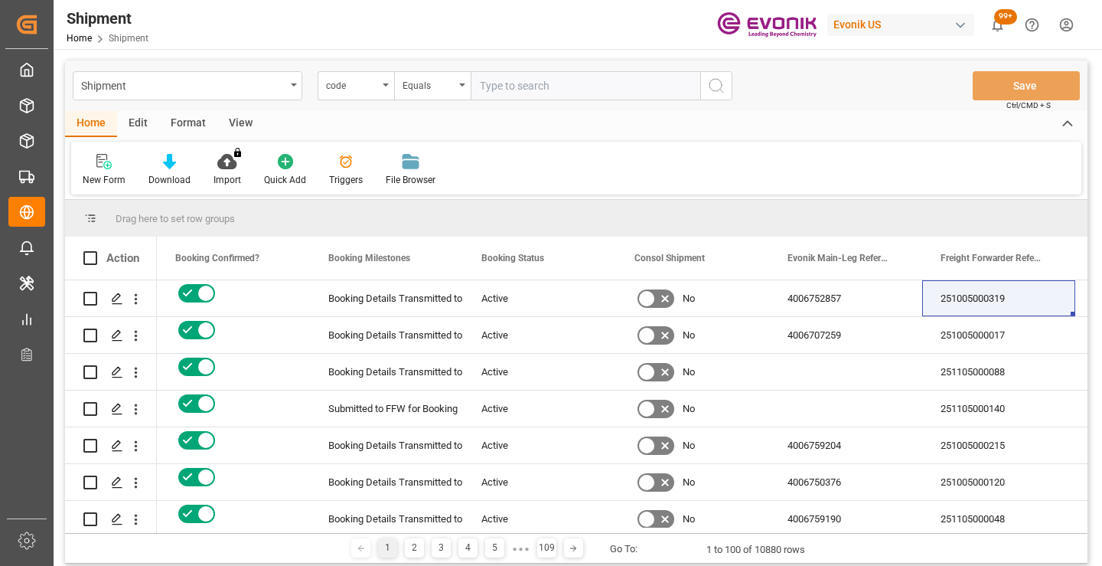
click at [572, 88] on input "text" at bounding box center [586, 85] width 230 height 29
paste input "6db7b296f026"
type input "6db7b296f026"
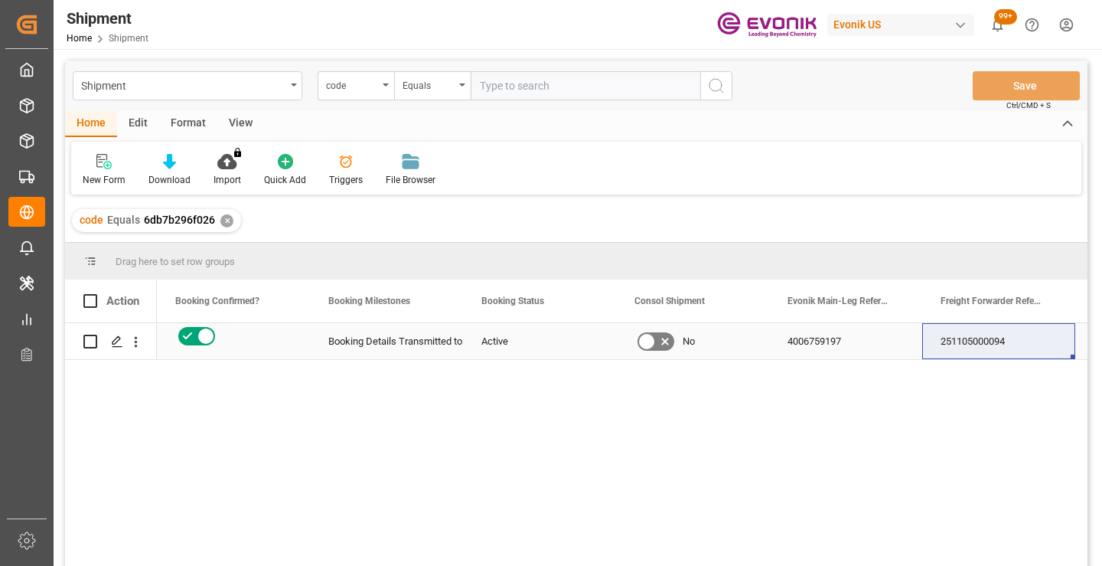
click at [974, 341] on div "251105000094" at bounding box center [998, 341] width 153 height 36
click at [218, 219] on div "code Equals 6db7b296f026 ✕" at bounding box center [156, 220] width 169 height 23
click at [224, 225] on div "✕" at bounding box center [226, 220] width 13 height 13
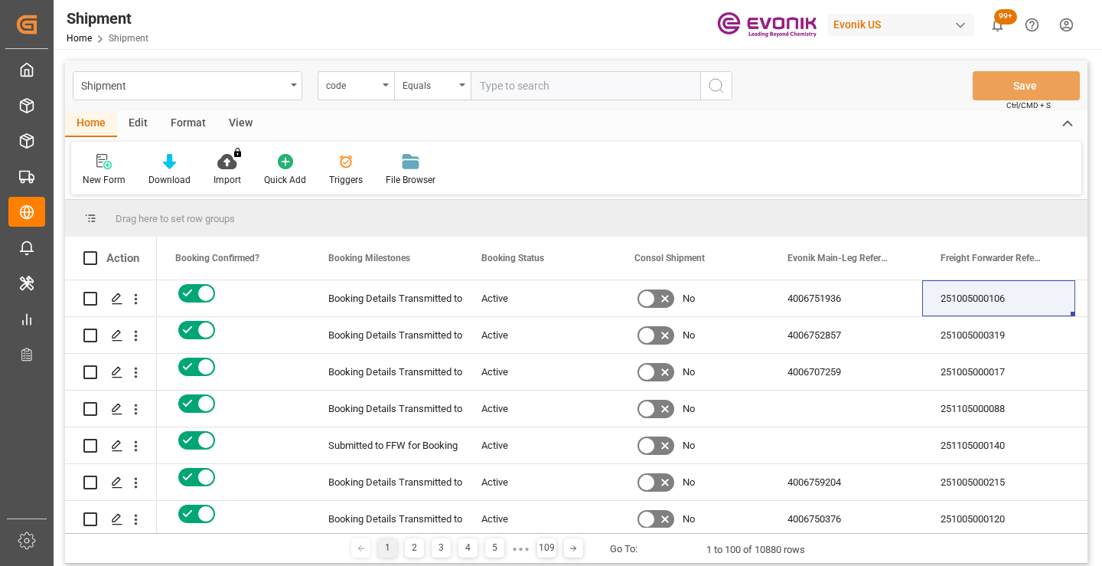
click at [572, 79] on input "text" at bounding box center [586, 85] width 230 height 29
paste input "784826f22072"
type input "784826f22072"
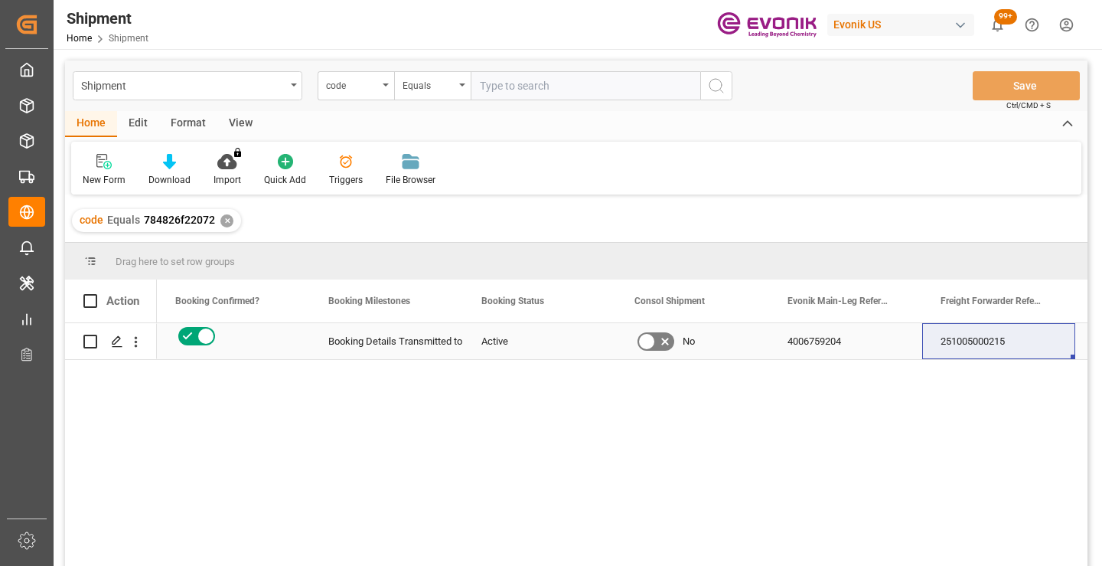
click at [990, 333] on div "251005000215" at bounding box center [998, 341] width 153 height 36
click at [228, 227] on div "✕" at bounding box center [226, 220] width 13 height 13
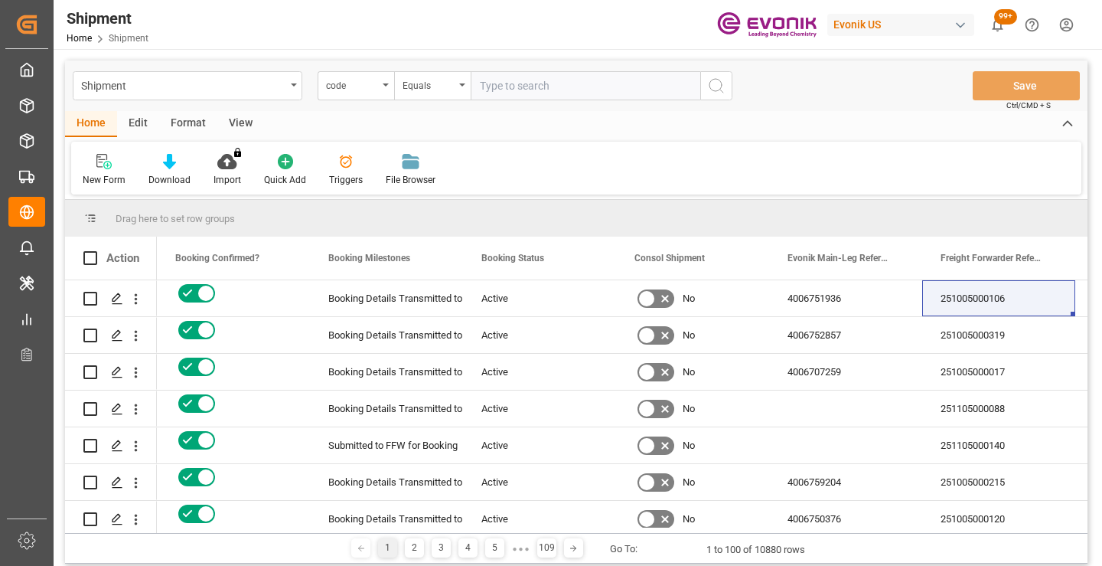
click at [572, 81] on input "text" at bounding box center [586, 85] width 230 height 29
paste input "444a1b3ff539"
type input "444a1b3ff539"
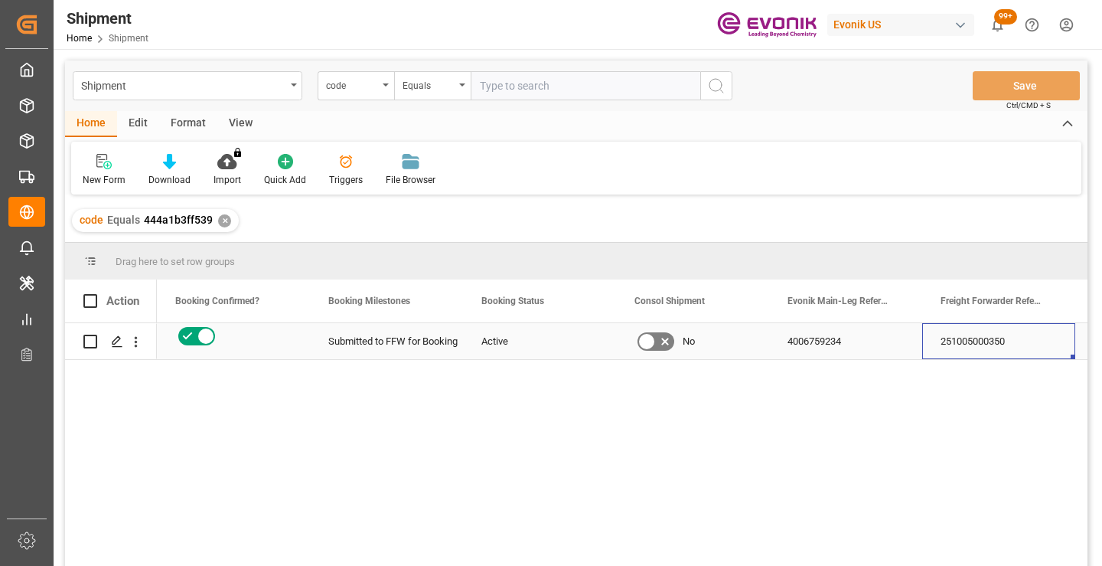
click at [989, 347] on div "251005000350" at bounding box center [998, 341] width 153 height 36
click at [220, 222] on div "✕" at bounding box center [224, 220] width 13 height 13
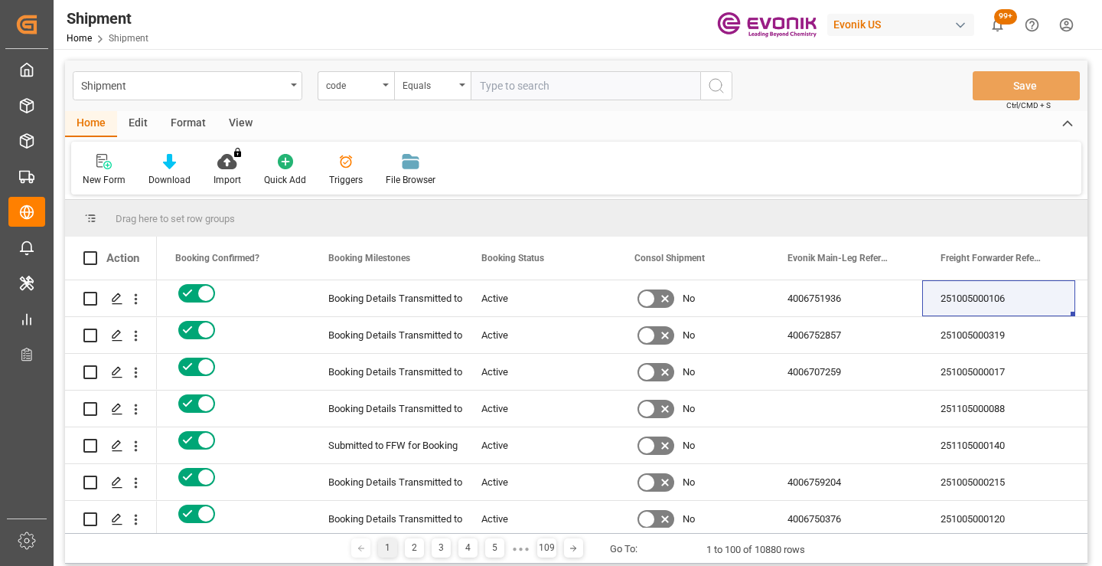
click at [546, 87] on input "text" at bounding box center [586, 85] width 230 height 29
paste input "4f01e80560ba"
type input "4f01e80560ba"
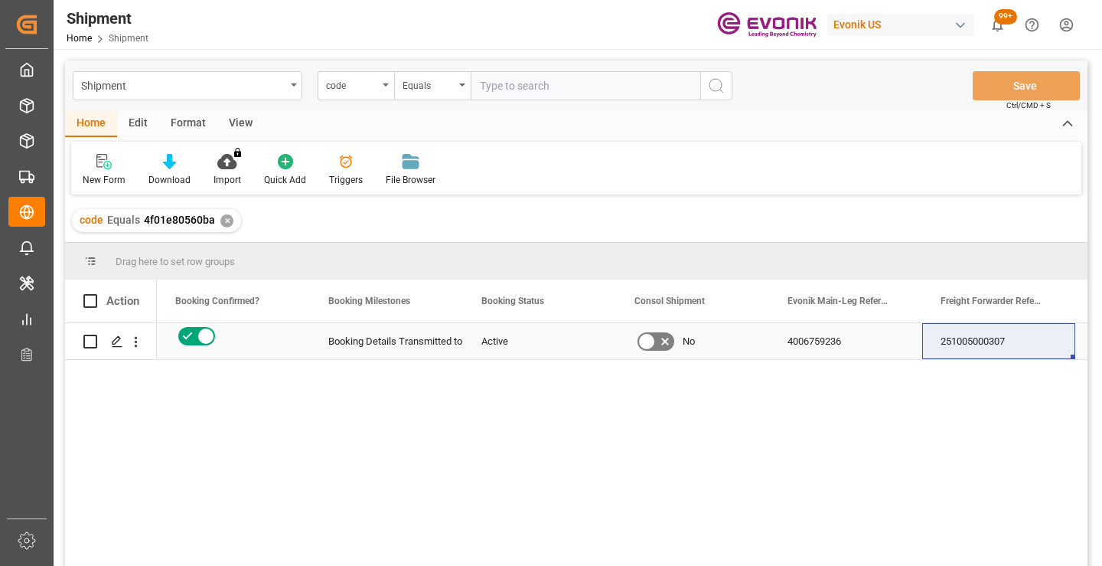
click at [972, 341] on div "251005000307" at bounding box center [998, 341] width 153 height 36
click at [223, 220] on div "✕" at bounding box center [226, 220] width 13 height 13
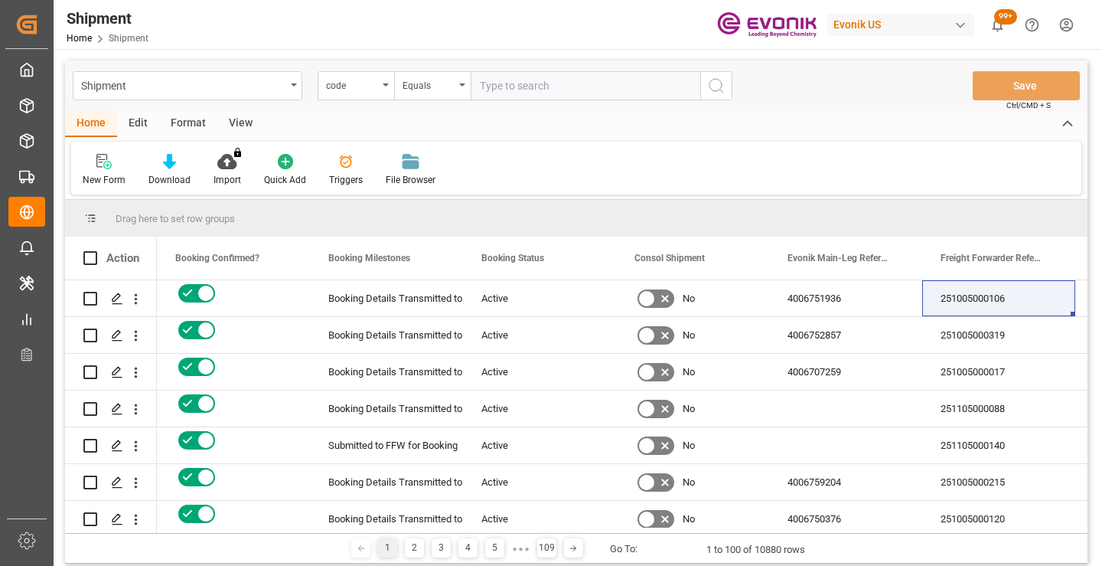
click at [542, 88] on input "text" at bounding box center [586, 85] width 230 height 29
paste input "fa76f458eaad"
type input "fa76f458eaad"
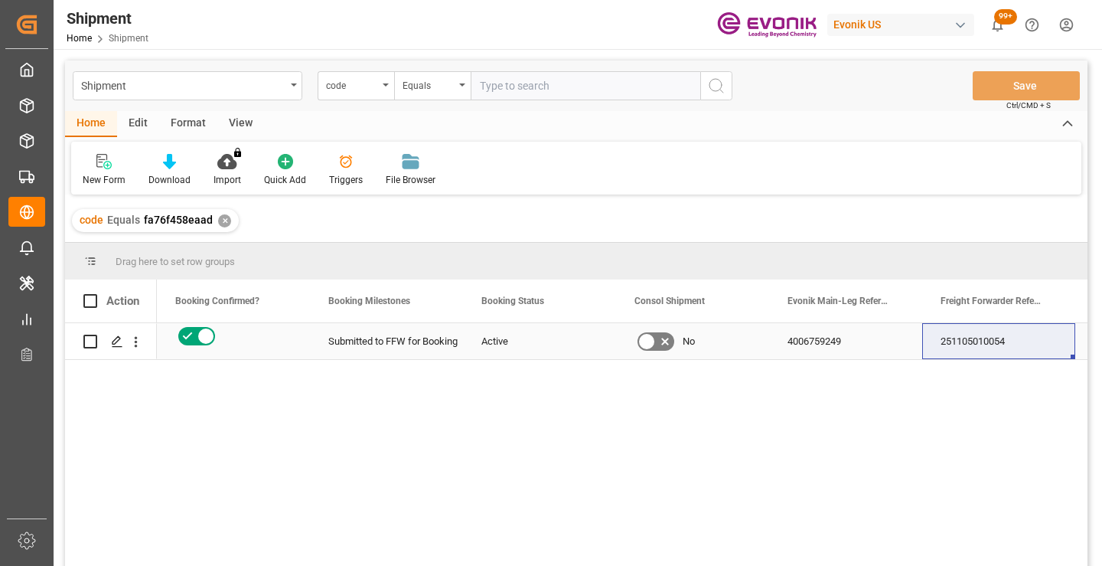
click at [996, 340] on div "251105010054" at bounding box center [998, 341] width 153 height 36
click at [221, 217] on div "✕" at bounding box center [224, 220] width 13 height 13
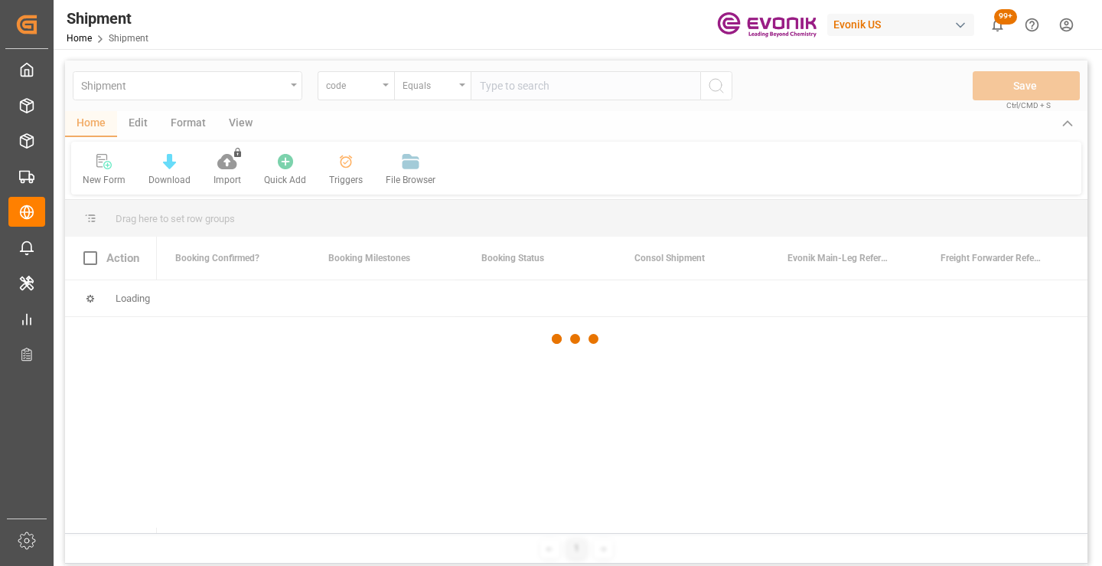
click at [559, 84] on div at bounding box center [576, 338] width 1022 height 556
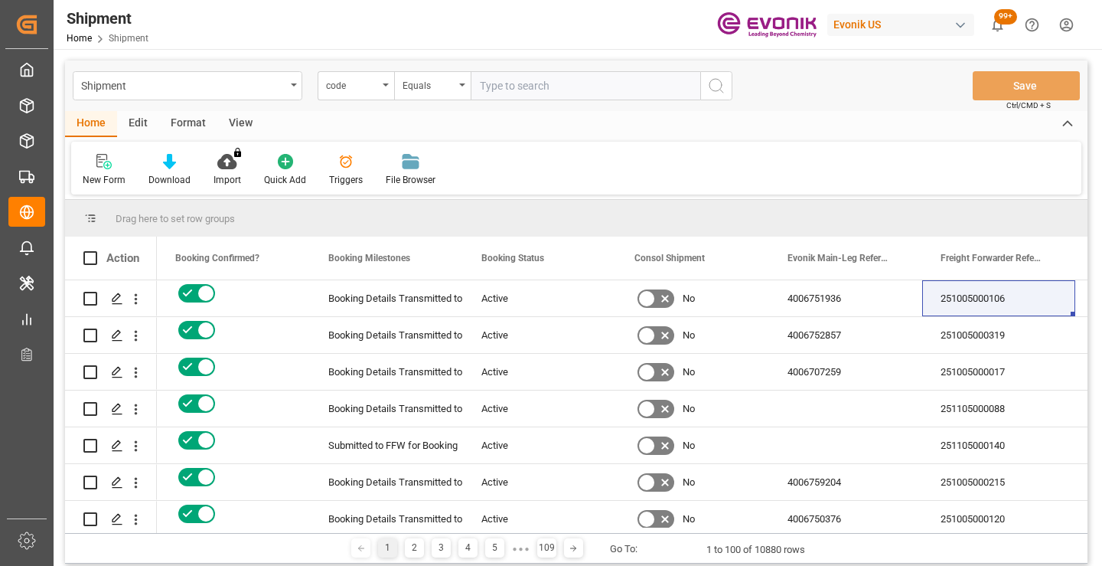
click at [559, 84] on input "text" at bounding box center [586, 85] width 230 height 29
paste input "6d100f8a9f5b"
type input "6d100f8a9f5b"
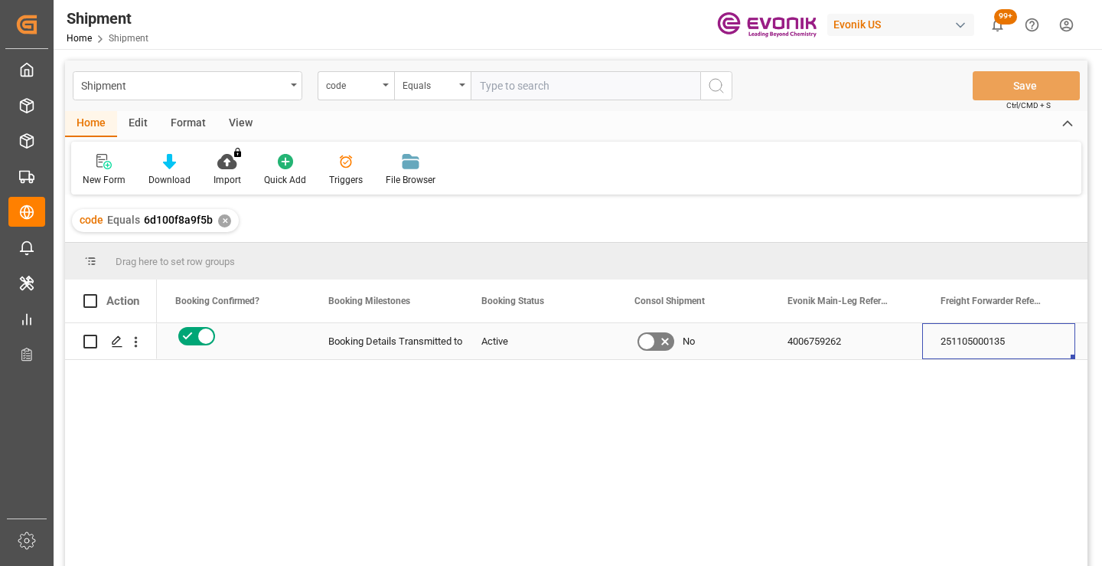
click at [1002, 336] on div "251105000135" at bounding box center [998, 341] width 153 height 36
click at [222, 223] on div "✕" at bounding box center [224, 220] width 13 height 13
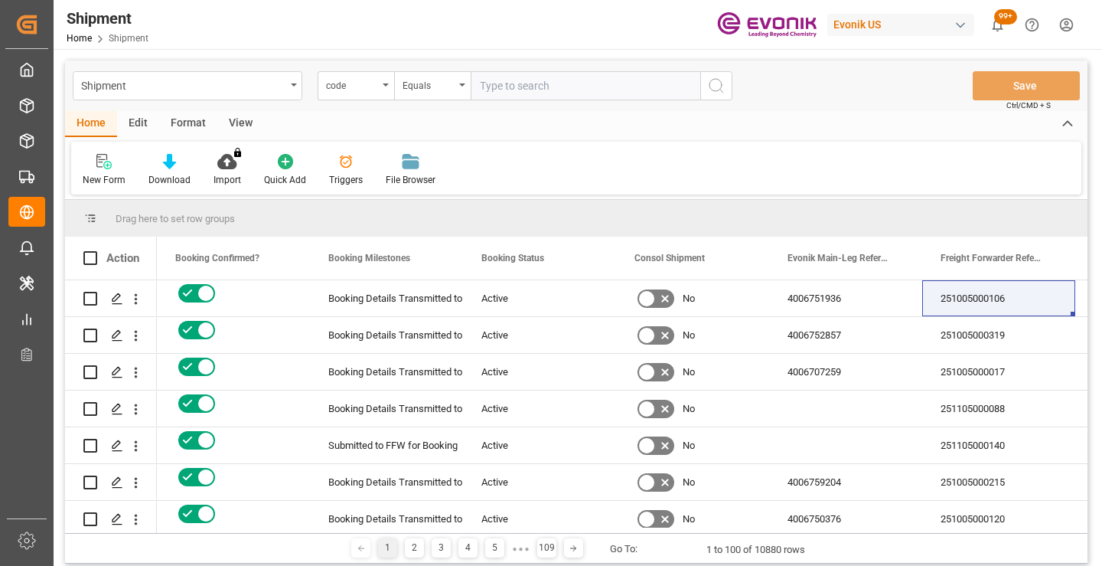
click at [546, 88] on input "text" at bounding box center [586, 85] width 230 height 29
paste input "aa3dec8ab029"
type input "aa3dec8ab029"
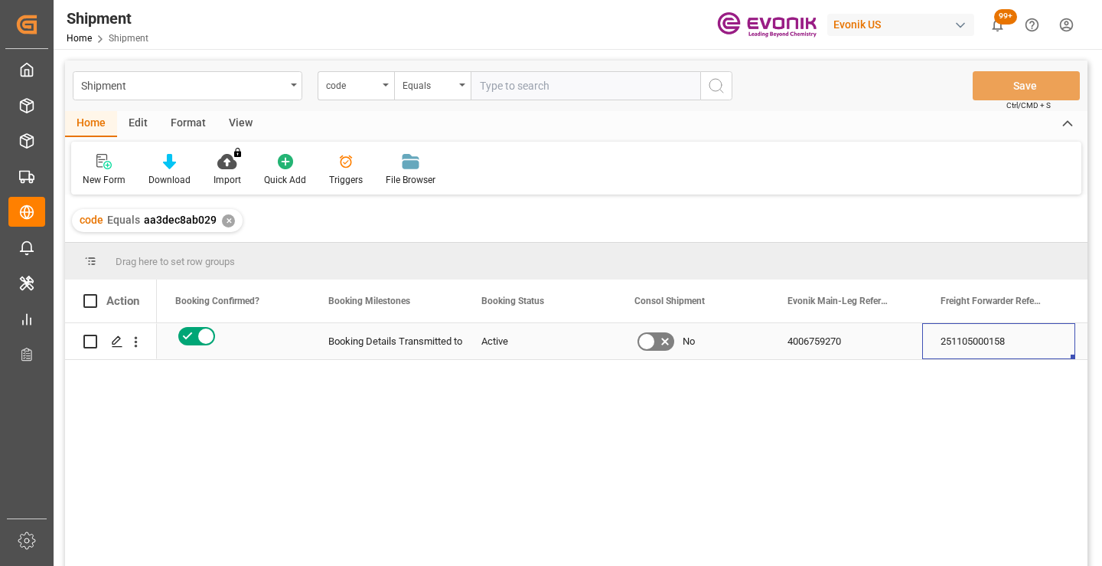
click at [995, 335] on div "251105000158" at bounding box center [998, 341] width 153 height 36
